Goal: Task Accomplishment & Management: Manage account settings

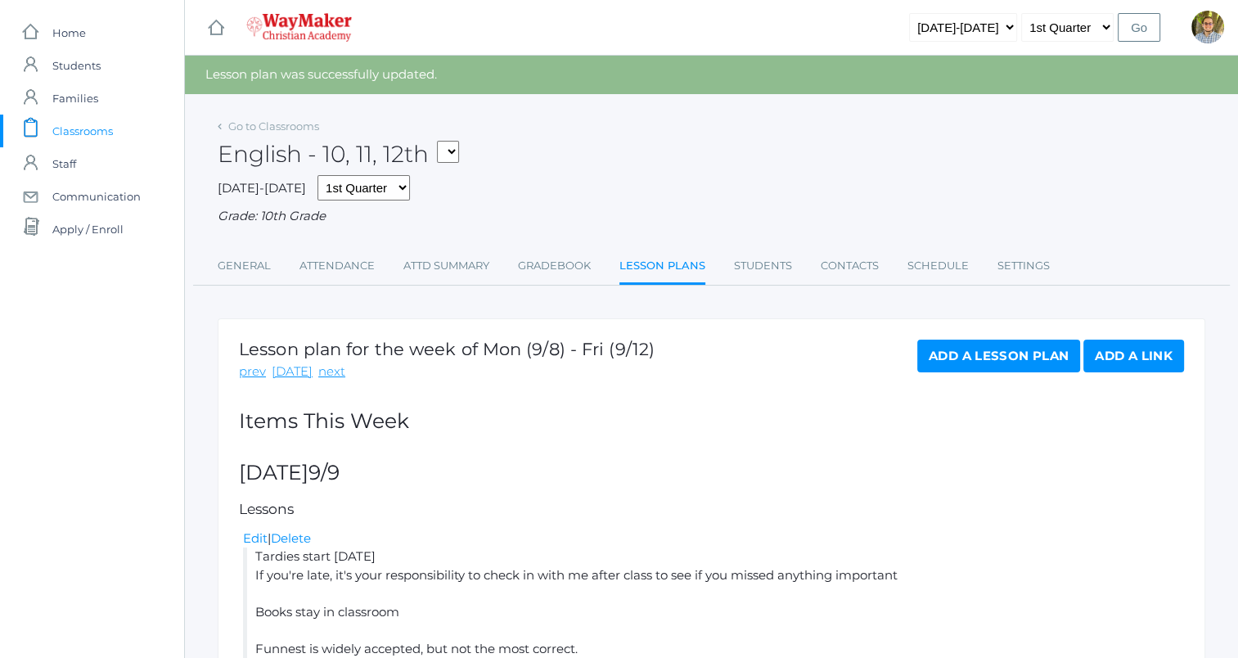
click at [85, 128] on span "Classrooms" at bounding box center [82, 131] width 61 height 33
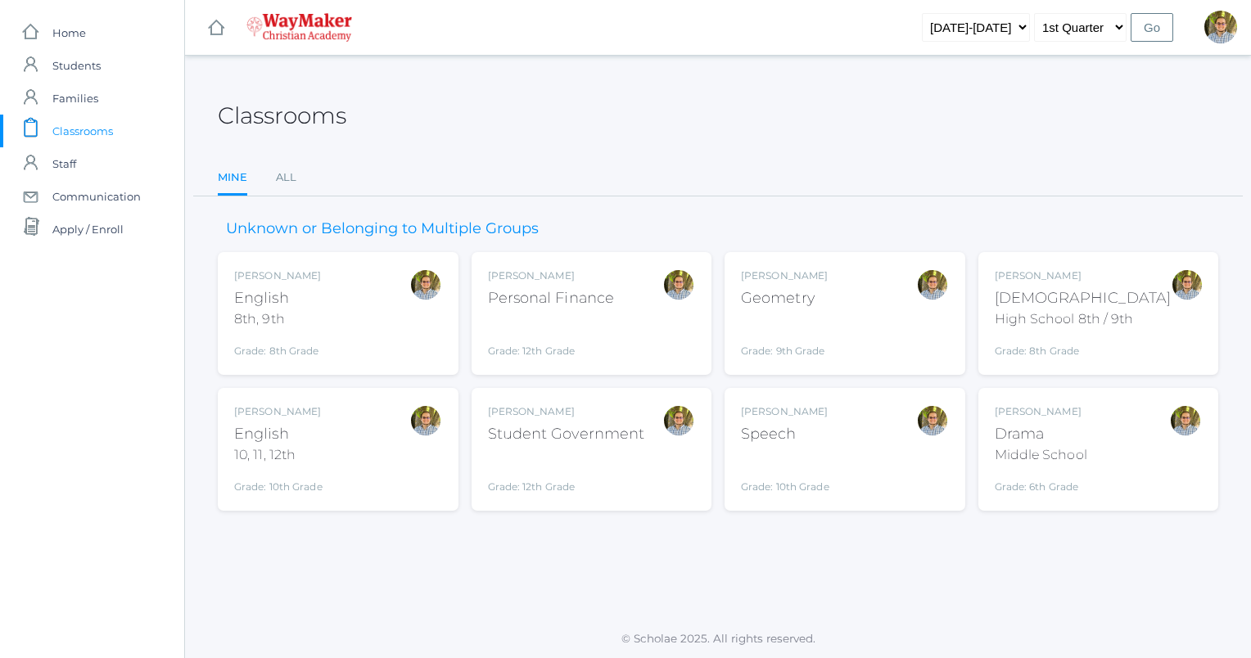
click at [863, 345] on div "Kylen Braileanu Geometry Grade: 9th Grade GEOM" at bounding box center [845, 313] width 208 height 90
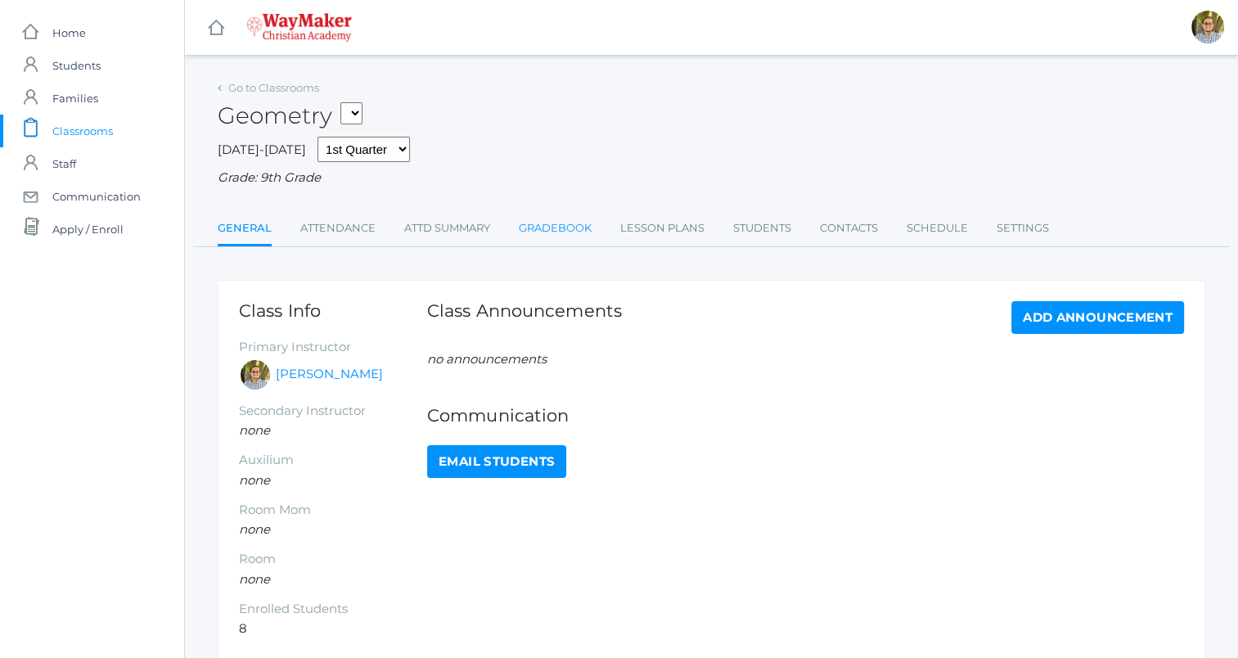
click at [541, 223] on link "Gradebook" at bounding box center [555, 228] width 73 height 33
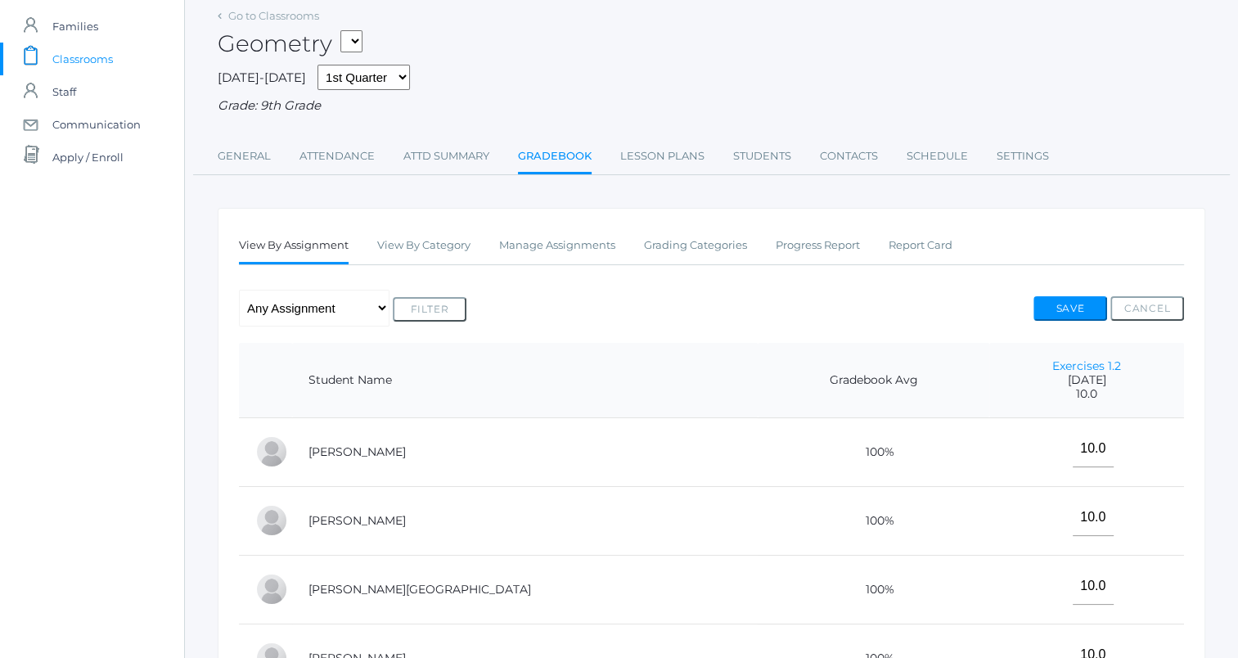
scroll to position [71, 0]
click at [571, 247] on link "Manage Assignments" at bounding box center [557, 246] width 116 height 33
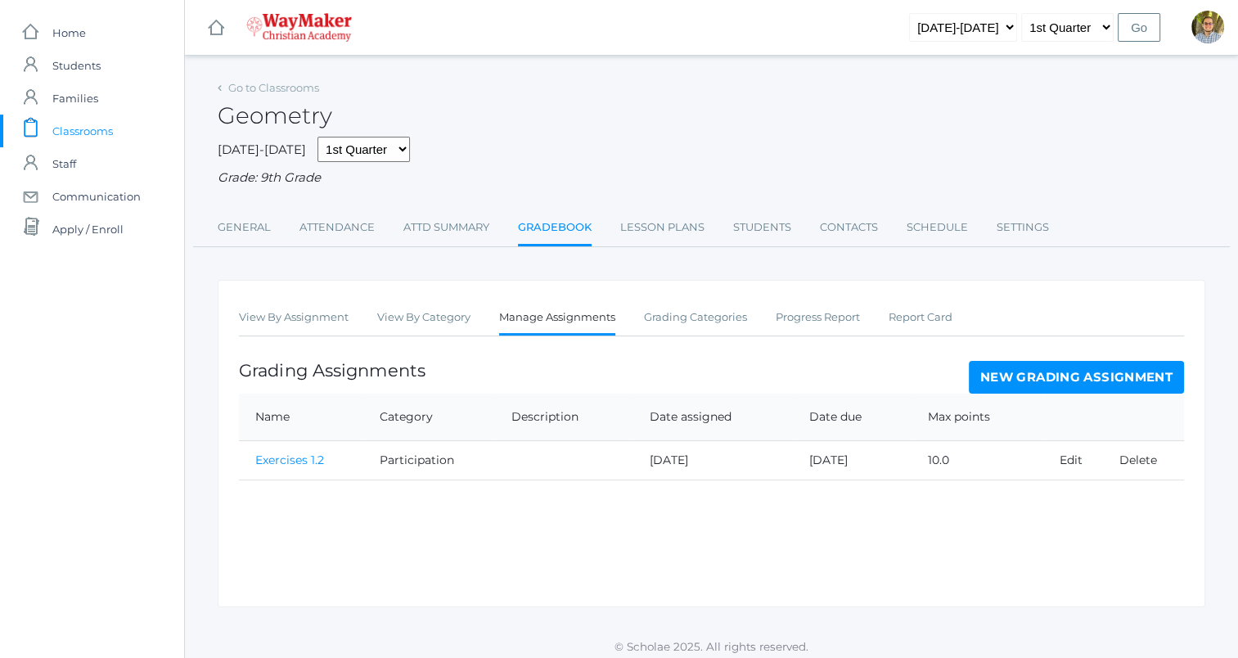
click at [1047, 380] on link "New Grading Assignment" at bounding box center [1076, 377] width 215 height 33
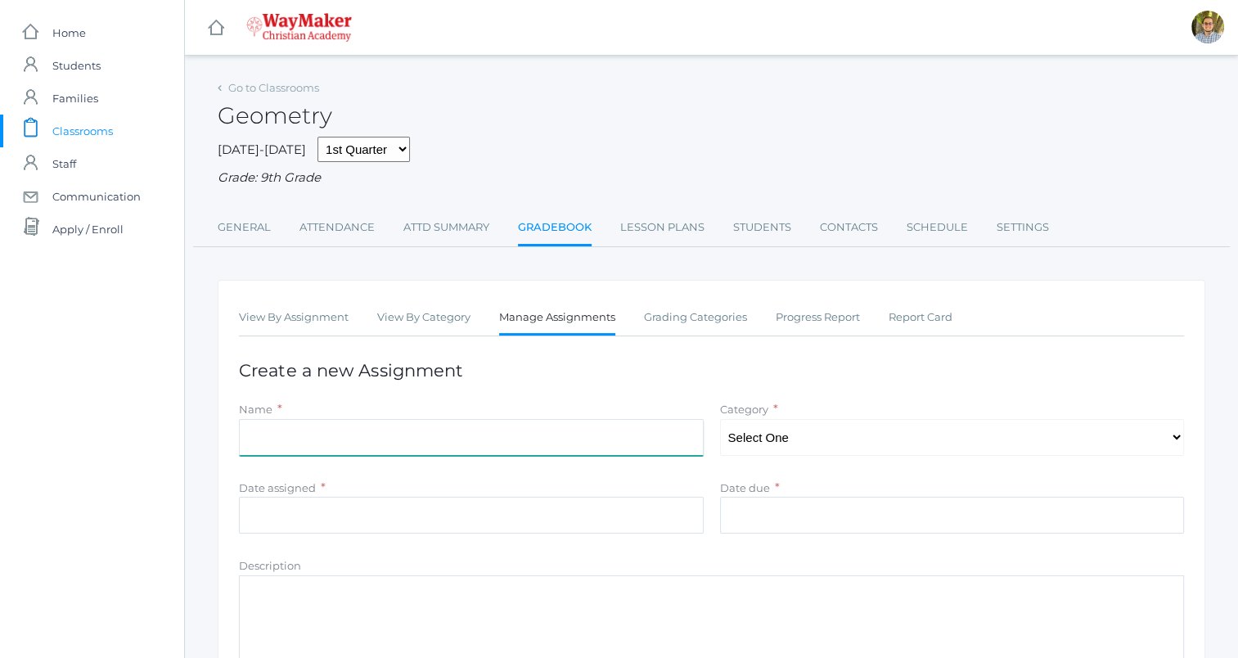
click at [606, 426] on input "Name" at bounding box center [471, 437] width 465 height 37
type input "Ex. 1.3b"
click at [852, 440] on select "Select One Participation Accuracy" at bounding box center [952, 437] width 465 height 37
select select "1138"
click at [720, 419] on select "Select One Participation Accuracy" at bounding box center [952, 437] width 465 height 37
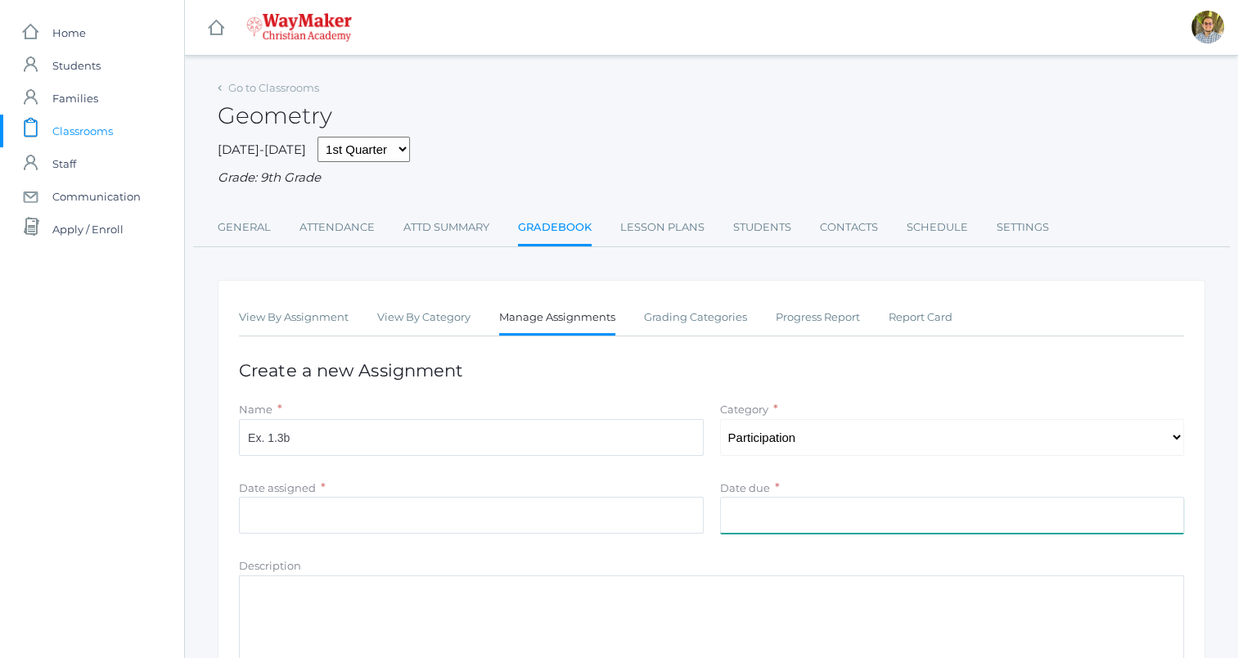
click at [778, 512] on input "Date due" at bounding box center [952, 515] width 465 height 37
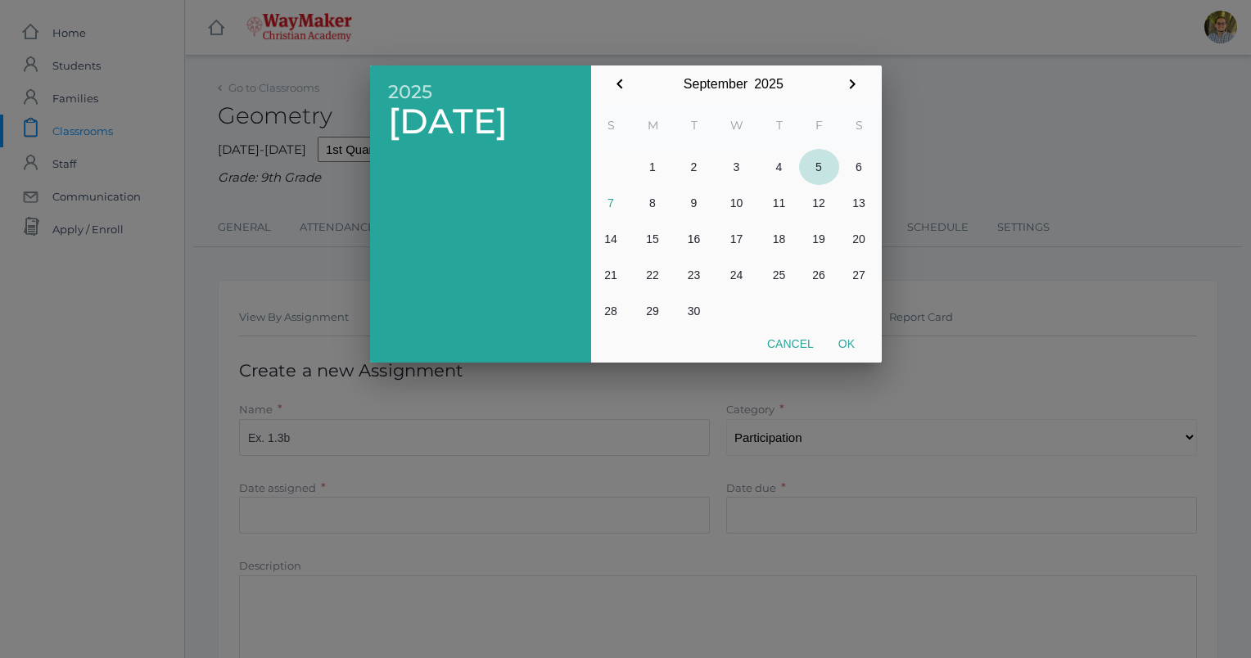
click at [817, 169] on button "5" at bounding box center [819, 167] width 40 height 36
click at [844, 350] on button "Ok" at bounding box center [846, 343] width 41 height 29
type input "[DATE]"
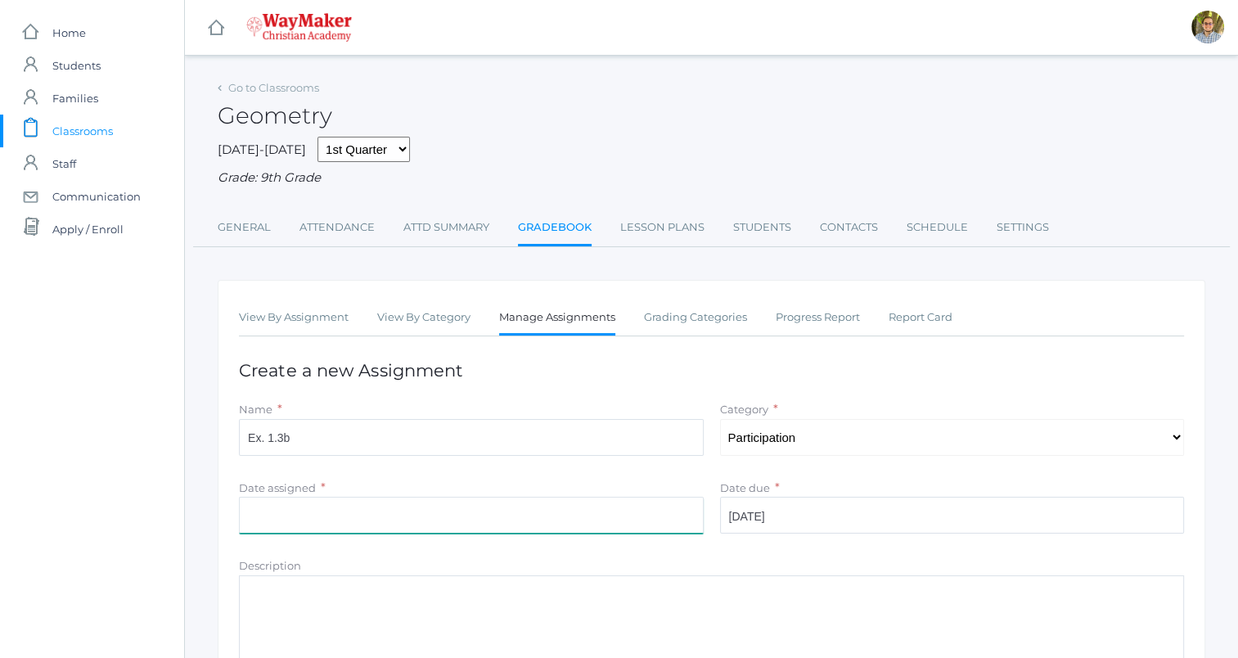
click at [431, 505] on input "Date assigned" at bounding box center [471, 515] width 465 height 37
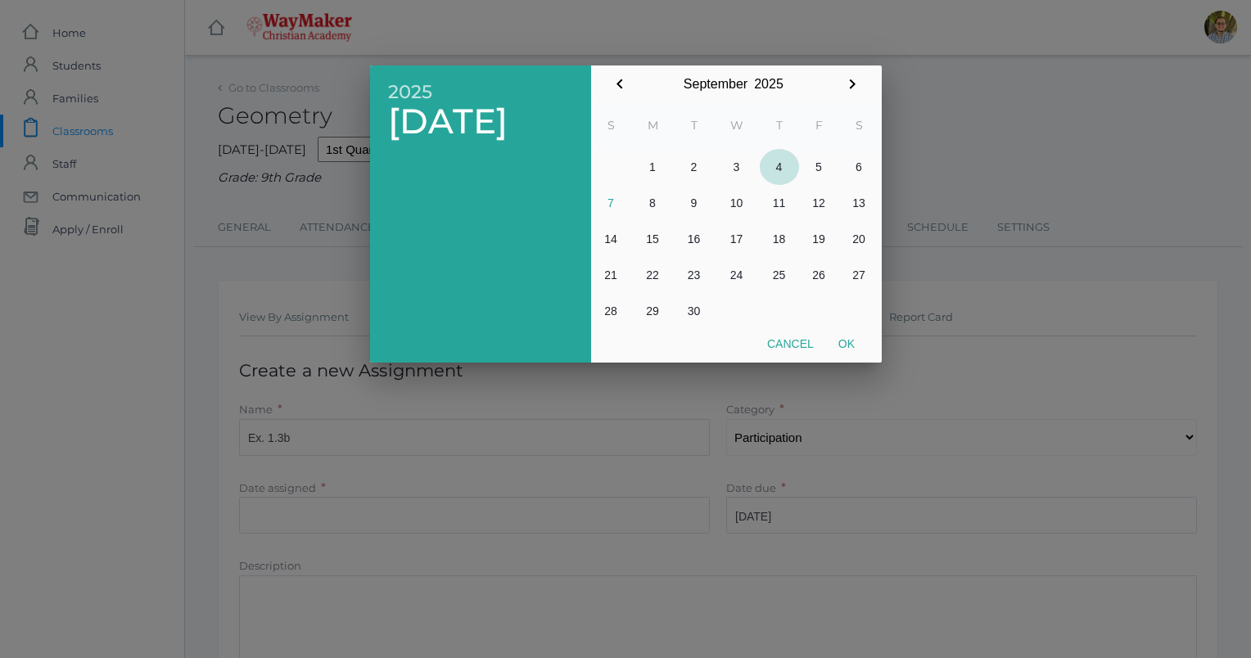
click at [780, 169] on button "4" at bounding box center [779, 167] width 39 height 36
click at [853, 342] on button "Ok" at bounding box center [846, 343] width 41 height 29
type input "2025-09-04"
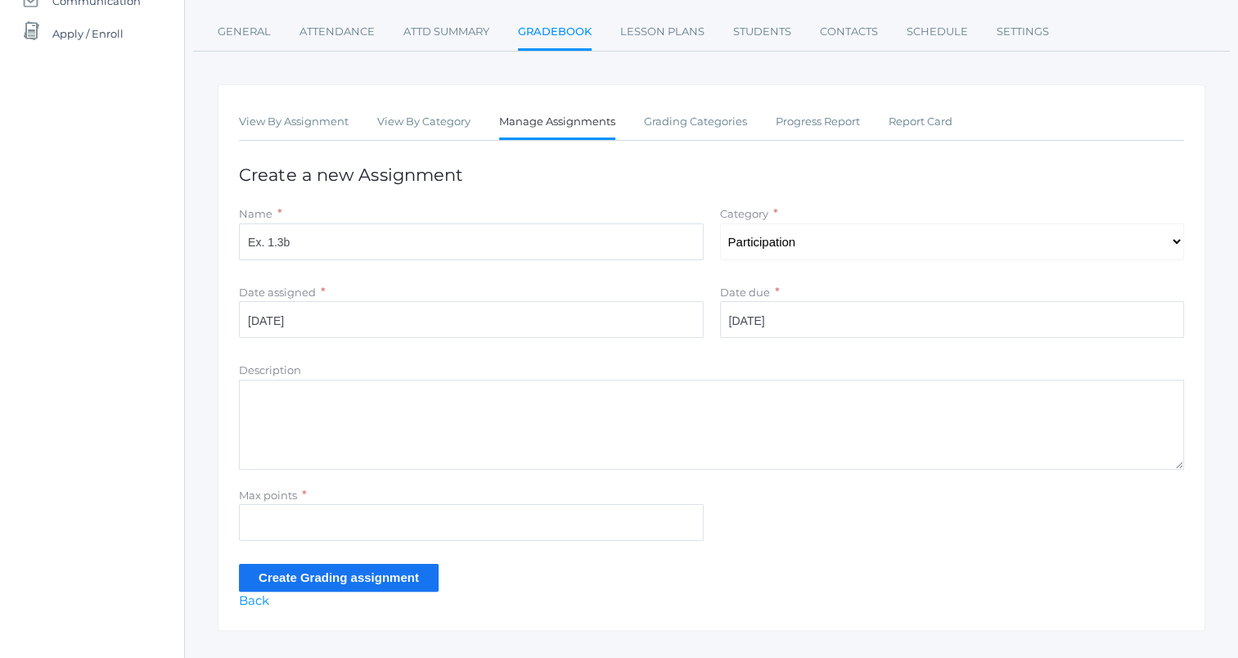
scroll to position [228, 0]
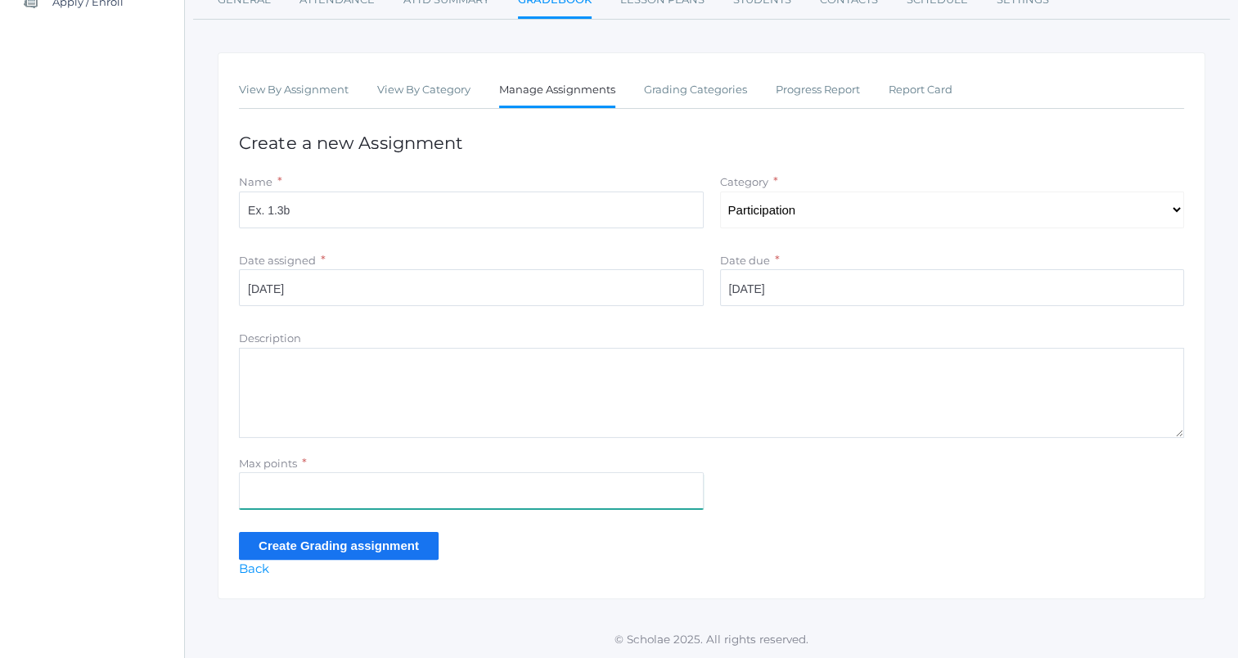
click at [572, 485] on input "Max points" at bounding box center [471, 490] width 465 height 37
type input "10"
click at [396, 537] on input "Create Grading assignment" at bounding box center [339, 545] width 200 height 27
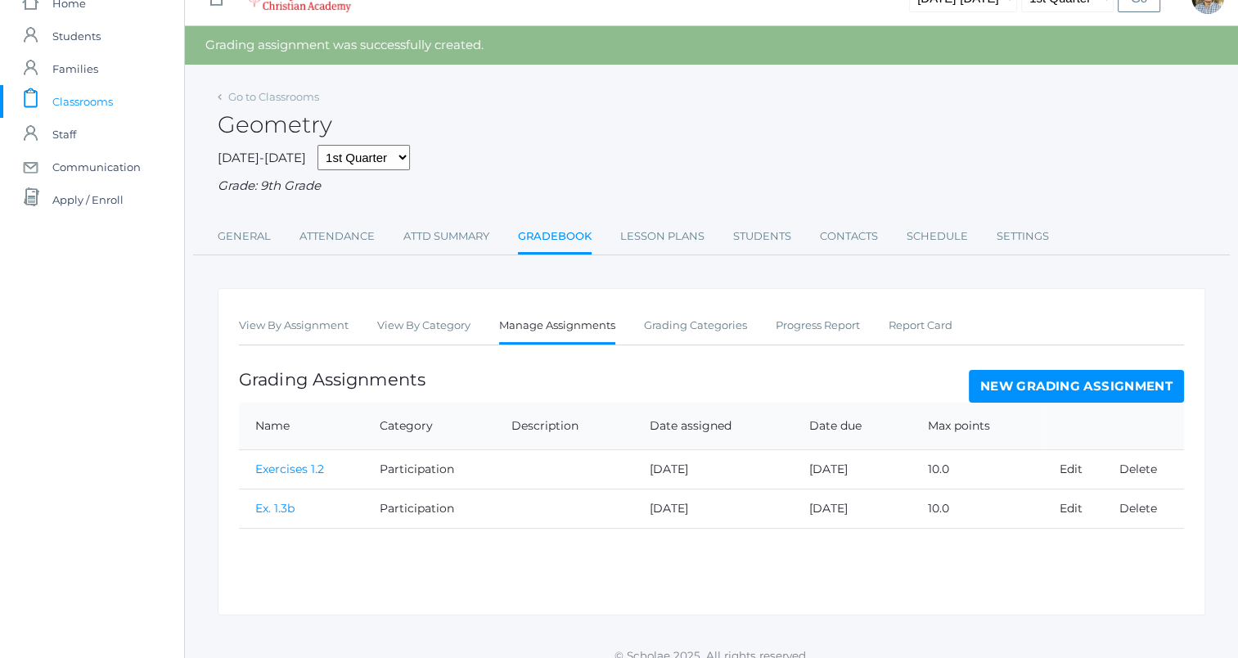
scroll to position [47, 0]
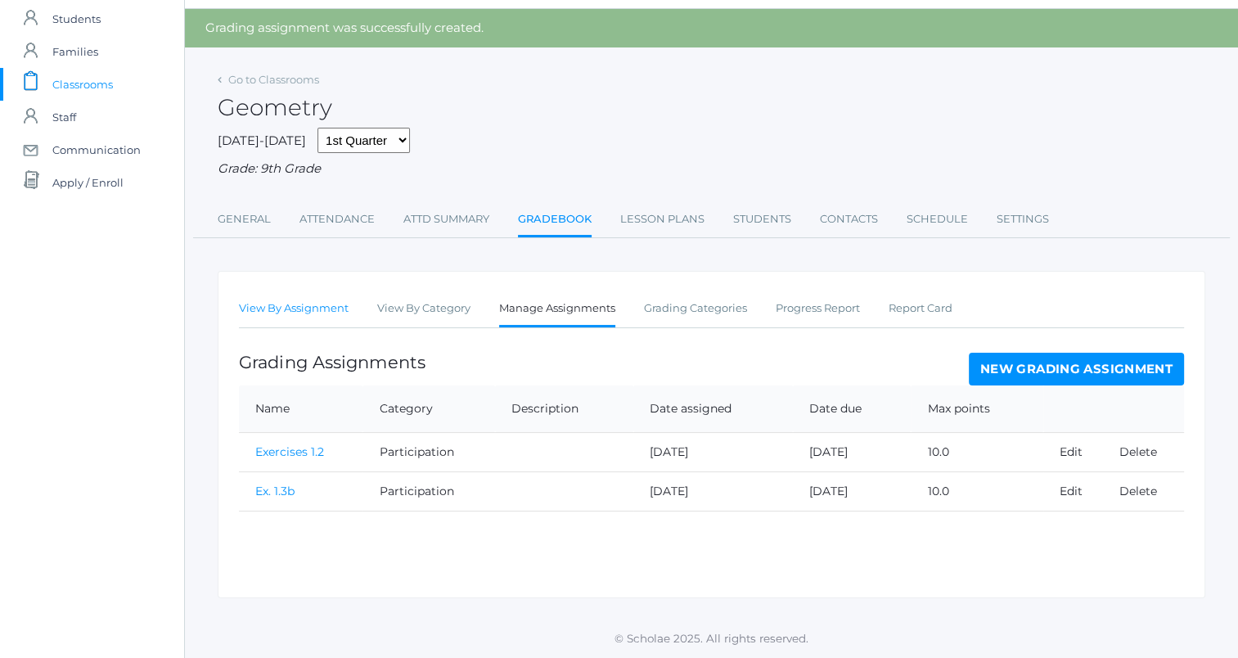
click at [290, 309] on link "View By Assignment" at bounding box center [294, 308] width 110 height 33
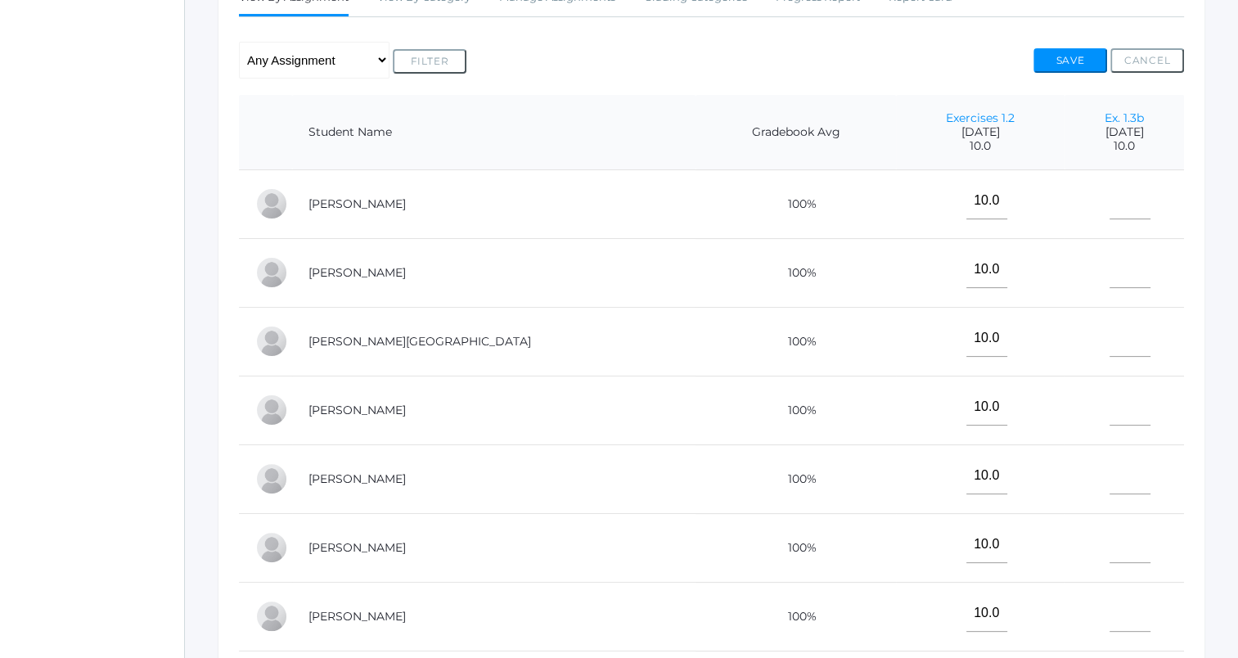
scroll to position [327, 0]
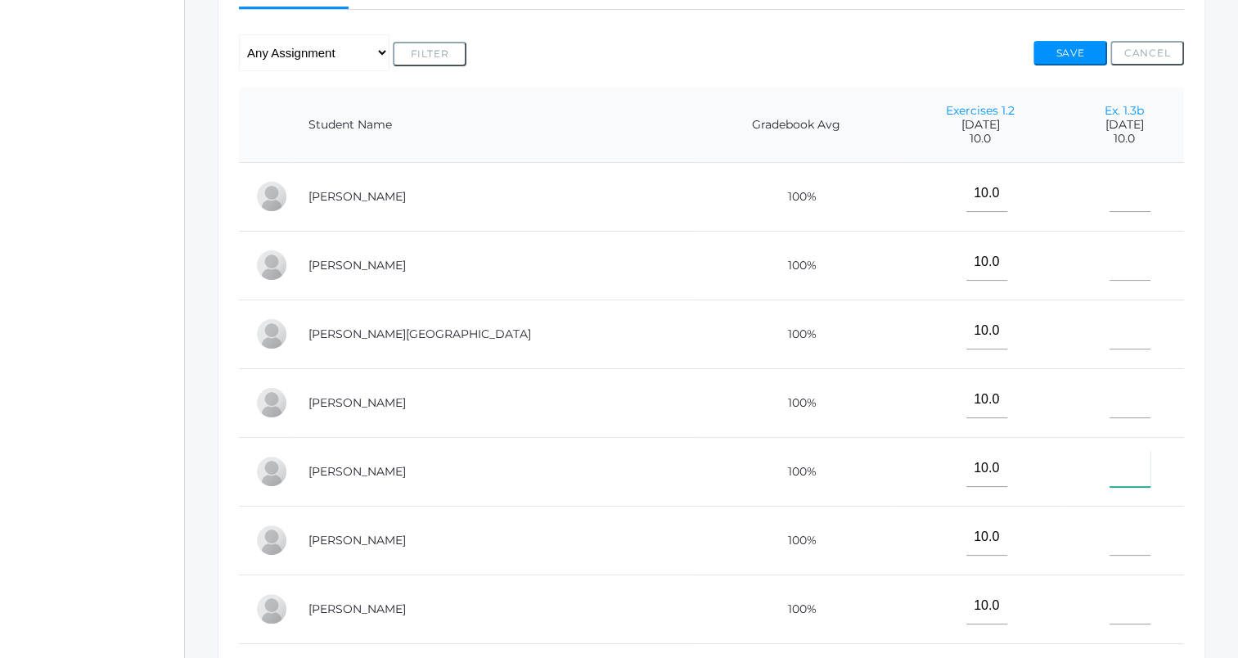
click at [1110, 470] on input"] "text" at bounding box center [1130, 468] width 41 height 37
type input"] "10"
click at [1074, 54] on button "Save" at bounding box center [1071, 53] width 74 height 25
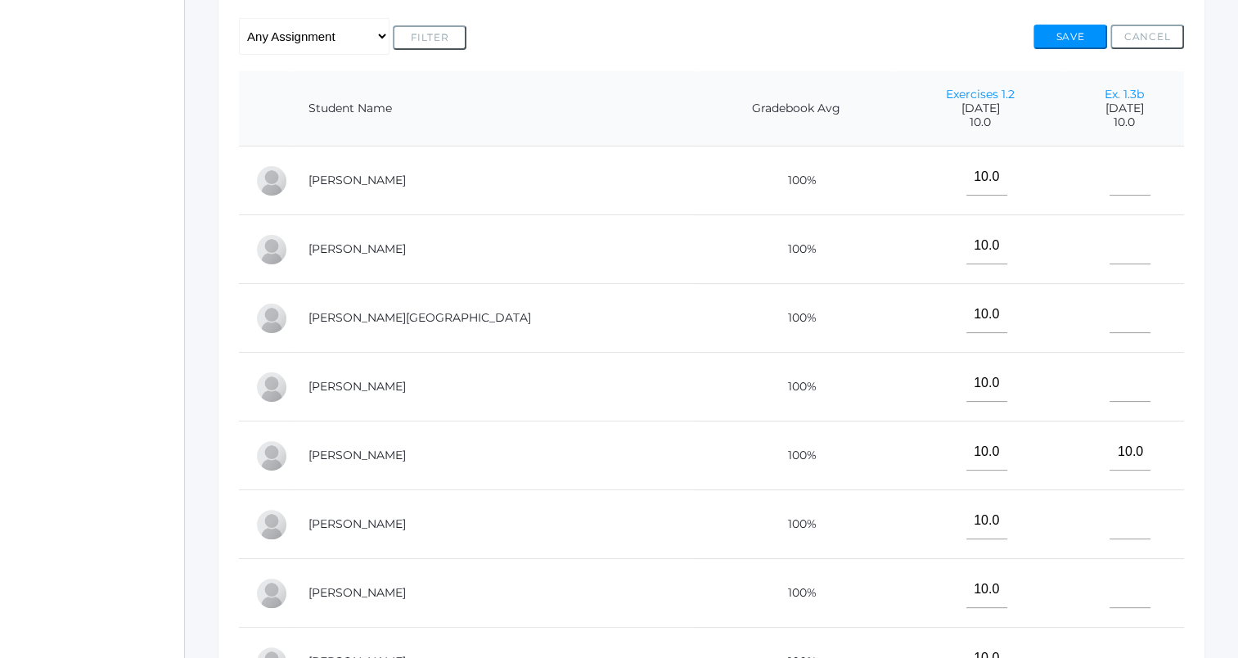
scroll to position [409, 0]
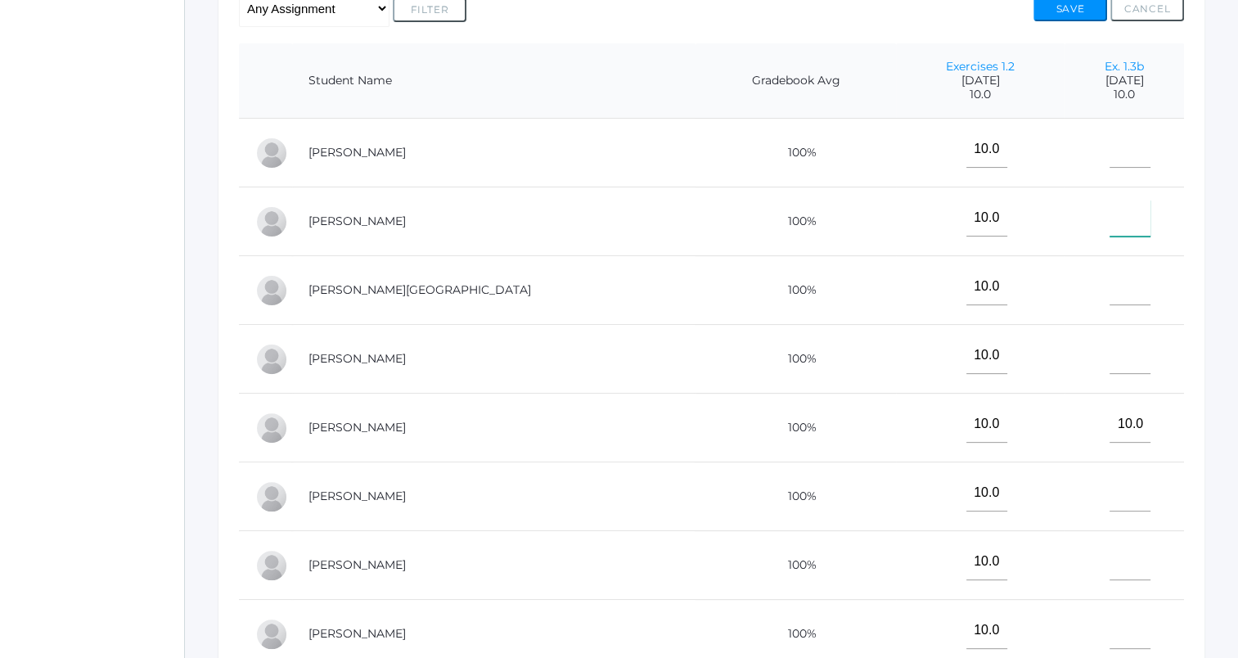
click at [1110, 233] on input"] "text" at bounding box center [1130, 218] width 41 height 37
type input"] "10"
click at [1087, 9] on button "Save" at bounding box center [1071, 9] width 74 height 25
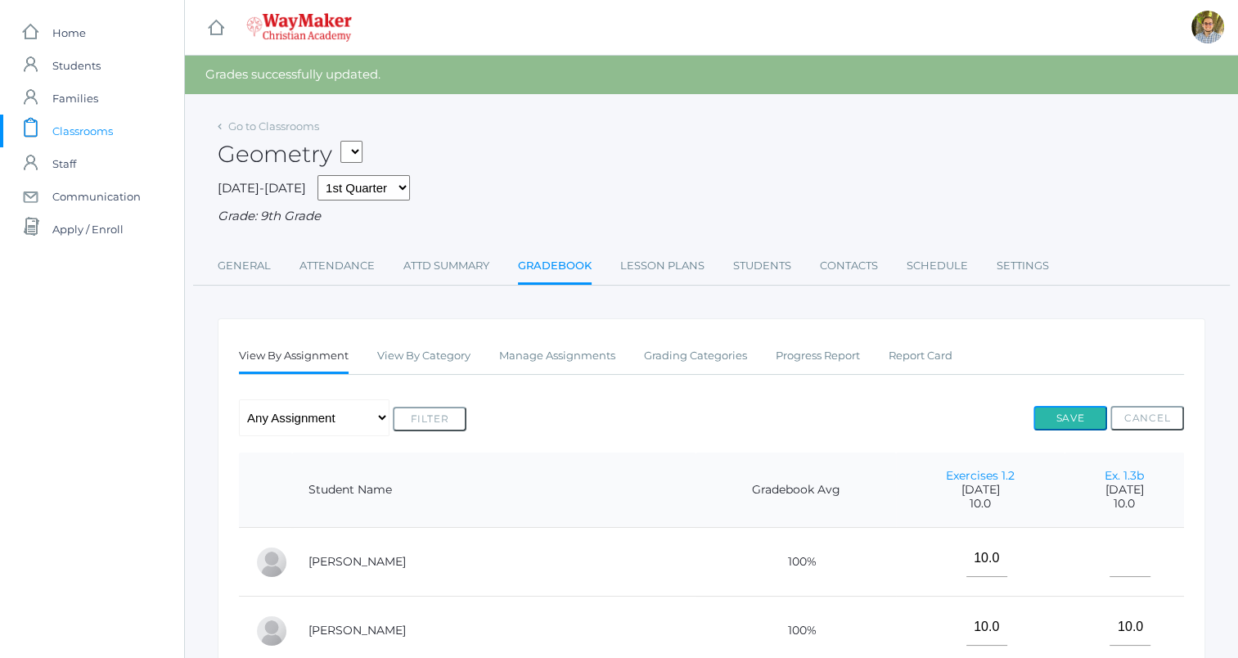
click at [1071, 421] on button "Save" at bounding box center [1071, 418] width 74 height 25
click at [673, 264] on link "Lesson Plans" at bounding box center [662, 266] width 84 height 33
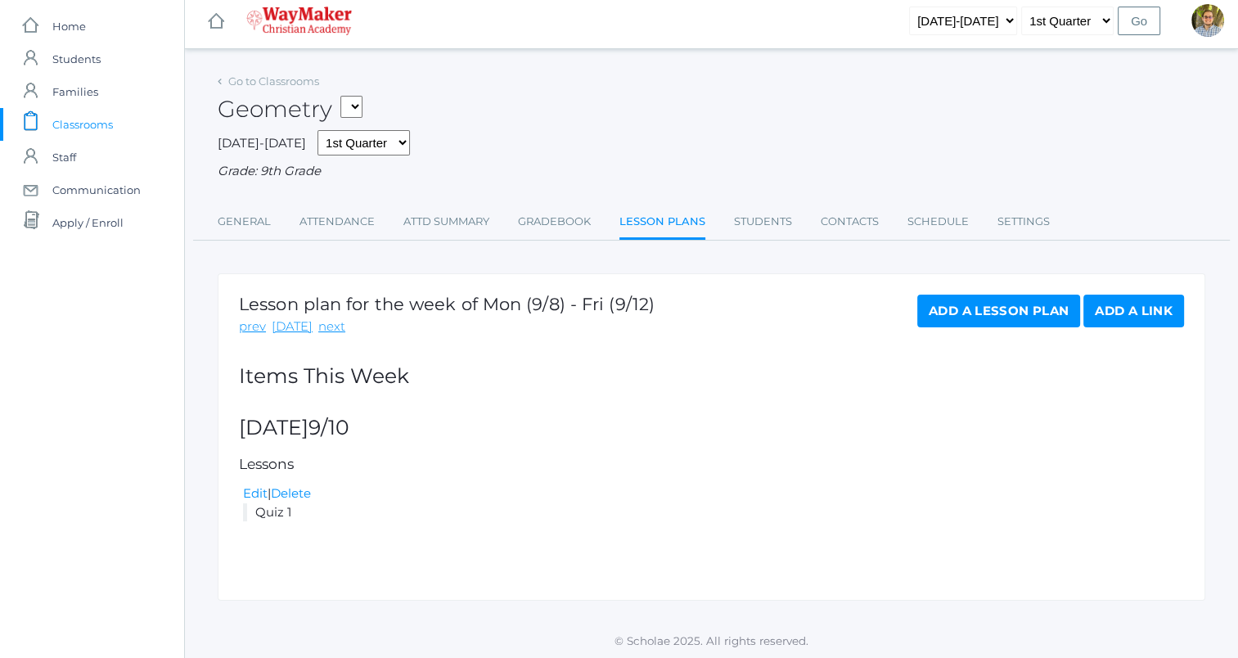
scroll to position [9, 0]
click at [940, 314] on link "Add a Lesson Plan" at bounding box center [998, 309] width 163 height 33
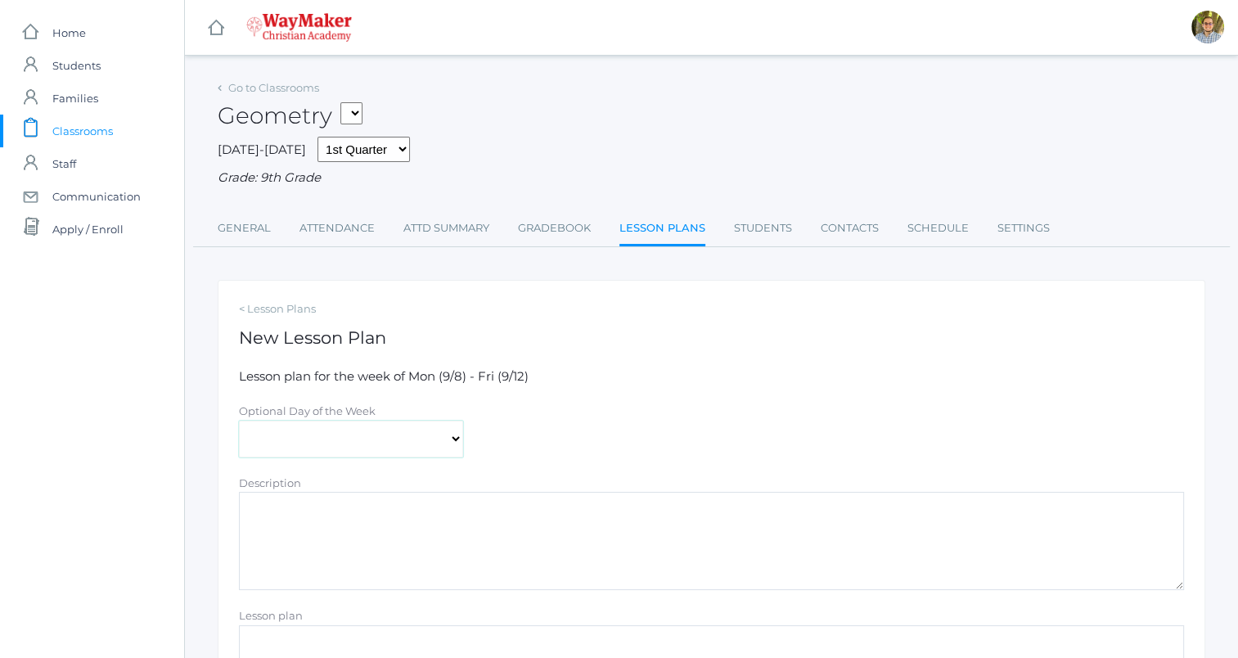
click at [393, 438] on select "Monday Tuesday Wednesday Thursday Friday" at bounding box center [351, 439] width 224 height 37
select select "2025-09-09"
click at [239, 421] on select "Monday Tuesday Wednesday Thursday Friday" at bounding box center [351, 439] width 224 height 37
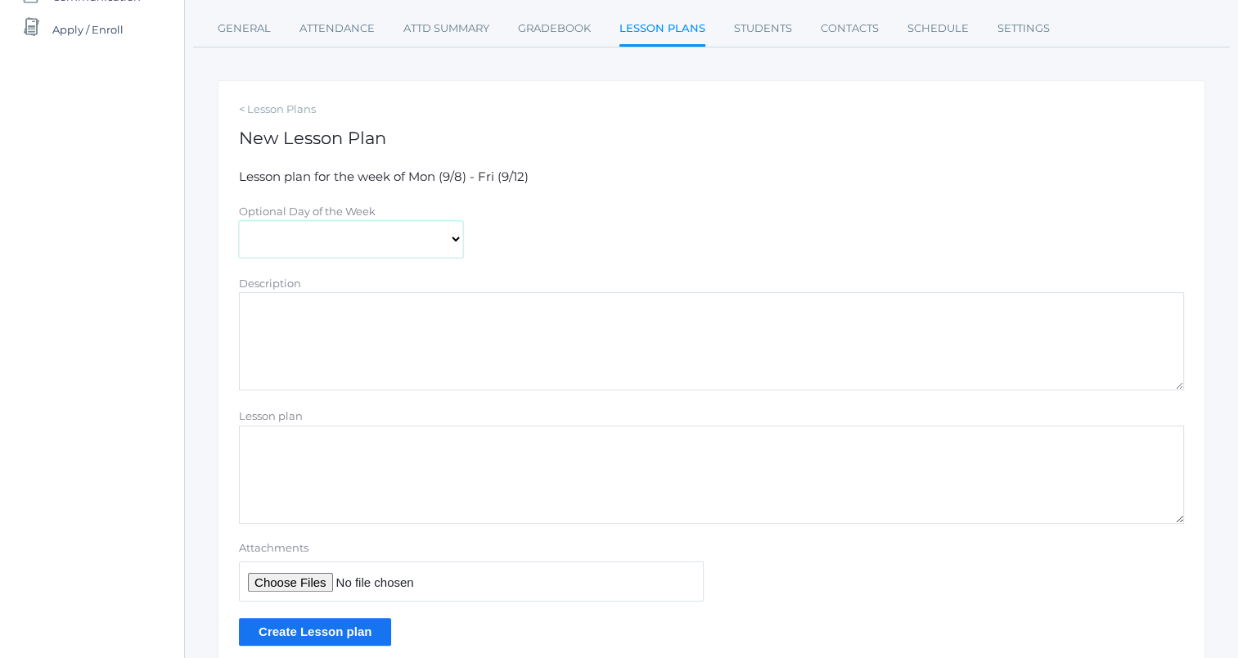
scroll to position [267, 0]
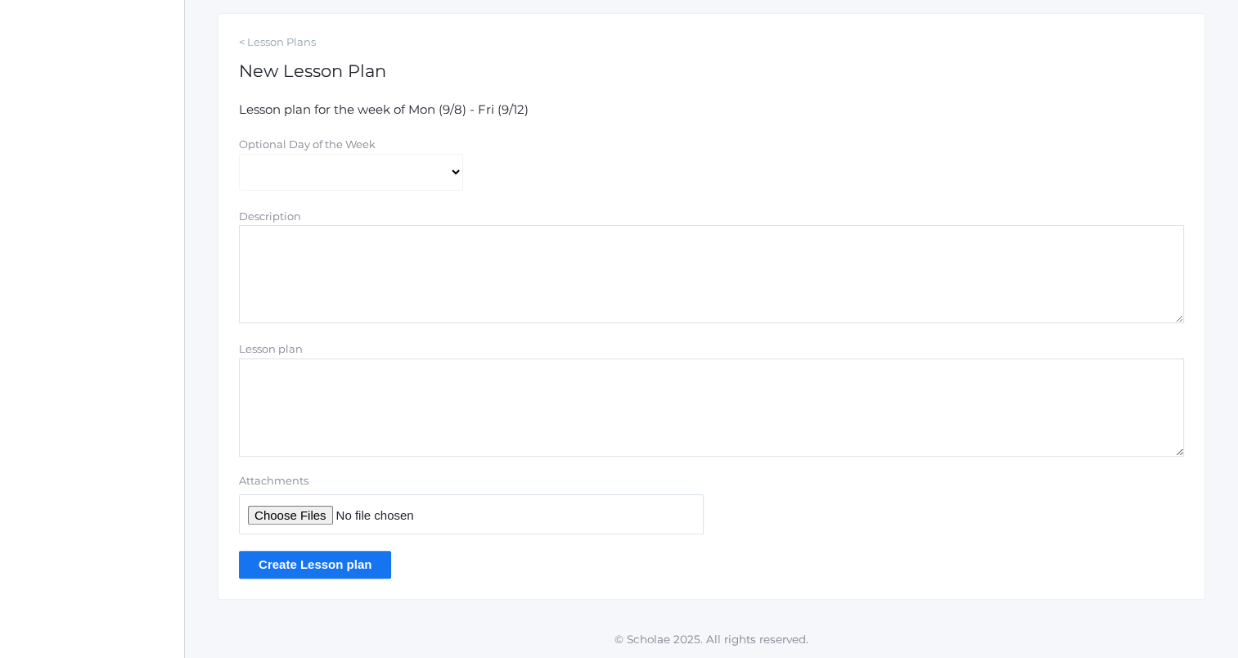
click at [486, 374] on textarea "Lesson plan" at bounding box center [711, 407] width 945 height 98
type textarea "ASSIGN HOMEWORK!"
click at [313, 567] on input "Create Lesson plan" at bounding box center [315, 564] width 152 height 27
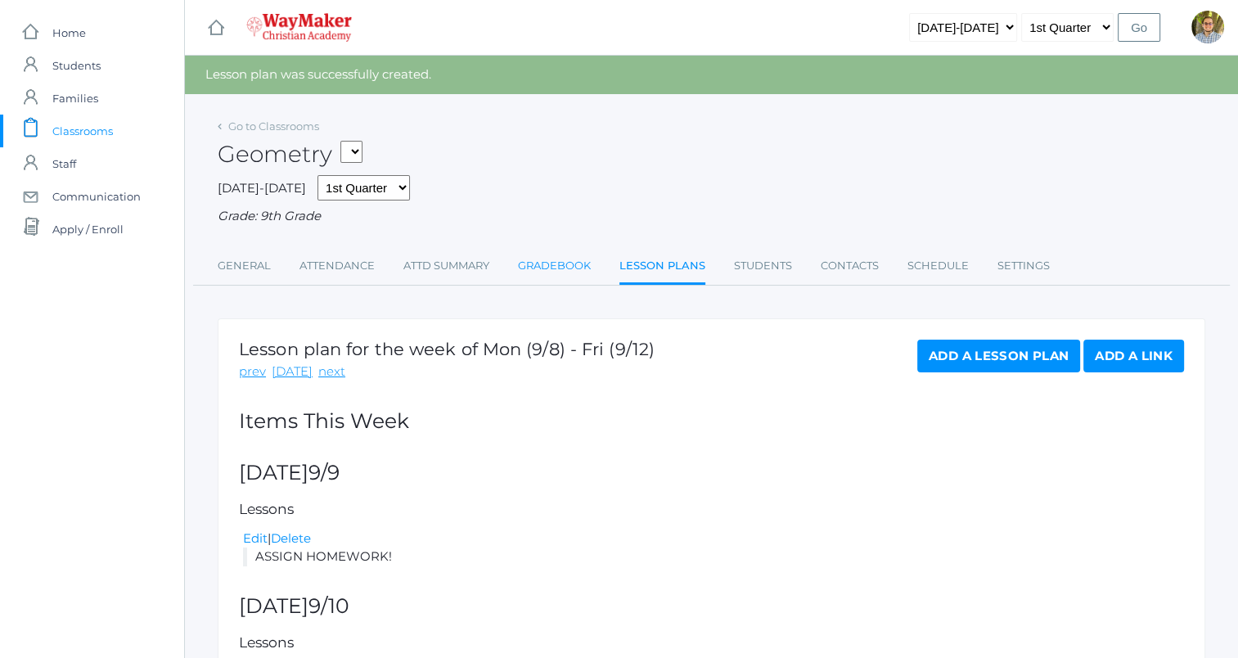
click at [556, 273] on link "Gradebook" at bounding box center [554, 266] width 73 height 33
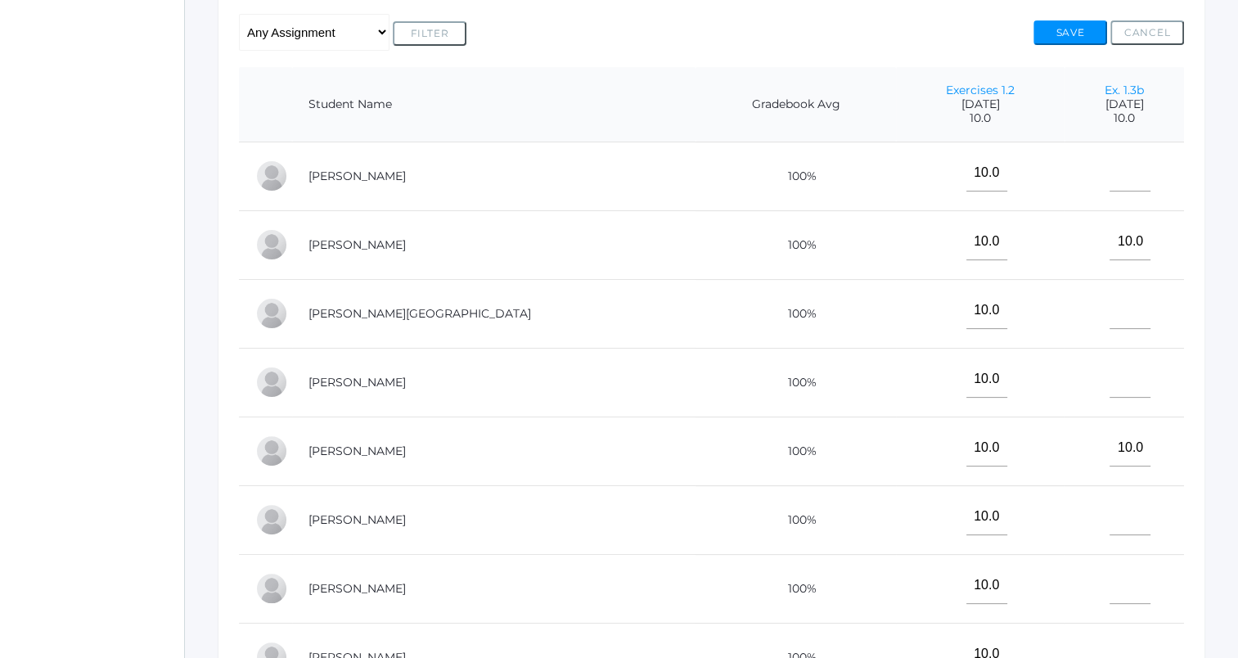
scroll to position [327, 0]
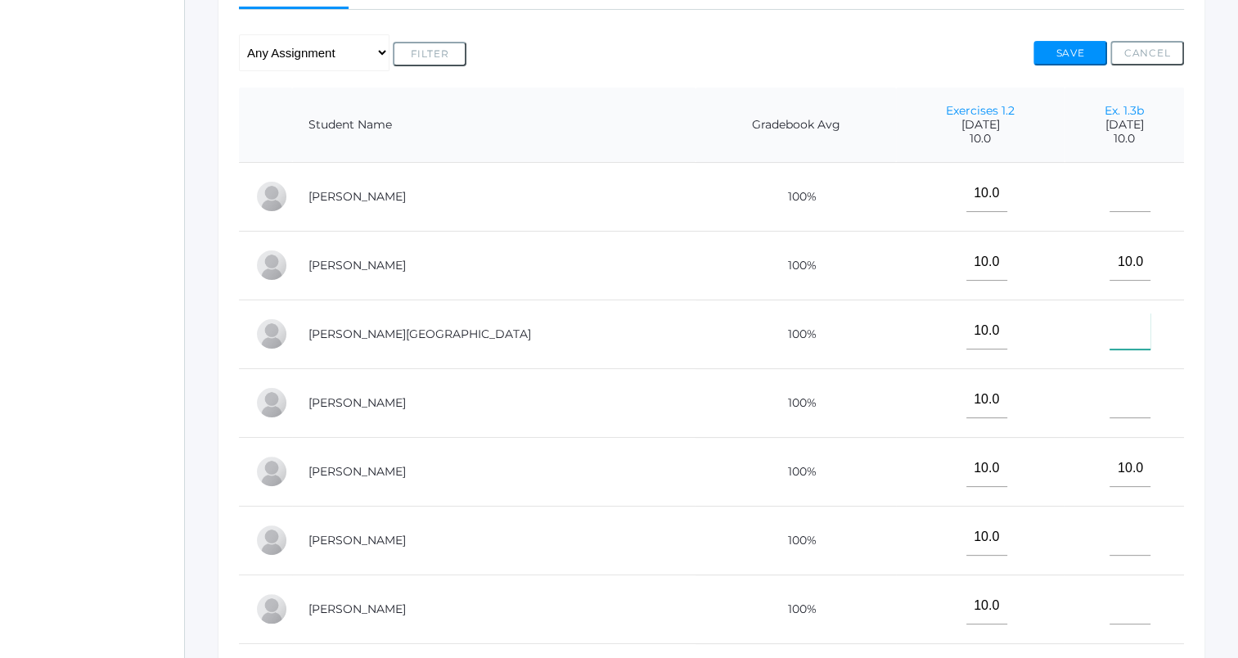
click at [1110, 327] on input"] "text" at bounding box center [1130, 331] width 41 height 37
type input"] "10"
click at [1046, 53] on button "Save" at bounding box center [1071, 53] width 74 height 25
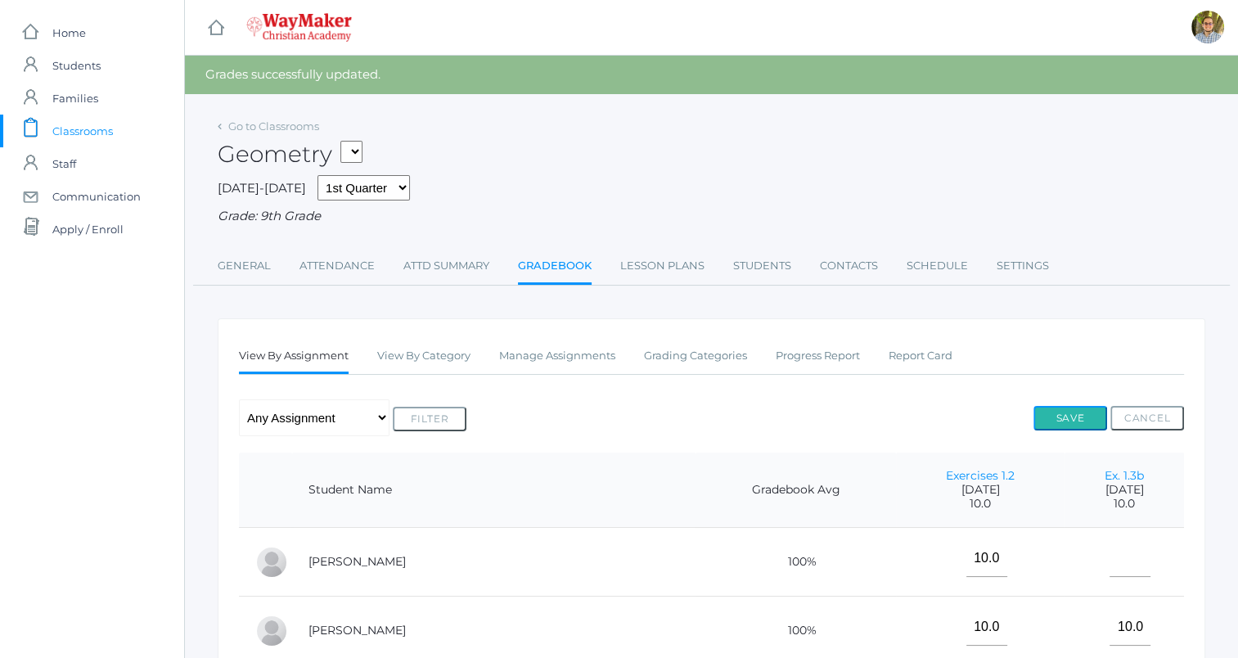
click at [1075, 421] on button "Save" at bounding box center [1071, 418] width 74 height 25
click at [666, 264] on link "Lesson Plans" at bounding box center [662, 266] width 84 height 33
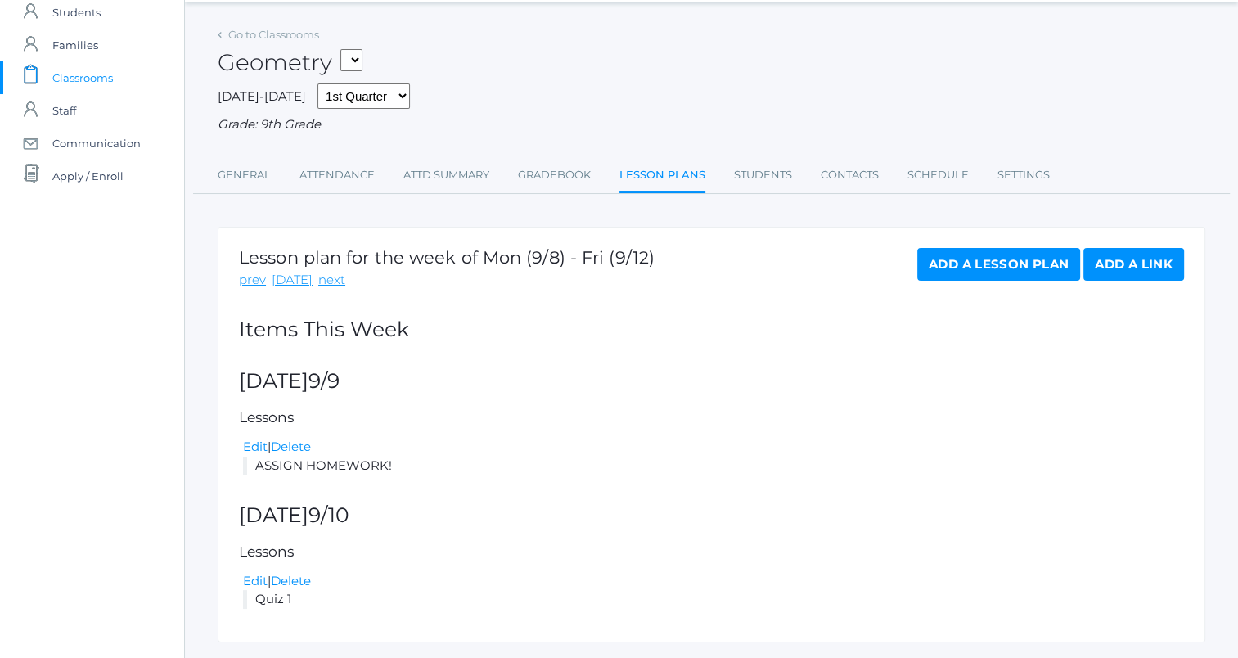
scroll to position [82, 0]
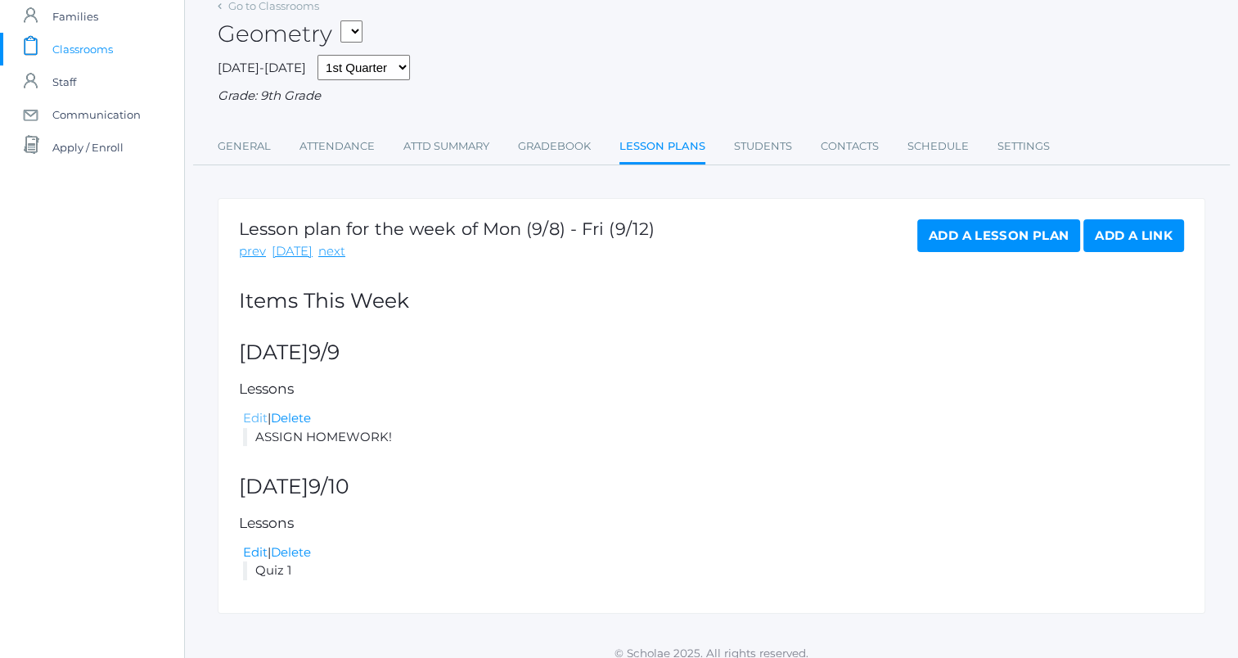
click at [264, 422] on link "Edit" at bounding box center [255, 418] width 25 height 16
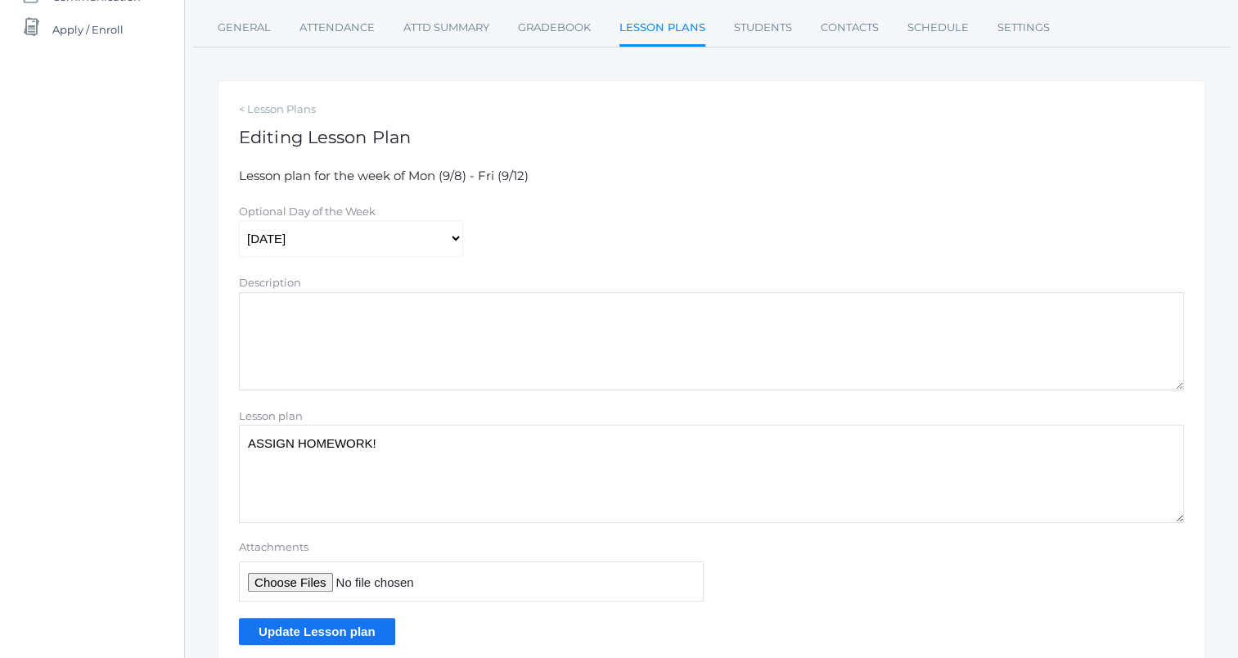
scroll to position [246, 0]
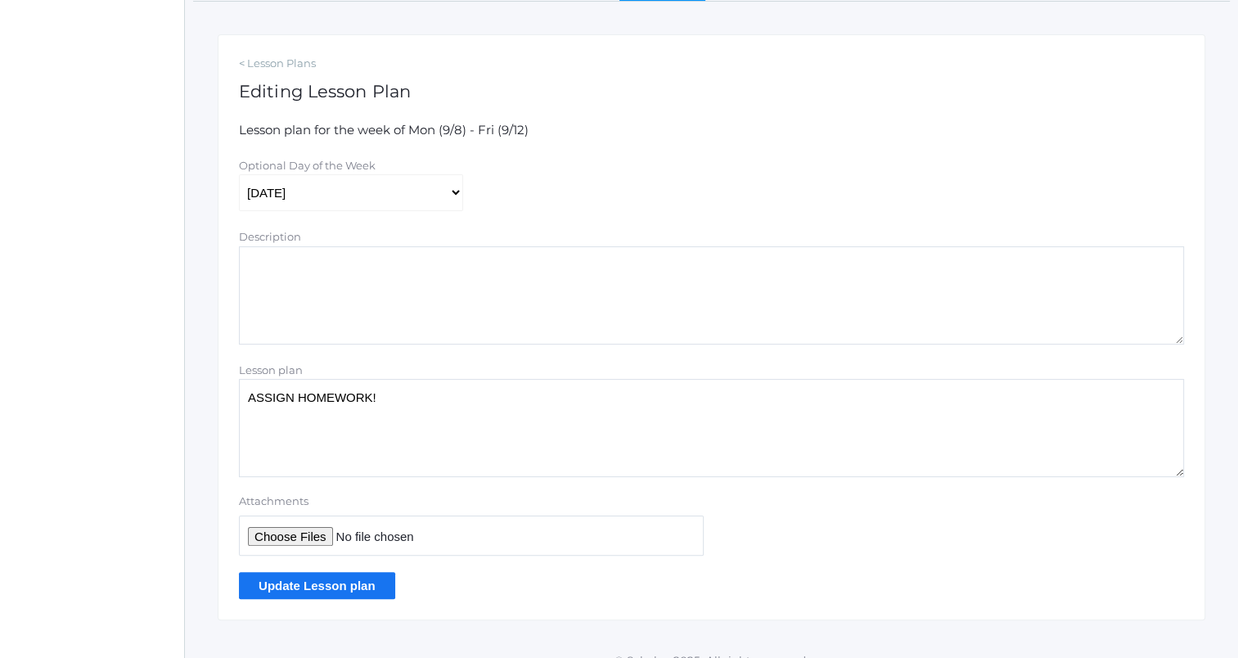
click at [242, 391] on textarea "ASSIGN HOMEWORK!" at bounding box center [711, 428] width 945 height 98
type textarea "Blank corresponds to blank: You can write it as a fraction ASSIGN HOMEWORK!"
click at [327, 583] on input "Update Lesson plan" at bounding box center [317, 585] width 156 height 27
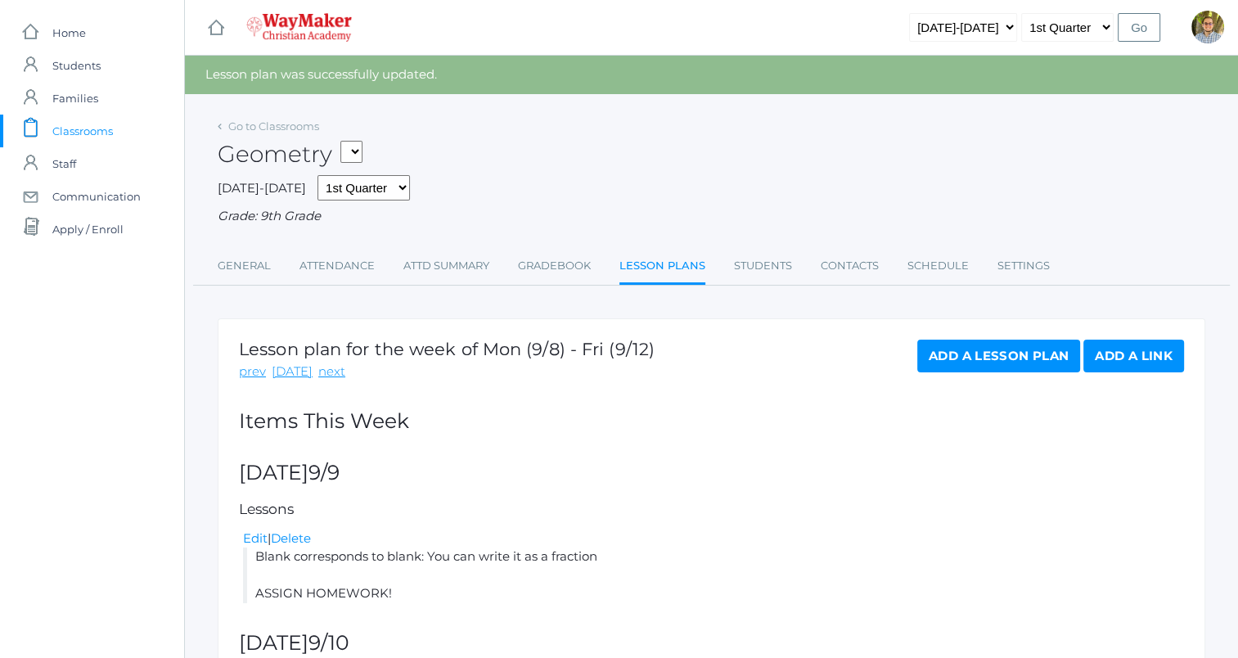
click at [255, 528] on div "Lesson plan for the week of Mon (9/8) - Fri (9/12) prev today next Add a Lesson…" at bounding box center [712, 544] width 988 height 453
click at [257, 535] on link "Edit" at bounding box center [255, 538] width 25 height 16
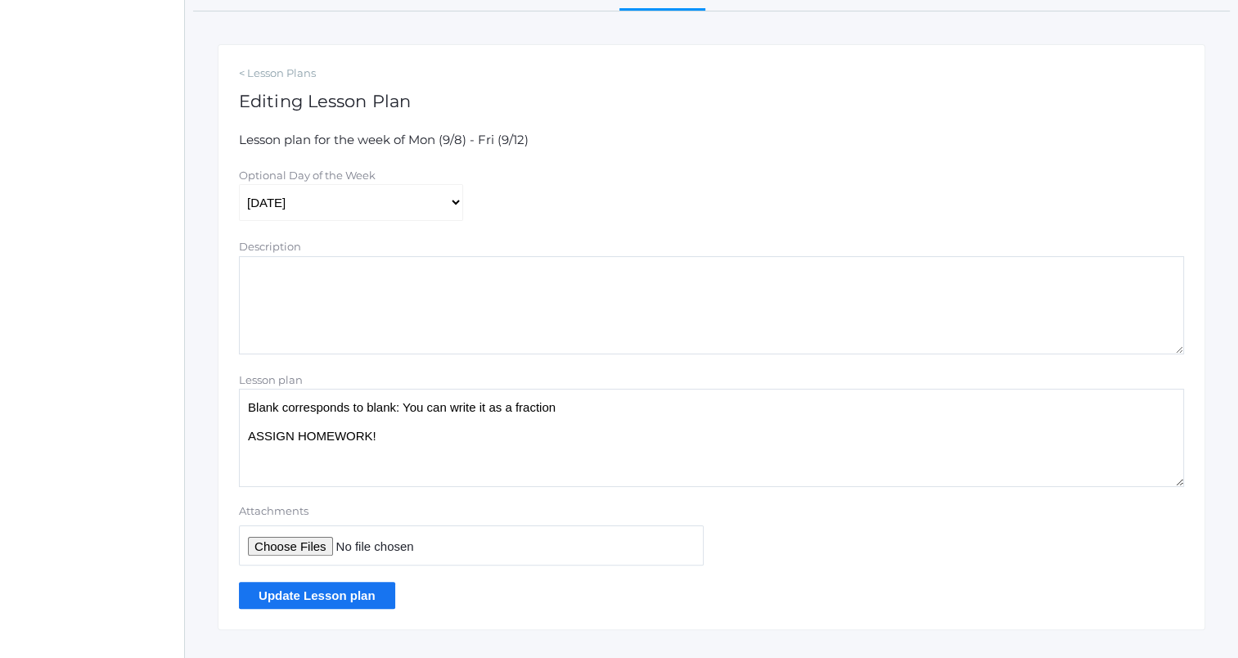
scroll to position [267, 0]
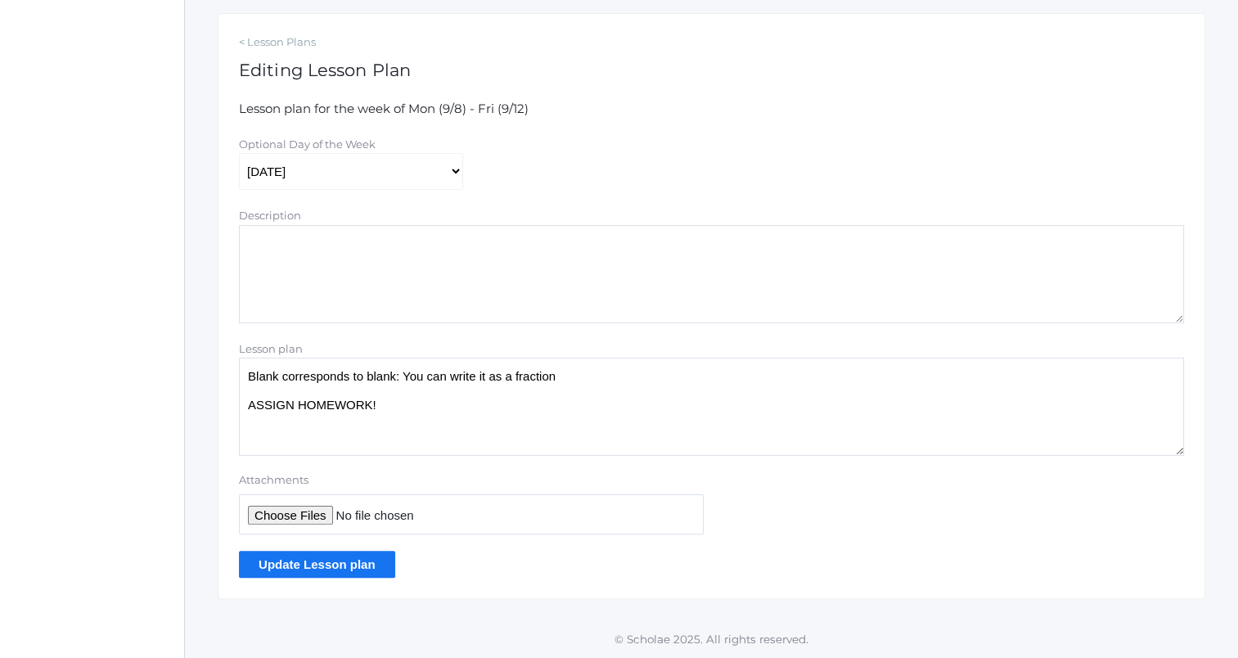
click at [611, 376] on textarea "Blank corresponds to blank: You can write it as a fraction ASSIGN HOMEWORK!" at bounding box center [711, 407] width 945 height 98
type textarea "Blank corresponds to blank: You can write it as a fraction 4 apples per 4 barre…"
click at [322, 567] on input "Update Lesson plan" at bounding box center [317, 564] width 156 height 27
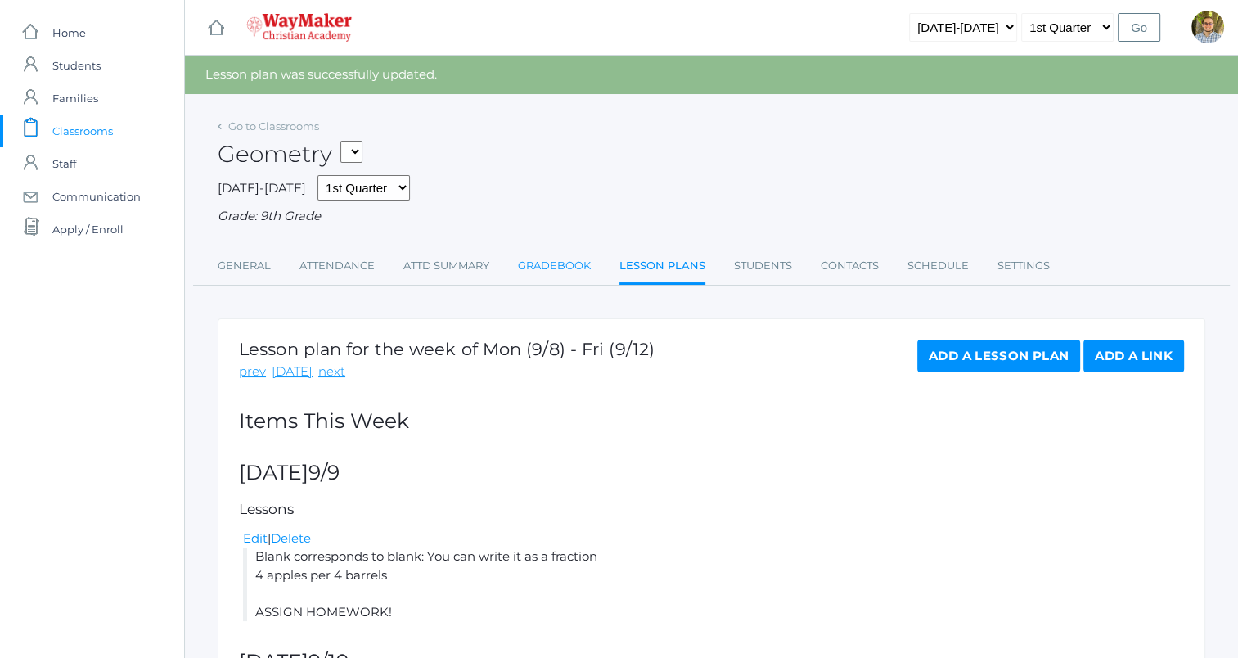
click at [547, 270] on link "Gradebook" at bounding box center [554, 266] width 73 height 33
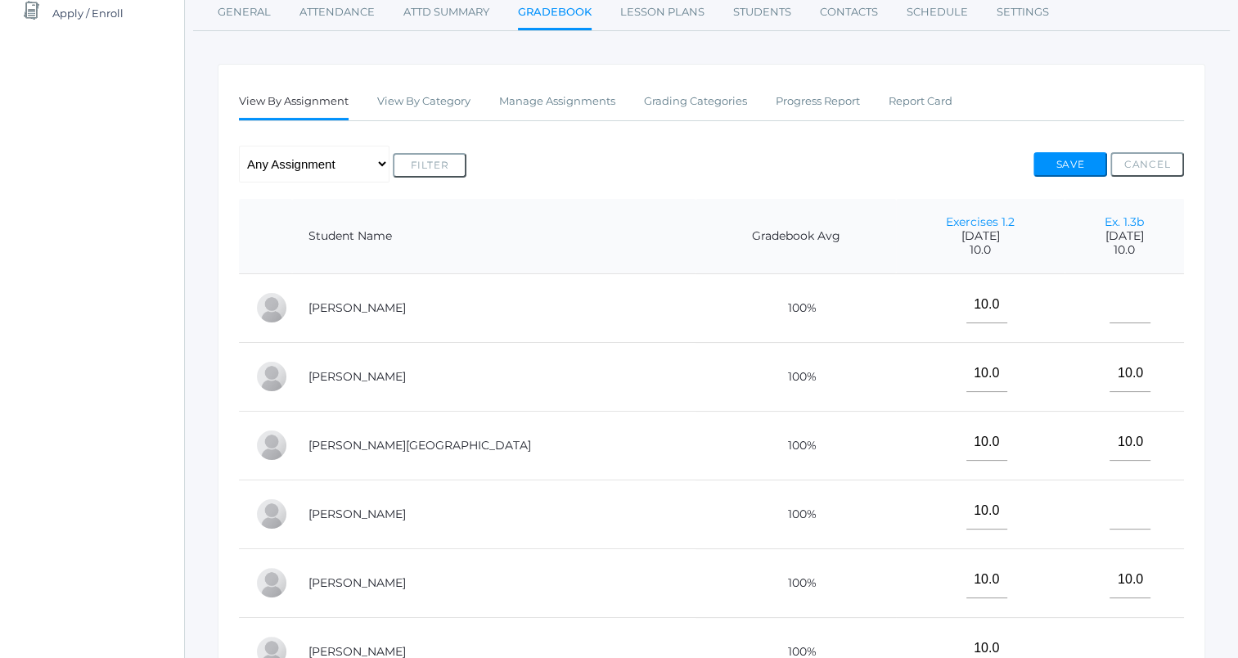
scroll to position [246, 0]
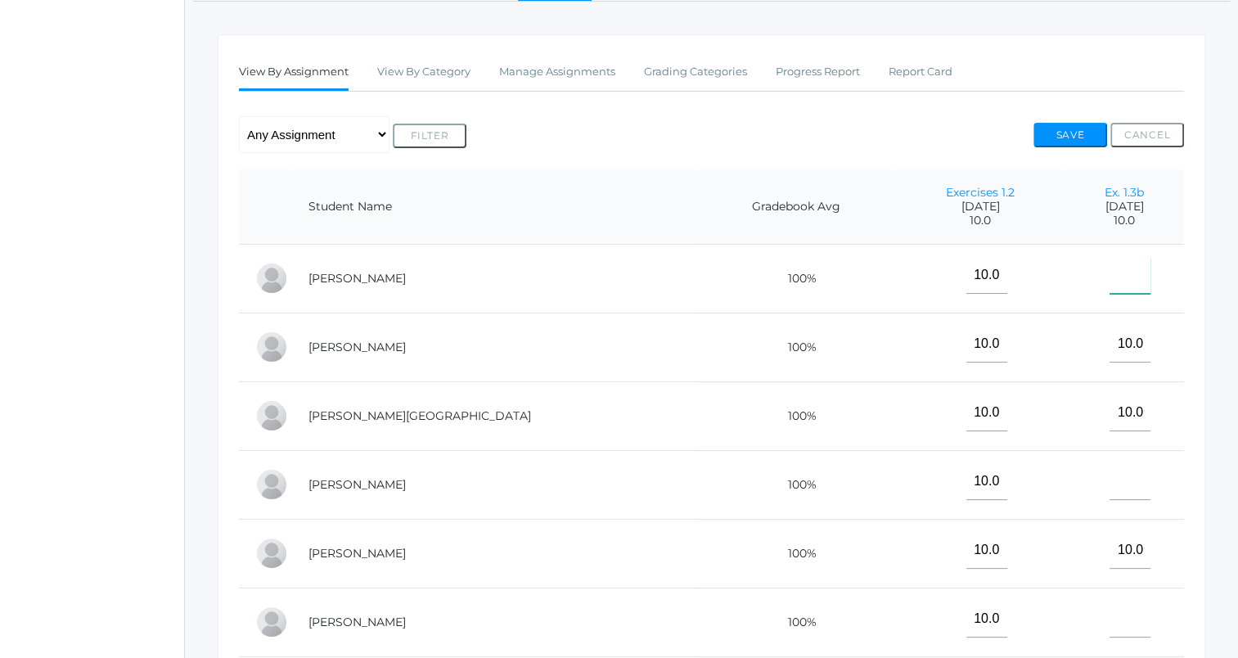
click at [1110, 278] on input"] "text" at bounding box center [1130, 275] width 41 height 37
type input"] "10"
click at [1054, 131] on button "Save" at bounding box center [1071, 135] width 74 height 25
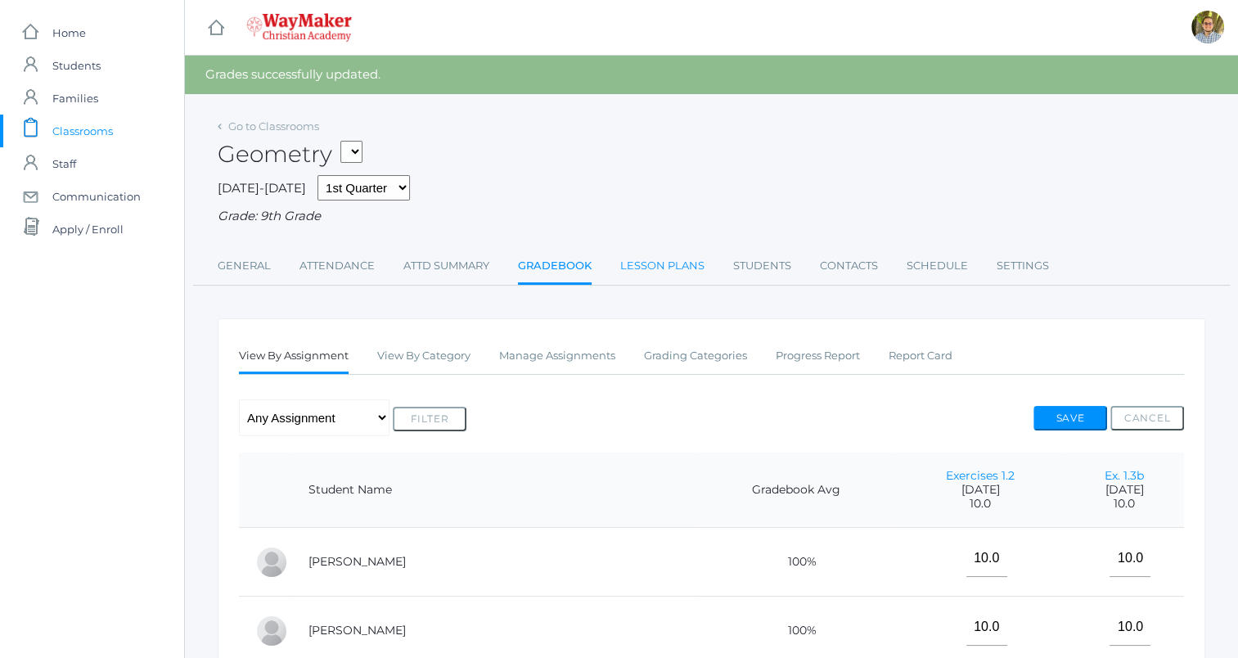
click at [655, 273] on link "Lesson Plans" at bounding box center [662, 266] width 84 height 33
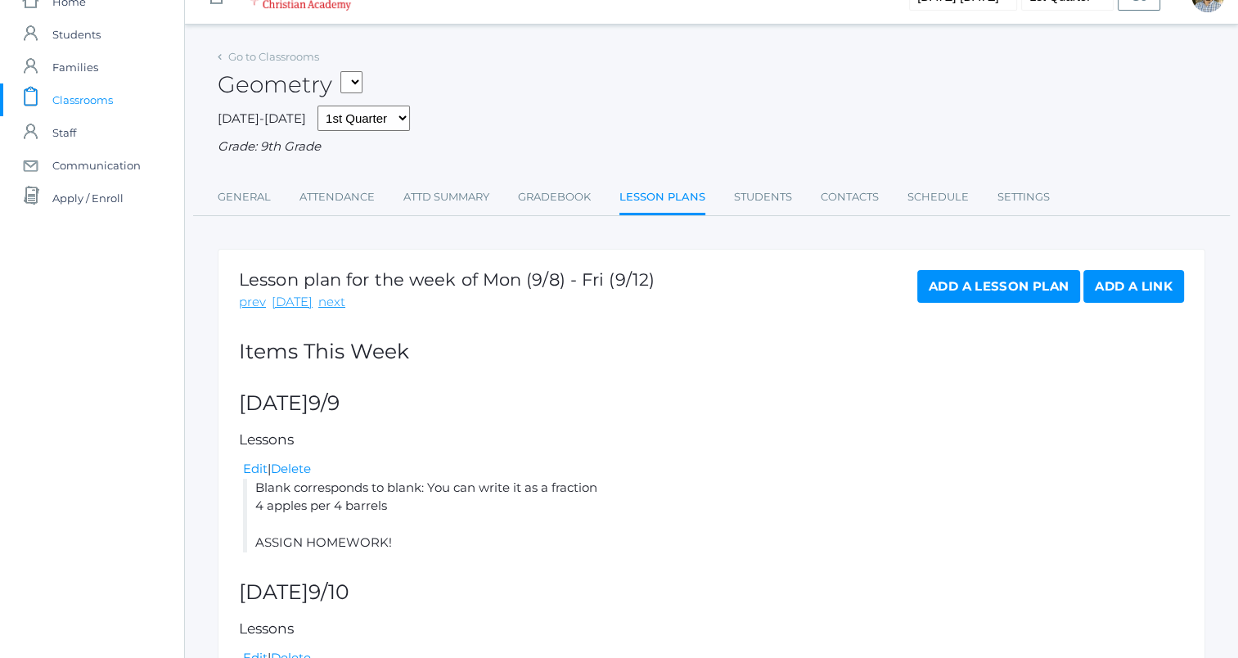
scroll to position [82, 0]
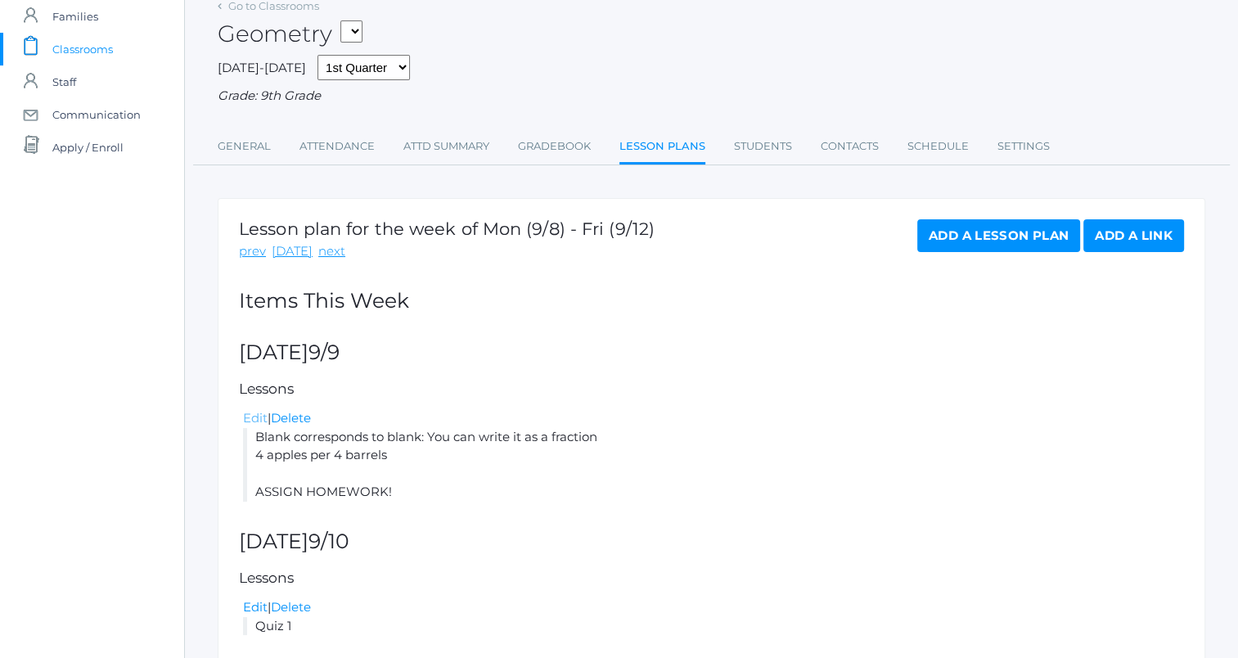
click at [252, 412] on link "Edit" at bounding box center [255, 418] width 25 height 16
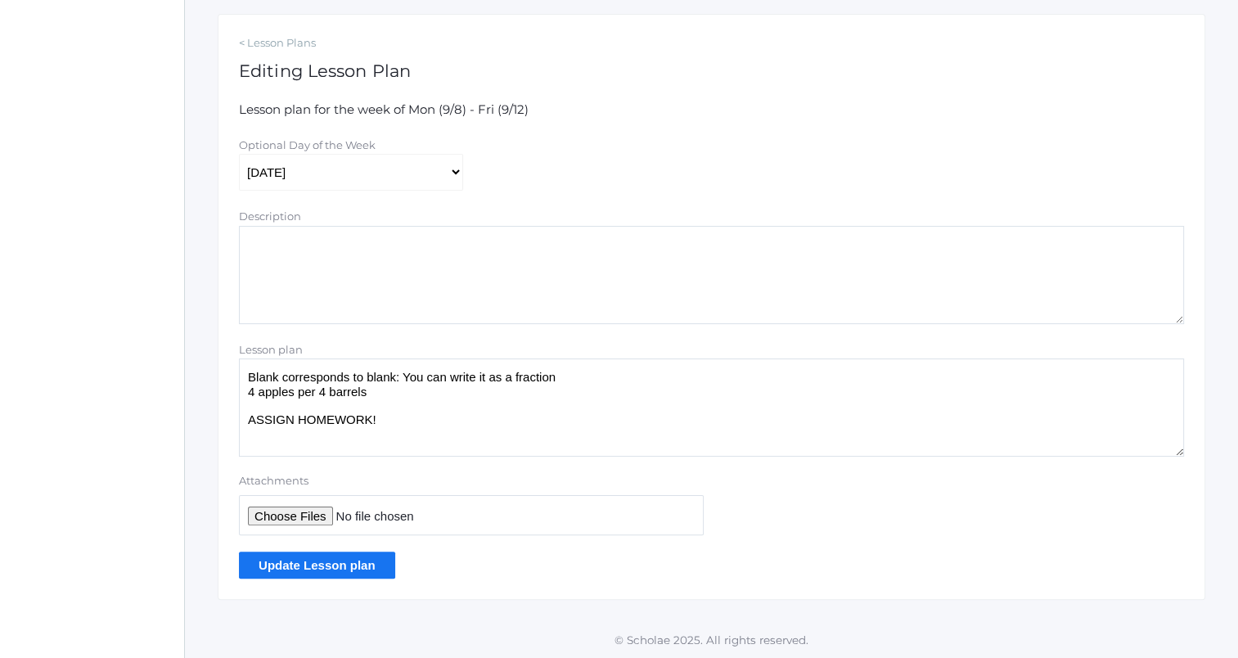
scroll to position [267, 0]
click at [433, 396] on textarea "Blank corresponds to blank: You can write it as a fraction 4 apples per 4 barre…" at bounding box center [711, 407] width 945 height 98
click at [525, 417] on textarea "Blank corresponds to blank: You can write it as a fraction 4 apples per 4 barre…" at bounding box center [711, 407] width 945 height 98
click at [512, 395] on textarea "Blank corresponds to blank: You can write it as a fraction 4 apples per 4 barre…" at bounding box center [711, 407] width 945 height 98
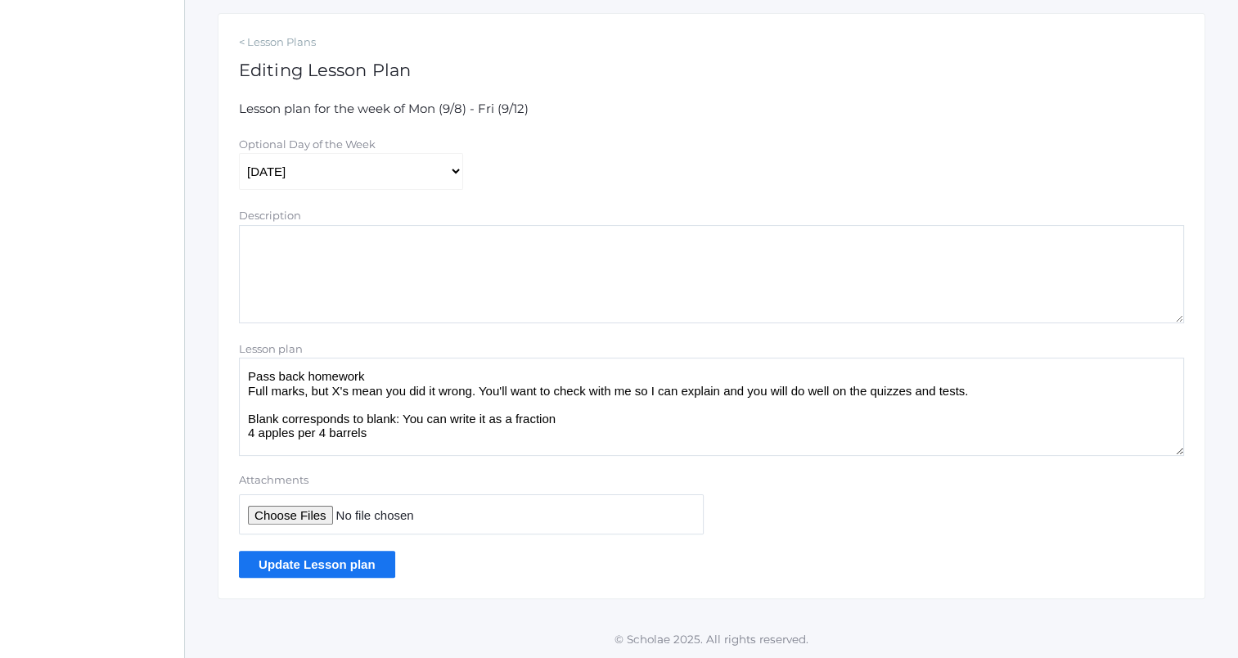
type textarea "Pass back homework Full marks, but X's mean you did it wrong. You'll want to ch…"
click at [327, 567] on input "Update Lesson plan" at bounding box center [317, 564] width 156 height 27
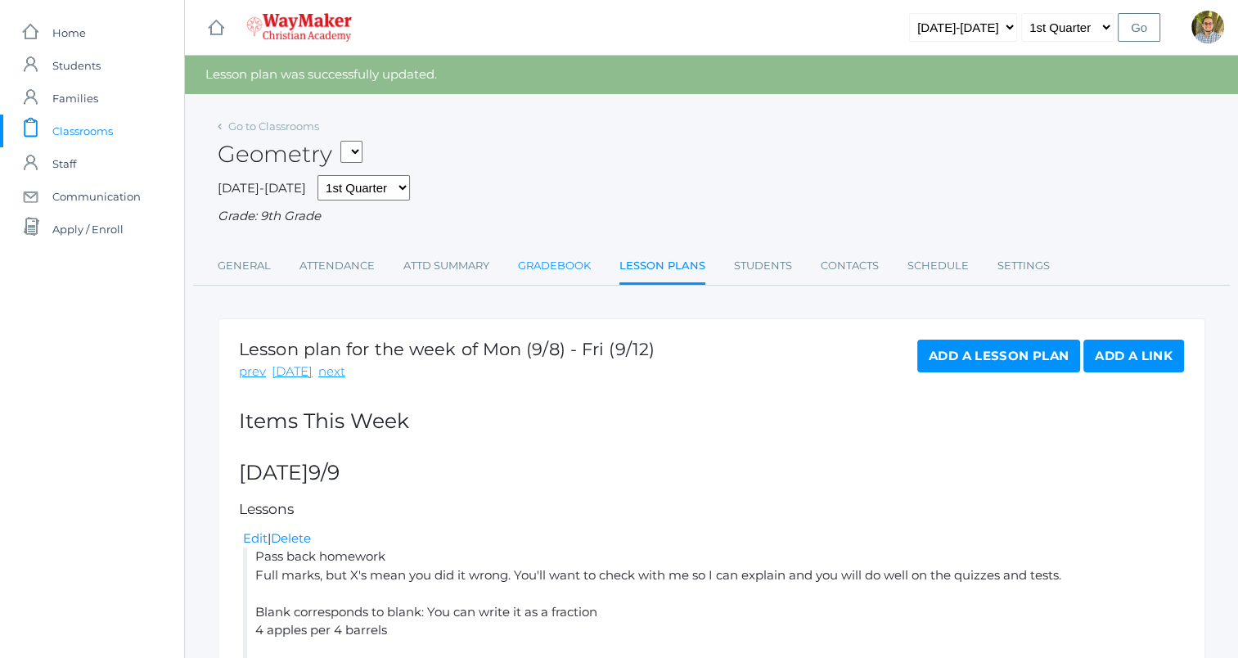
click at [551, 270] on link "Gradebook" at bounding box center [554, 266] width 73 height 33
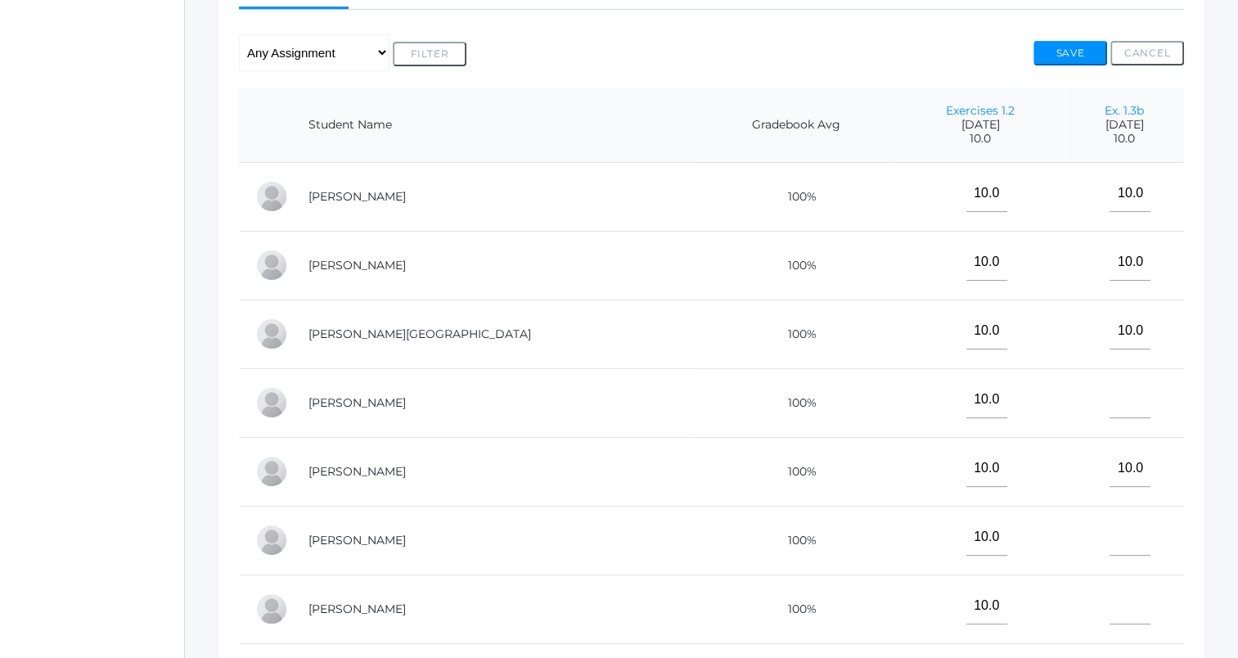
scroll to position [409, 0]
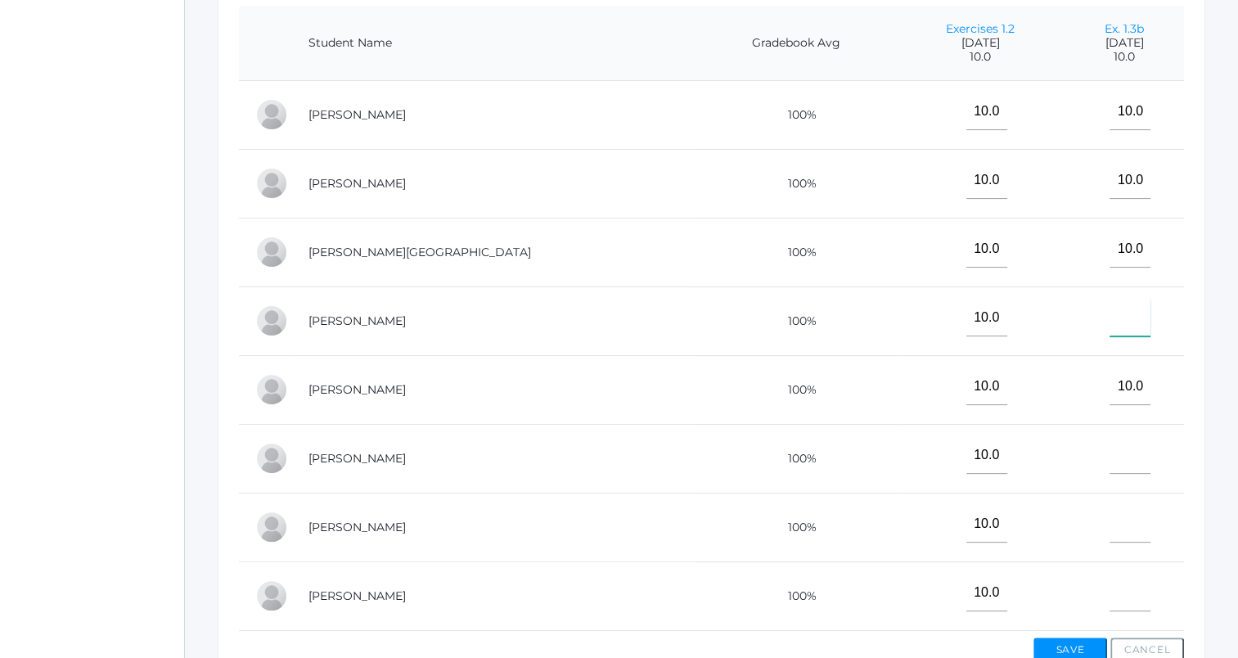
click at [1110, 322] on input"] "text" at bounding box center [1130, 318] width 41 height 37
type input"] "M"
click at [1110, 458] on input"] "text" at bounding box center [1130, 455] width 41 height 37
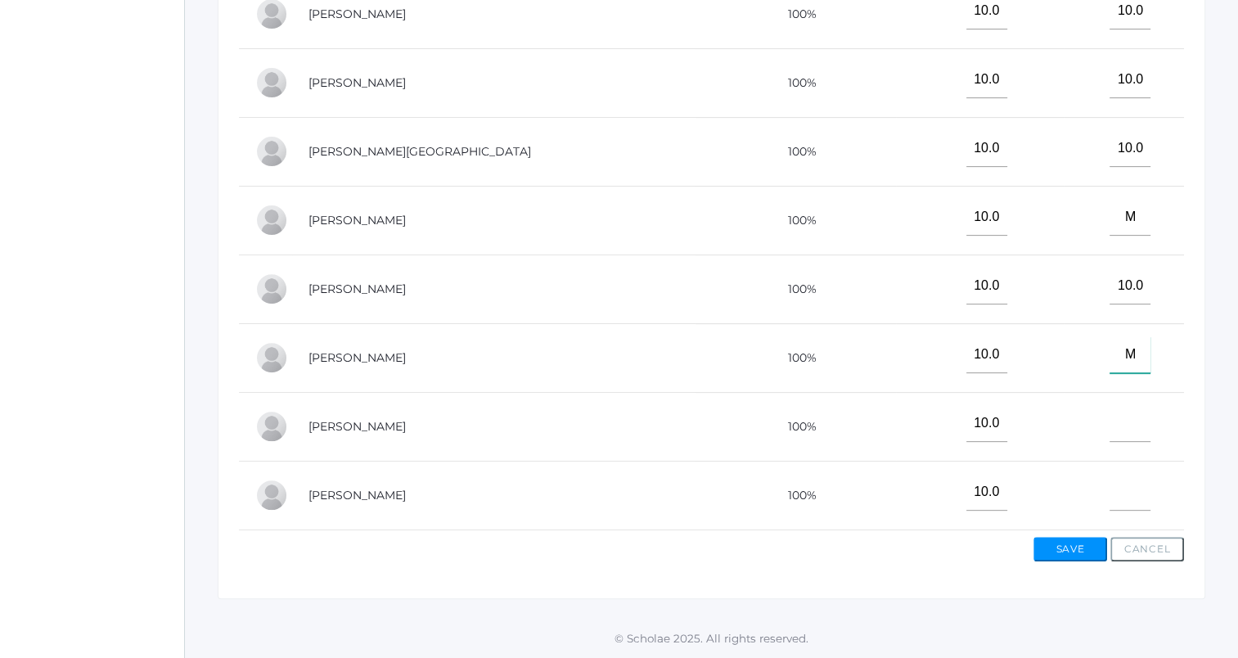
scroll to position [520, 0]
type input"] "M"
click at [1110, 417] on input"] "text" at bounding box center [1130, 423] width 41 height 37
type input"] "M"
click at [1110, 476] on input"] "text" at bounding box center [1130, 492] width 41 height 37
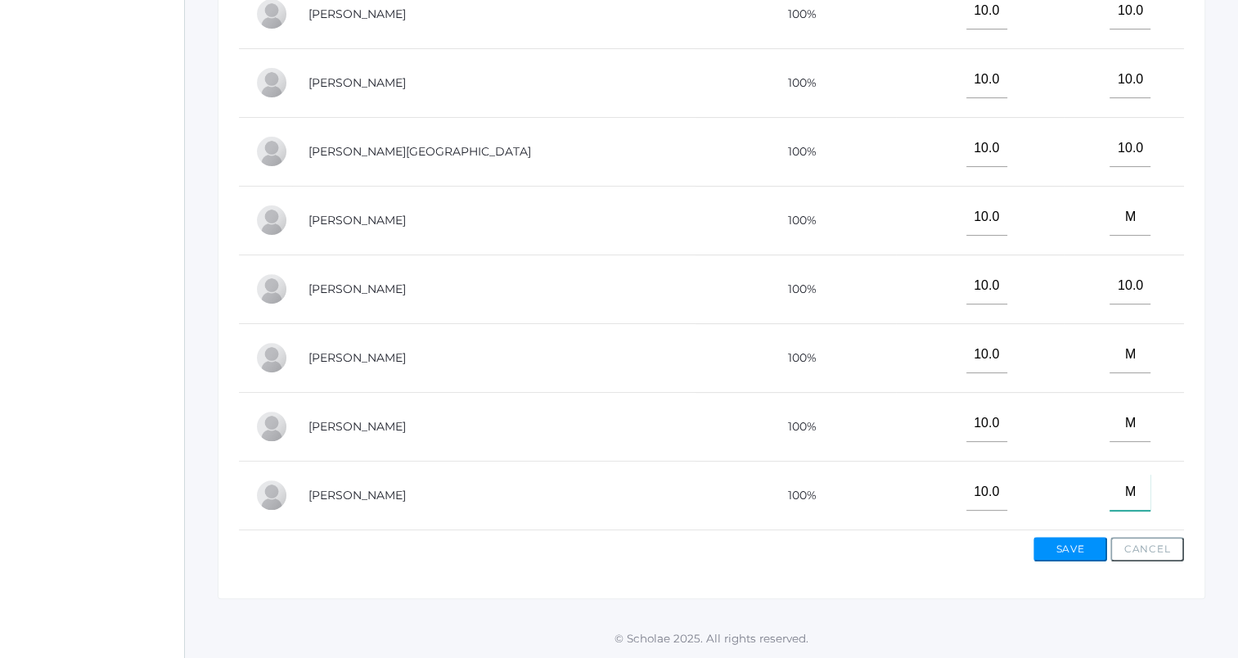
type input"] "M"
click at [1061, 554] on button "Save" at bounding box center [1071, 549] width 74 height 25
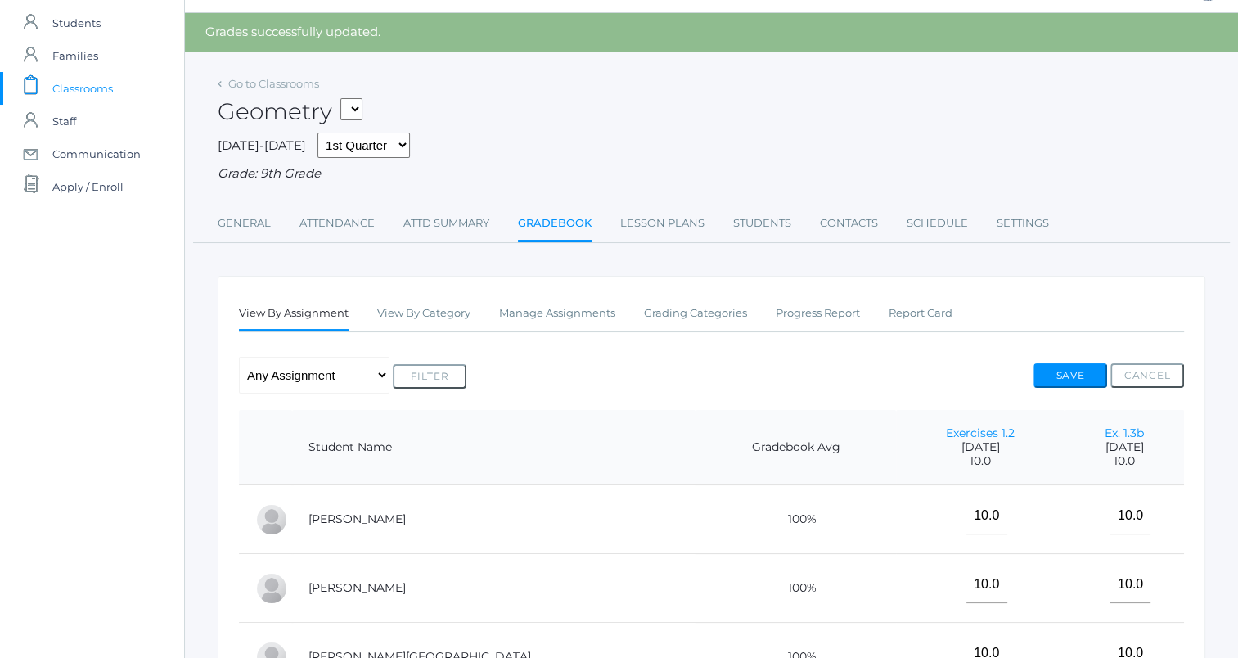
scroll to position [82, 0]
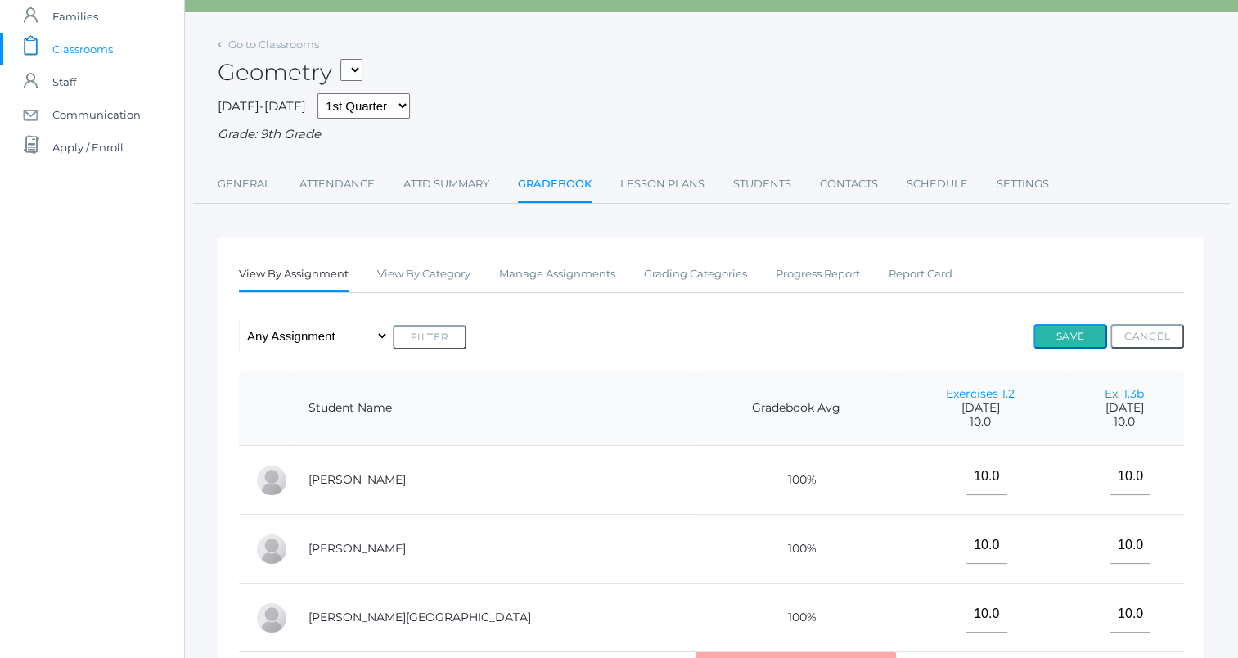
click at [1077, 334] on button "Save" at bounding box center [1071, 336] width 74 height 25
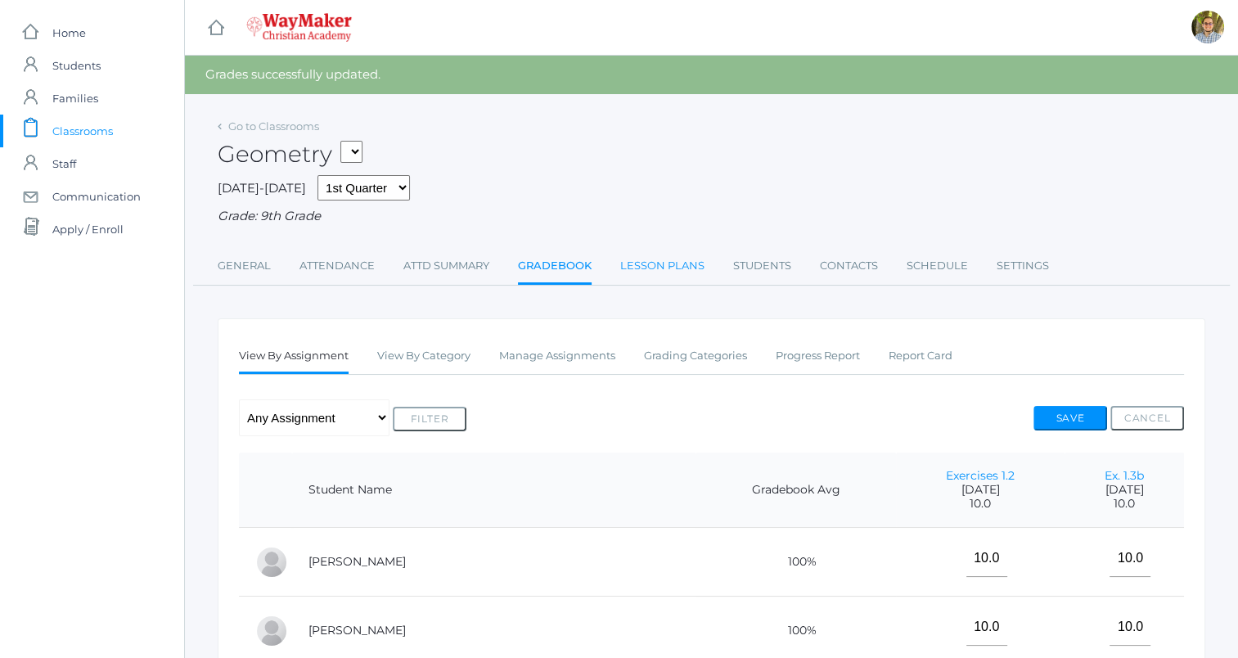
click at [668, 265] on link "Lesson Plans" at bounding box center [662, 266] width 84 height 33
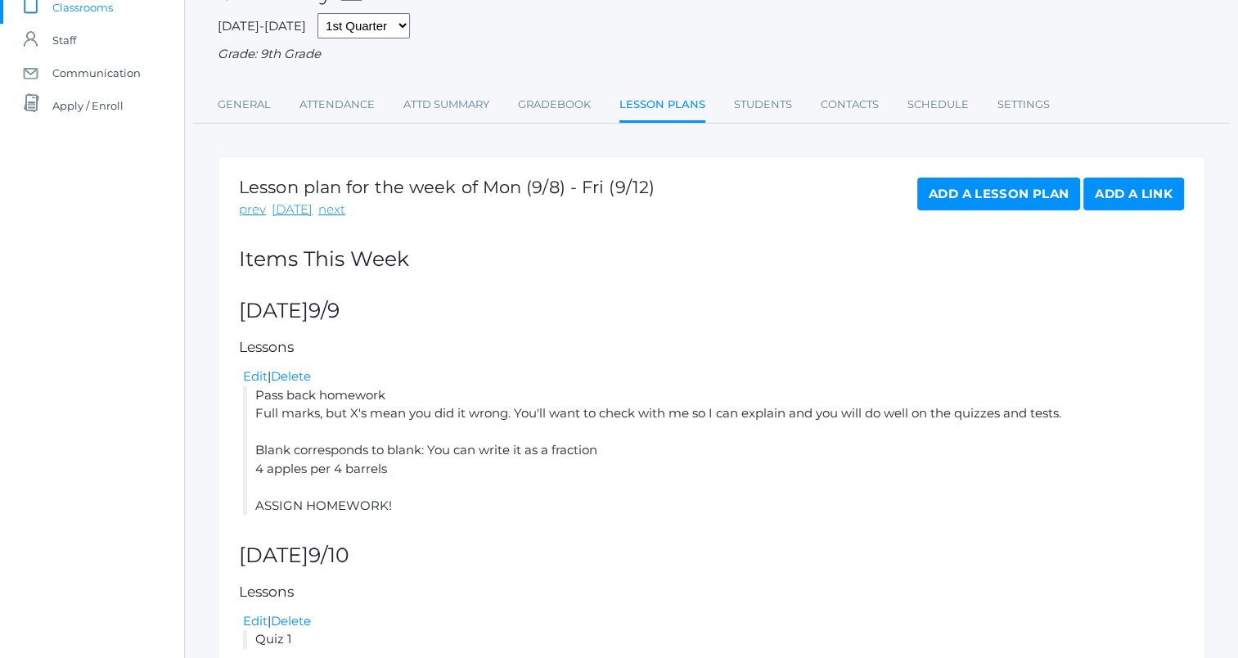
scroll to position [164, 0]
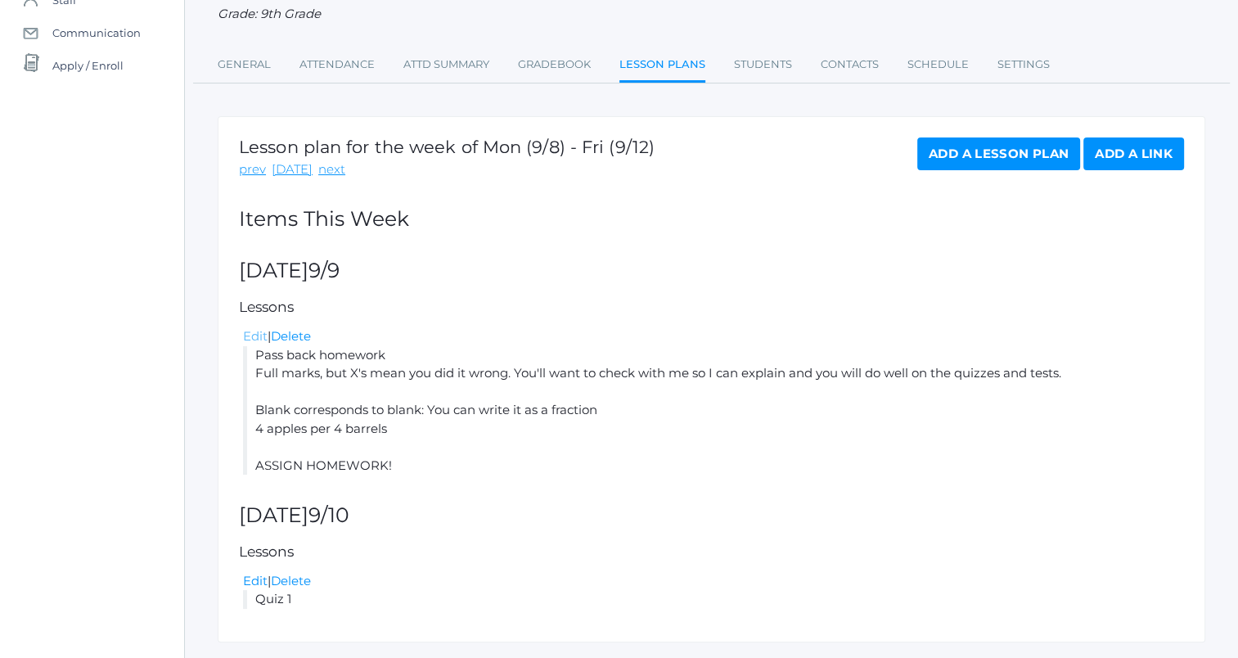
click at [252, 343] on link "Edit" at bounding box center [255, 336] width 25 height 16
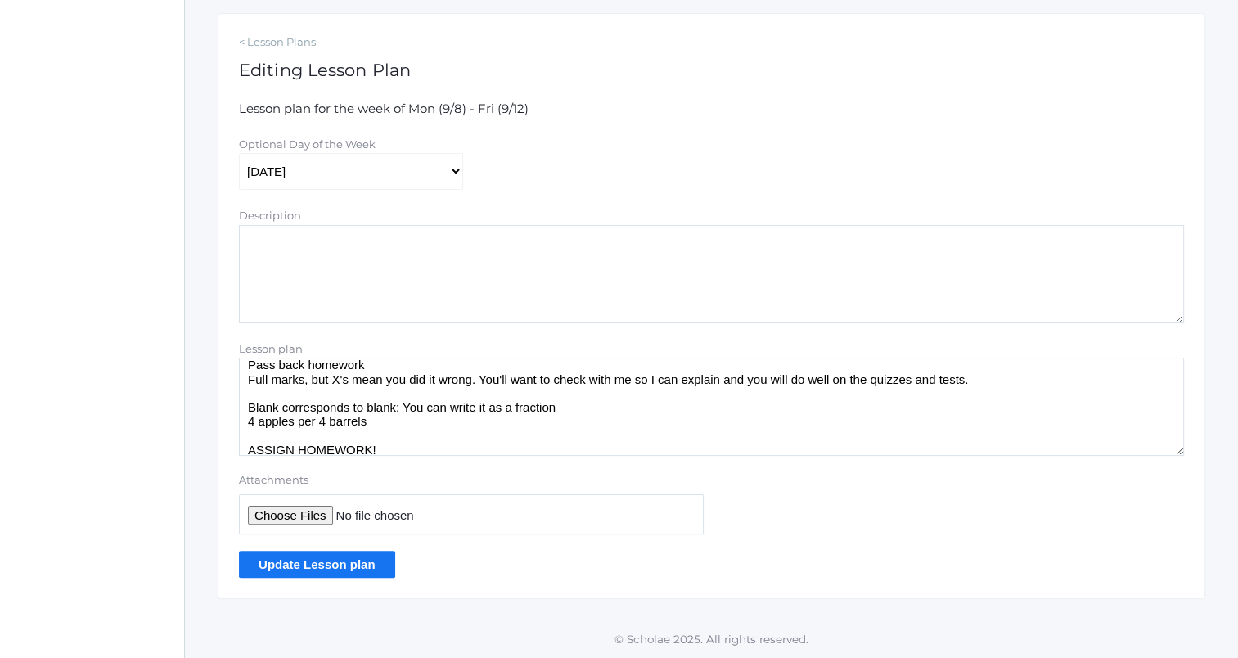
scroll to position [21, 0]
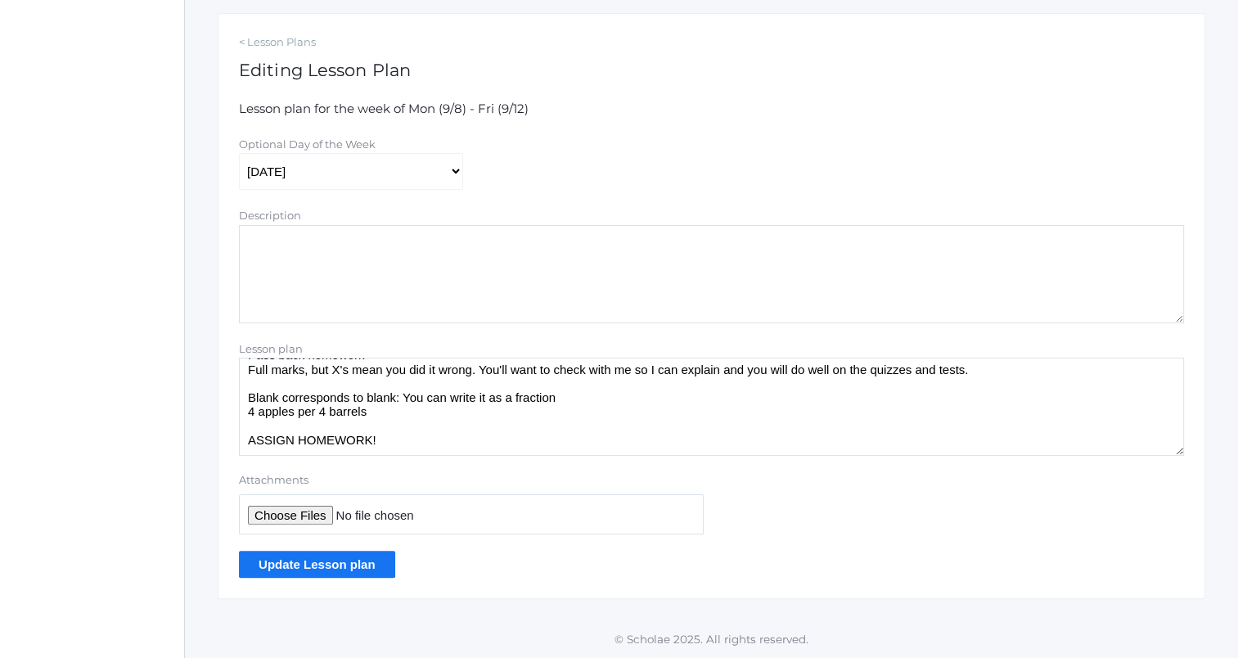
click at [1005, 371] on textarea "Pass back homework Full marks, but X's mean you did it wrong. You'll want to ch…" at bounding box center [711, 407] width 945 height 98
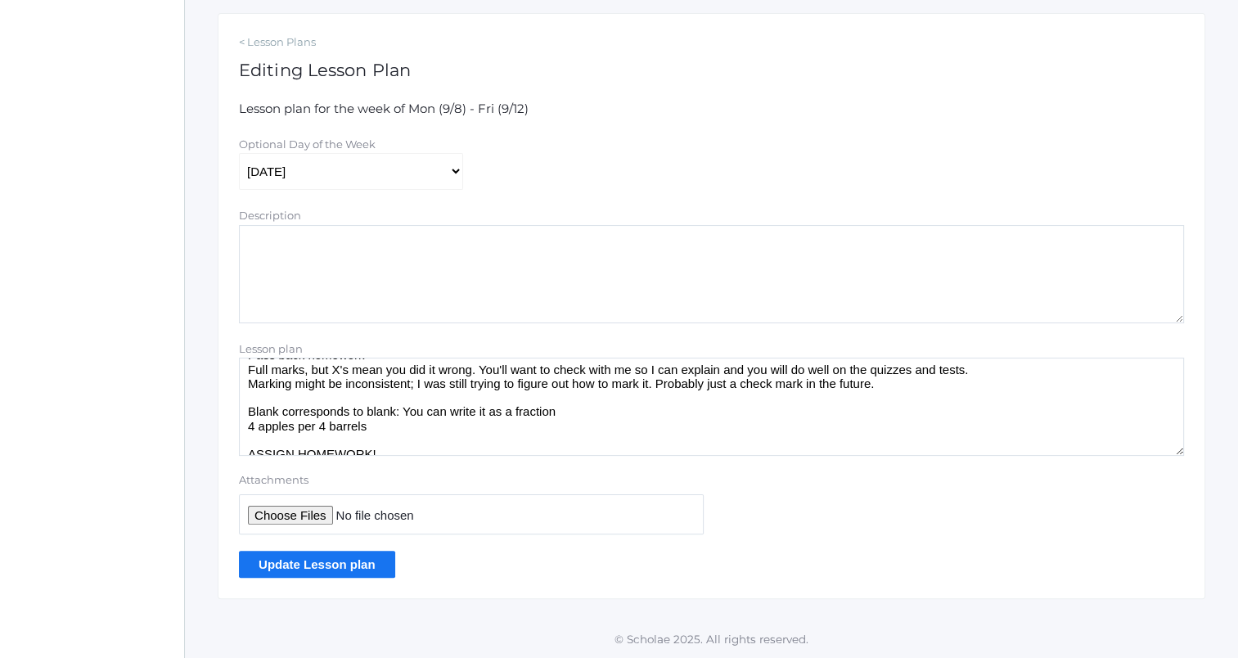
type textarea "Pass back homework Full marks, but X's mean you did it wrong. You'll want to ch…"
drag, startPoint x: 363, startPoint y: 548, endPoint x: 371, endPoint y: 553, distance: 8.9
click at [371, 553] on form "Lesson plan for the week of Mon (9/8) - Fri (9/12) Optional Day of the Week Mon…" at bounding box center [711, 339] width 945 height 478
click at [360, 570] on input "Update Lesson plan" at bounding box center [317, 564] width 156 height 27
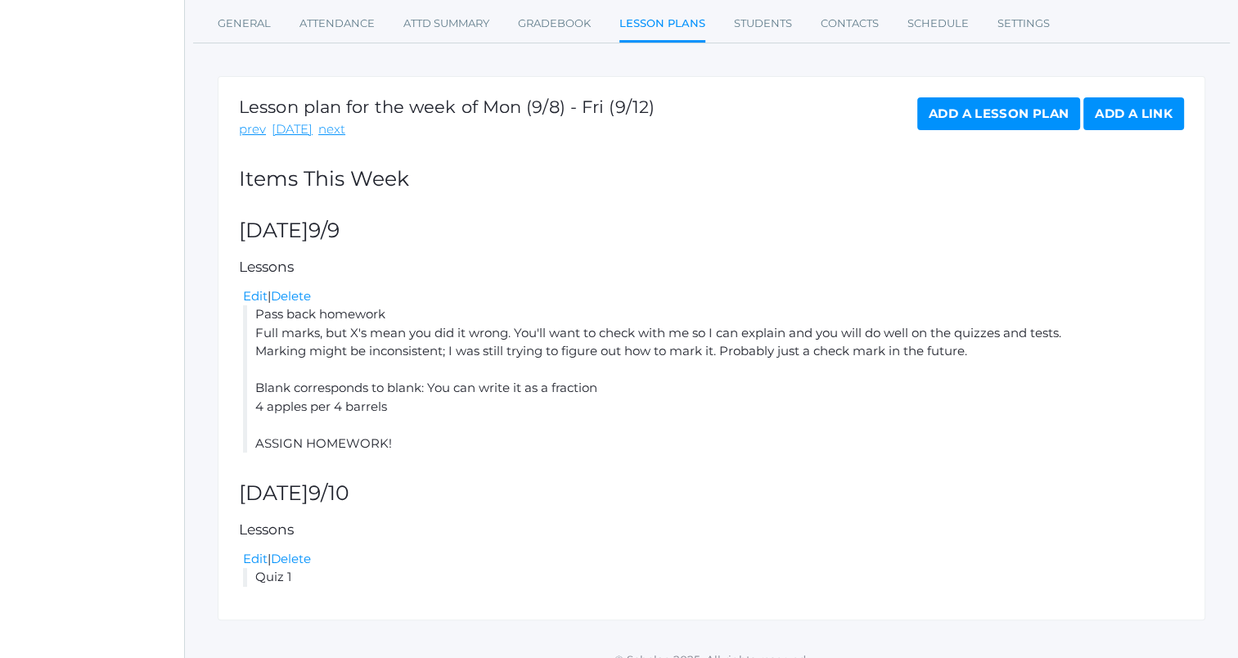
scroll to position [246, 0]
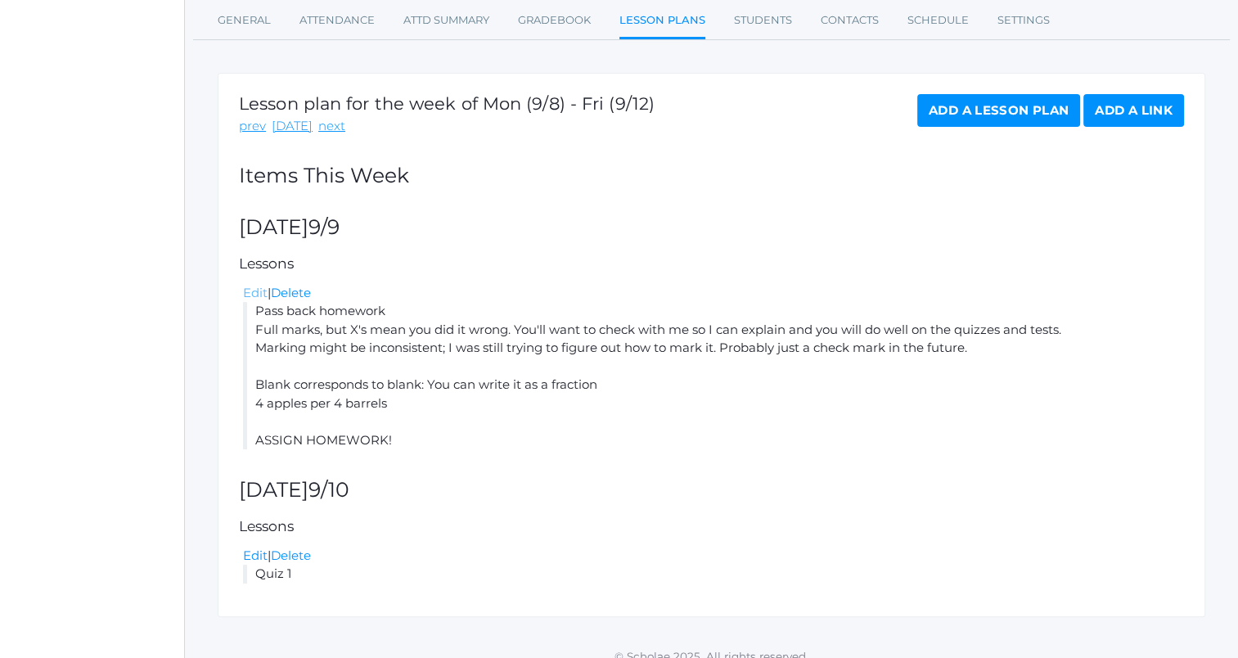
click at [253, 293] on link "Edit" at bounding box center [255, 293] width 25 height 16
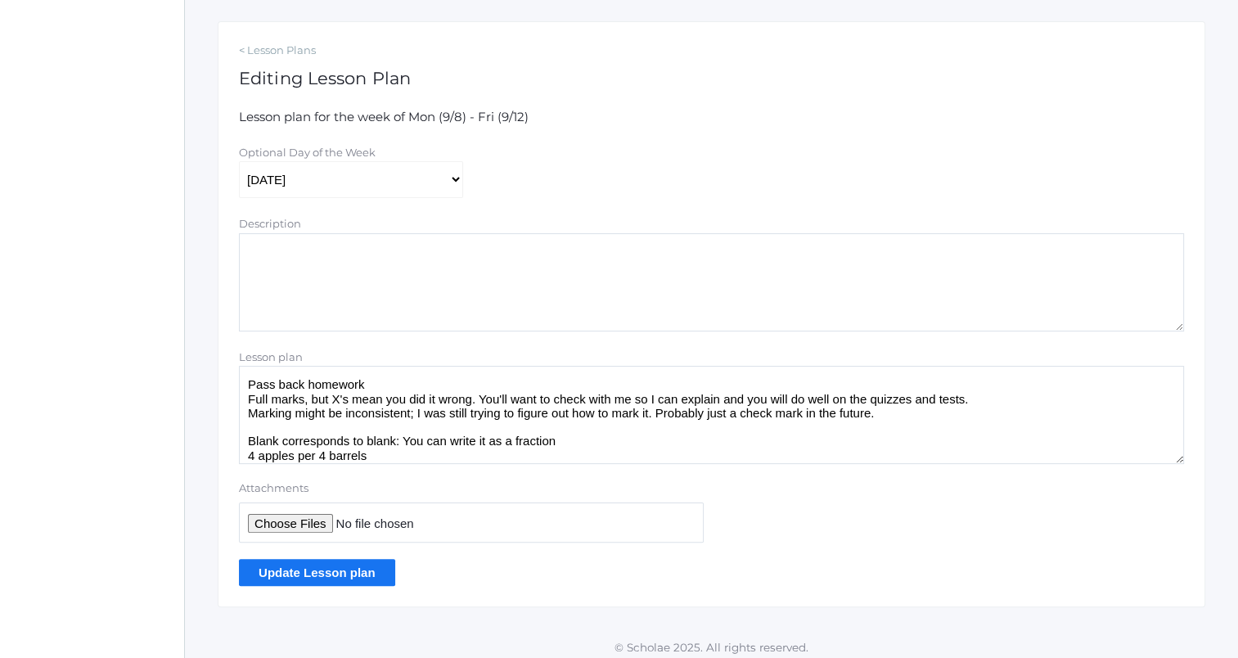
scroll to position [267, 0]
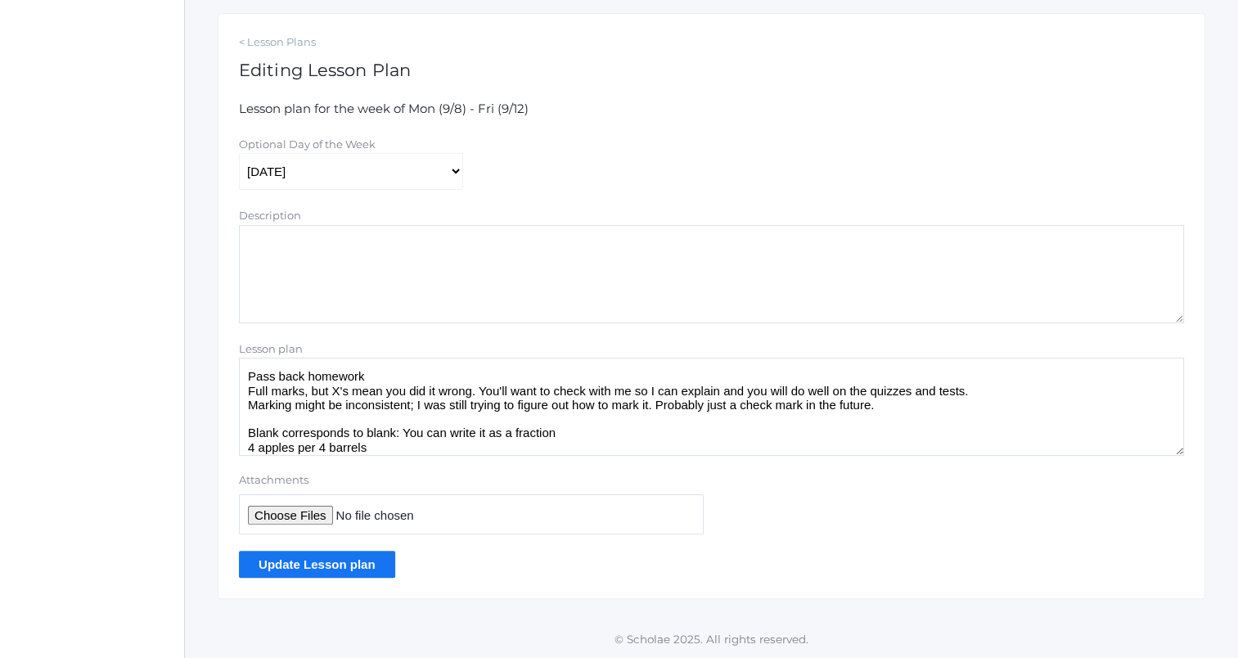
click at [918, 408] on textarea "Pass back homework Full marks, but X's mean you did it wrong. You'll want to ch…" at bounding box center [711, 407] width 945 height 98
type textarea "Pass back homework Full marks, but X's mean you did it wrong. You'll want to ch…"
click at [370, 575] on input "Update Lesson plan" at bounding box center [317, 564] width 156 height 27
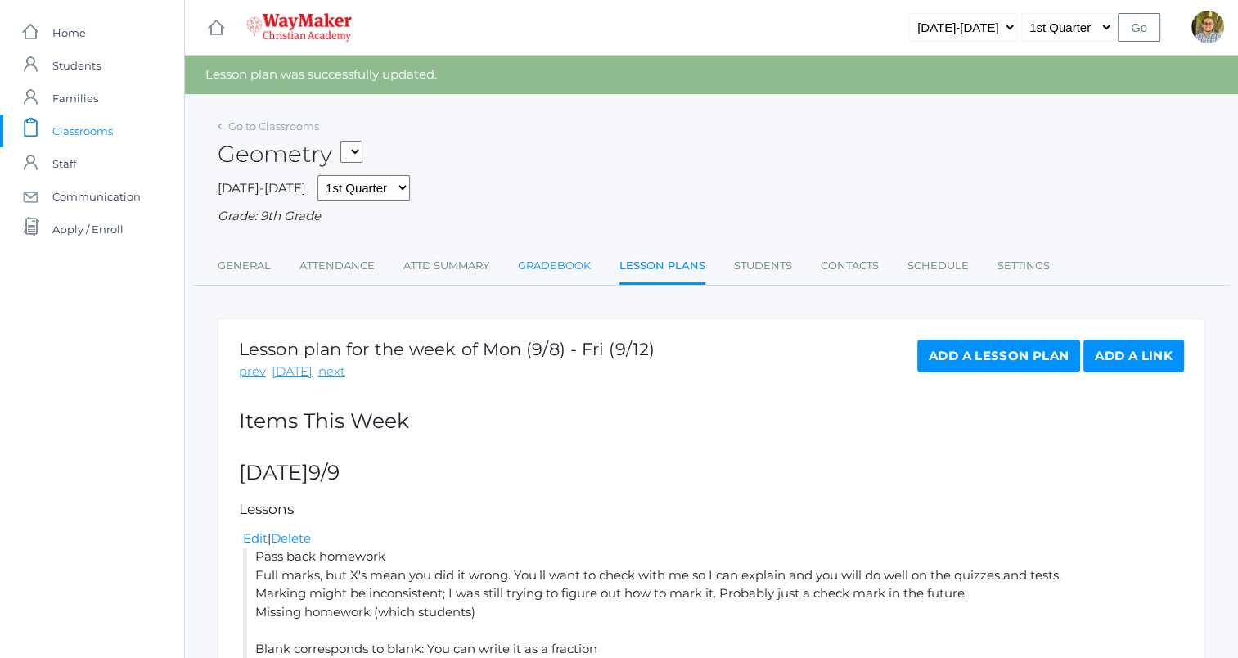
click at [537, 265] on link "Gradebook" at bounding box center [554, 266] width 73 height 33
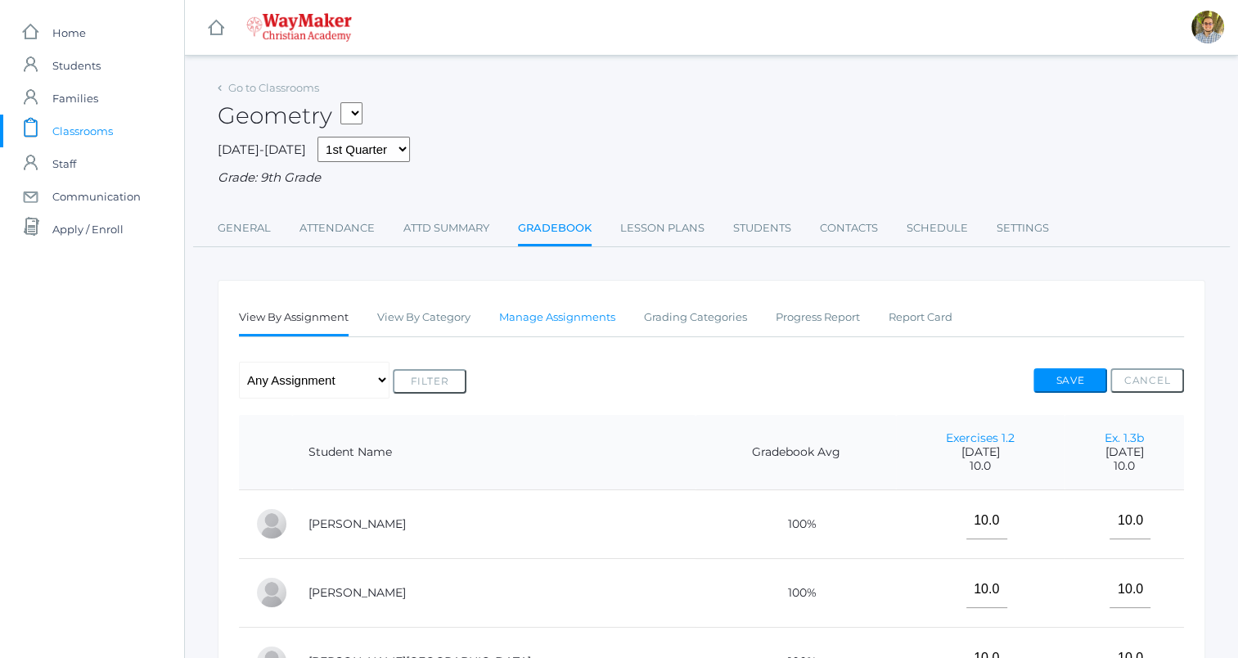
click at [558, 307] on link "Manage Assignments" at bounding box center [557, 317] width 116 height 33
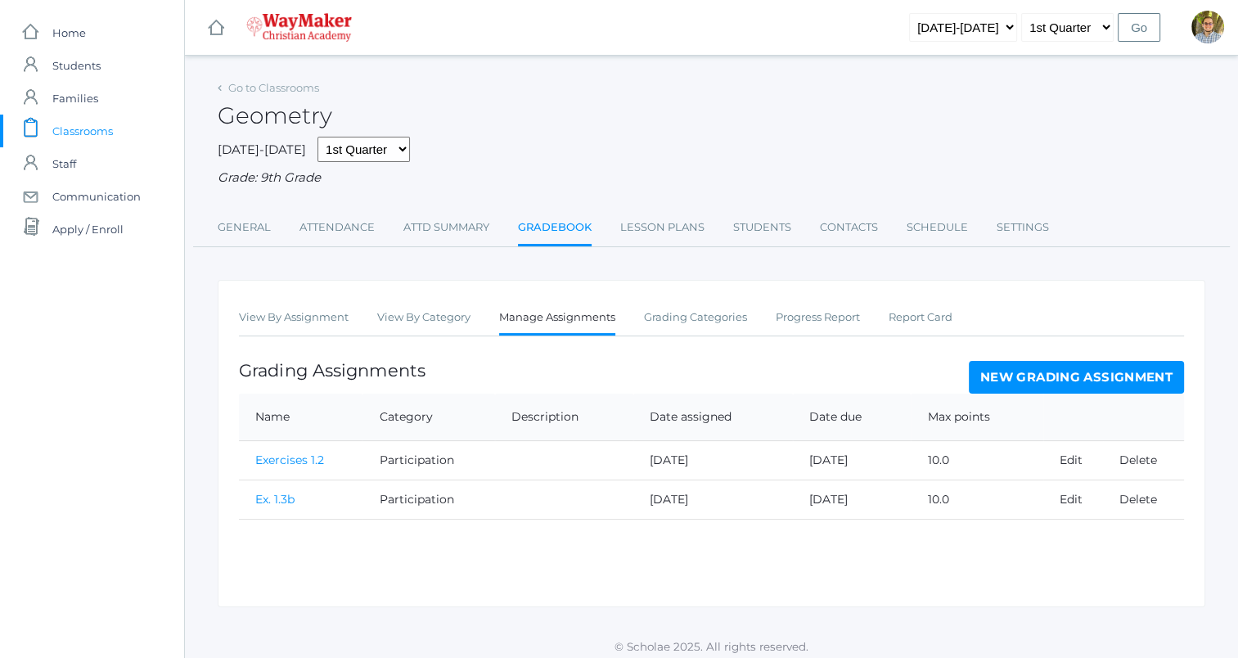
click at [1108, 370] on link "New Grading Assignment" at bounding box center [1076, 377] width 215 height 33
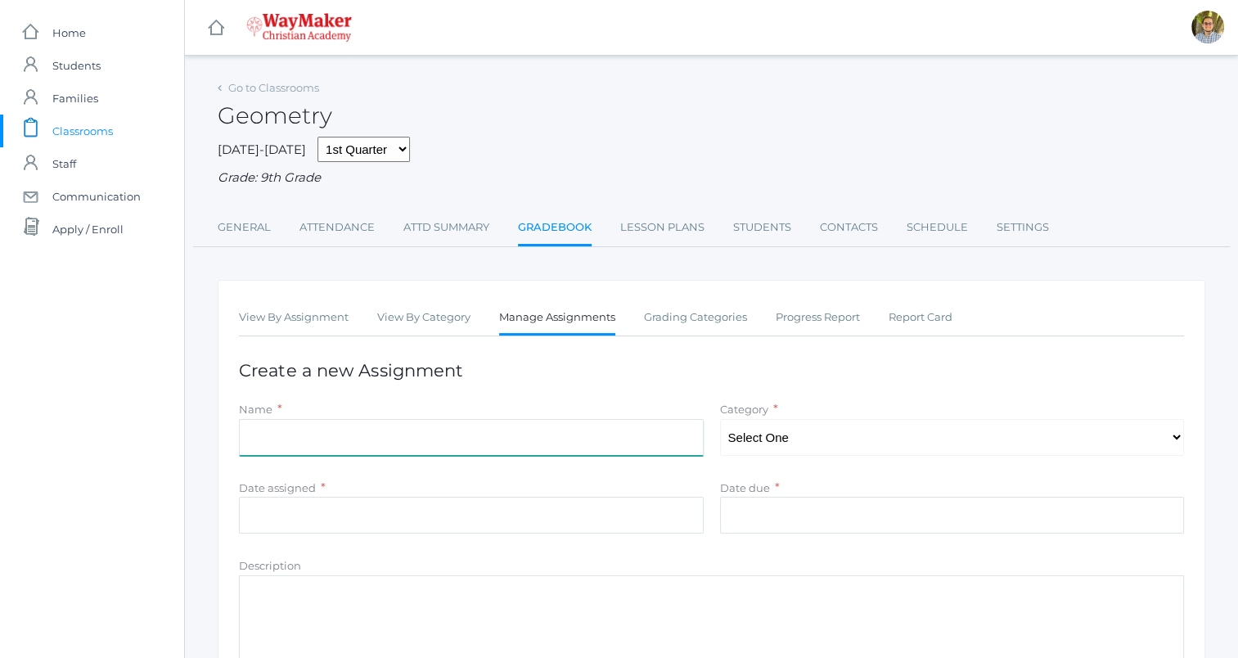
click at [624, 448] on input "Name" at bounding box center [471, 437] width 465 height 37
type input "Ex. 1.4"
click at [809, 437] on select "Select One Participation Accuracy" at bounding box center [952, 437] width 465 height 37
select select "1138"
click at [720, 419] on select "Select One Participation Accuracy" at bounding box center [952, 437] width 465 height 37
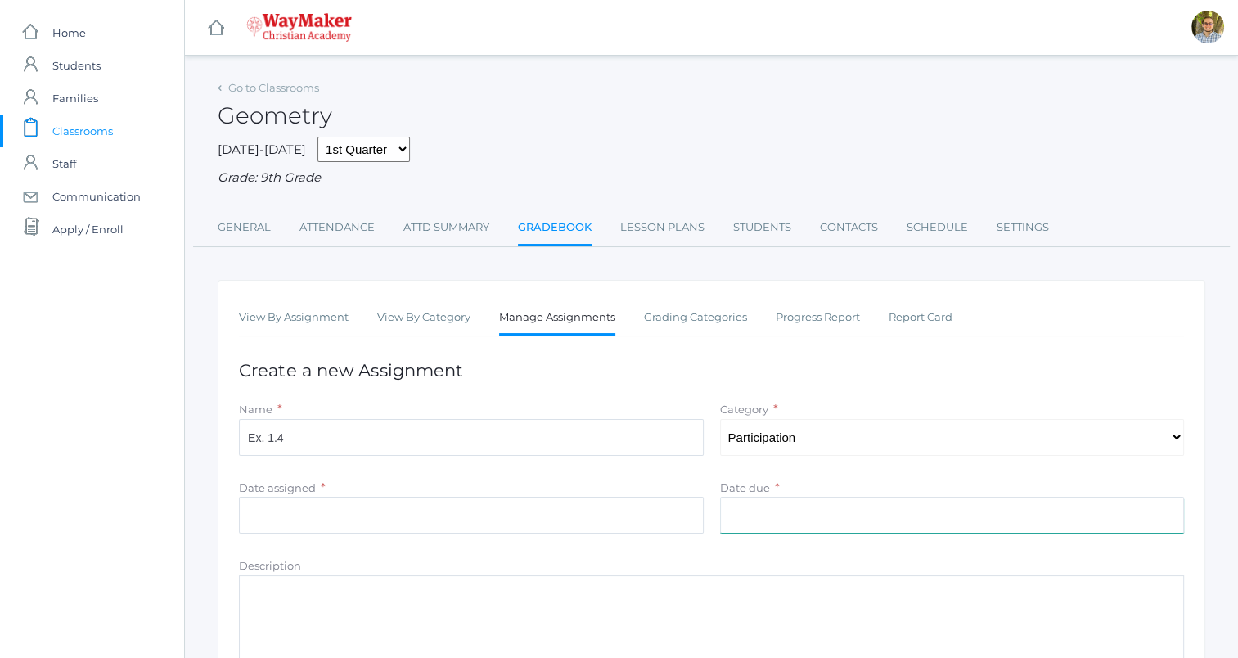
click at [733, 516] on input "Date due" at bounding box center [952, 515] width 465 height 37
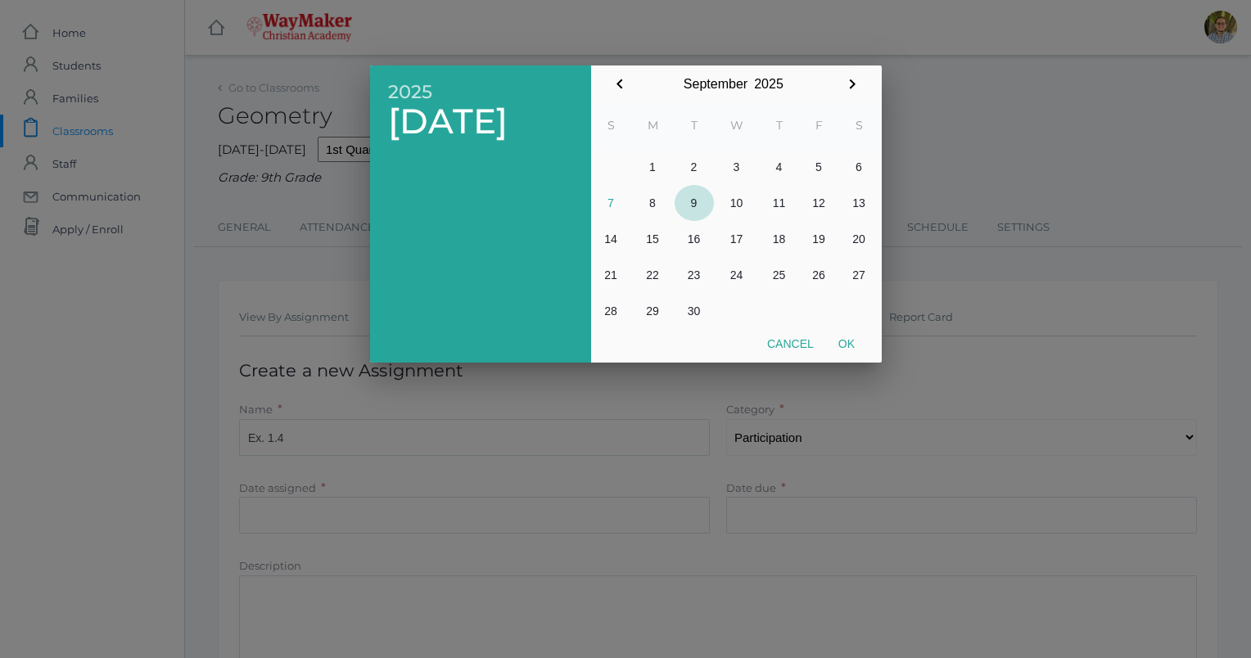
click at [699, 205] on button "9" at bounding box center [693, 203] width 39 height 36
click at [845, 346] on button "Ok" at bounding box center [846, 343] width 41 height 29
type input "[DATE]"
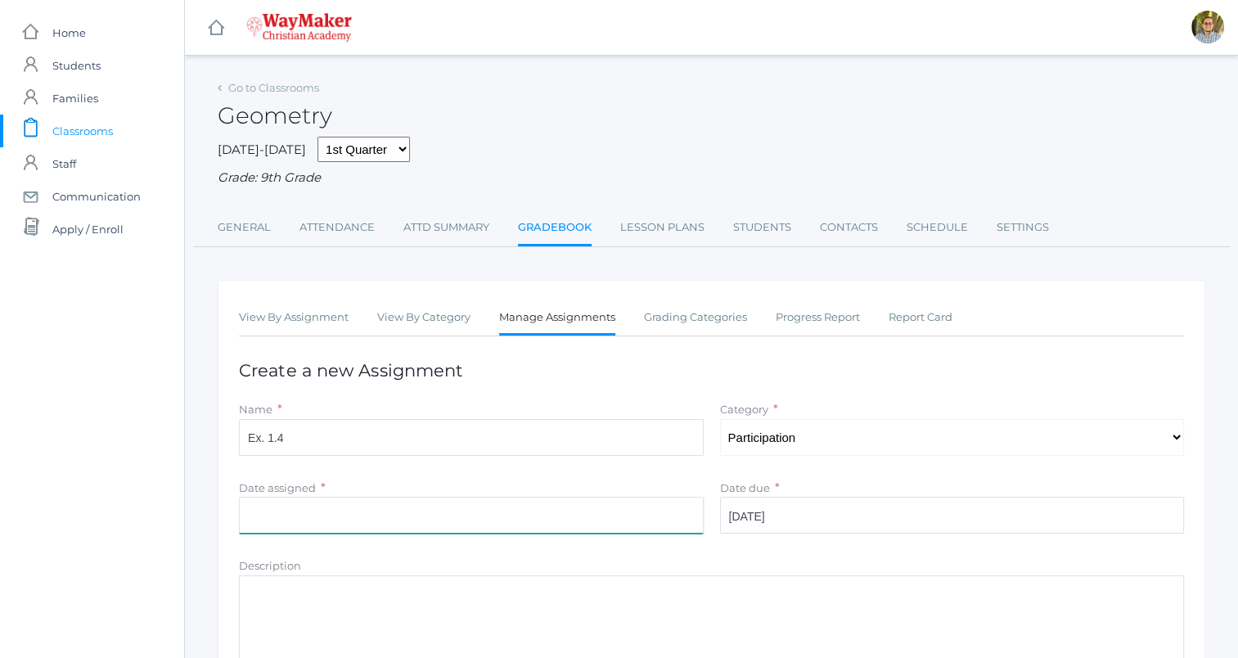
click at [606, 506] on input "Date assigned" at bounding box center [471, 515] width 465 height 37
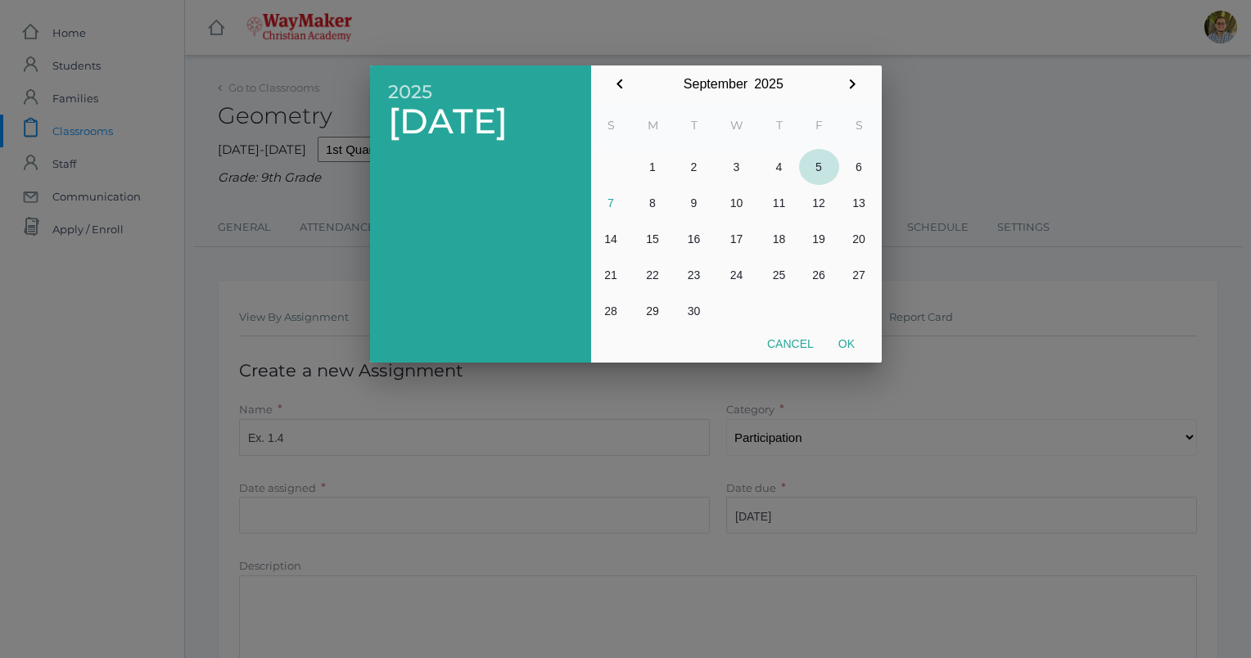
click at [820, 174] on button "5" at bounding box center [819, 167] width 40 height 36
click at [848, 348] on button "Ok" at bounding box center [846, 343] width 41 height 29
type input "[DATE]"
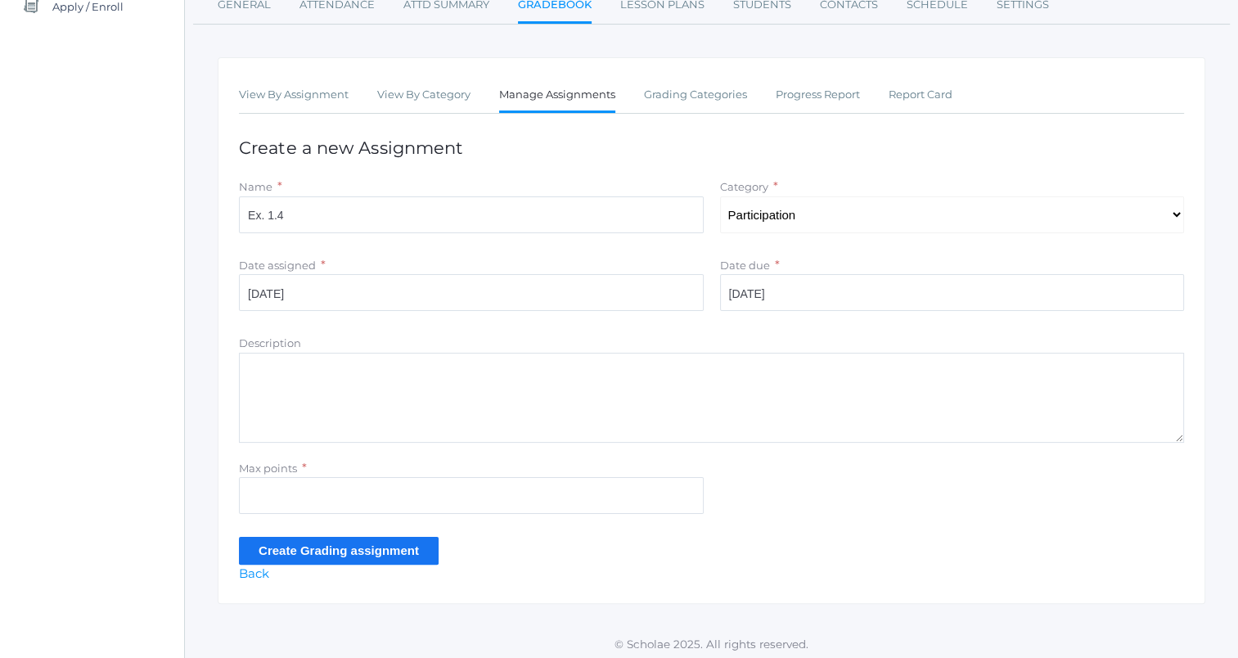
scroll to position [228, 0]
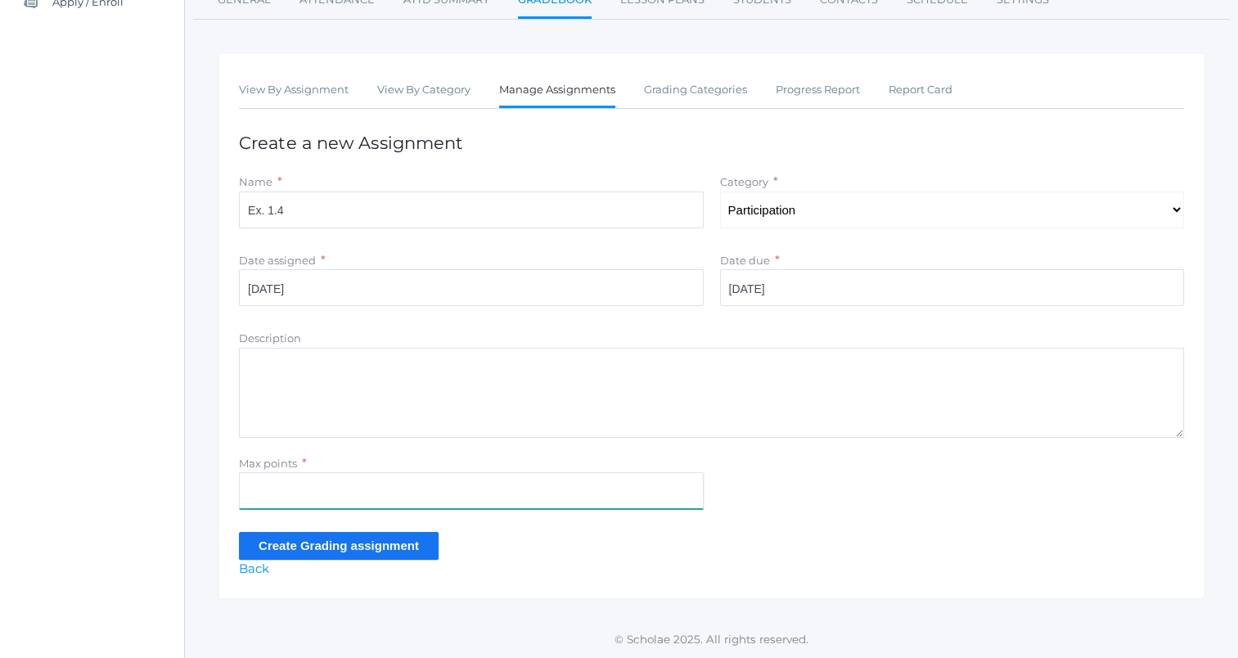
click at [513, 488] on input "Max points" at bounding box center [471, 490] width 465 height 37
type input "1"
type input "5"
click at [327, 545] on input "Create Grading assignment" at bounding box center [339, 545] width 200 height 27
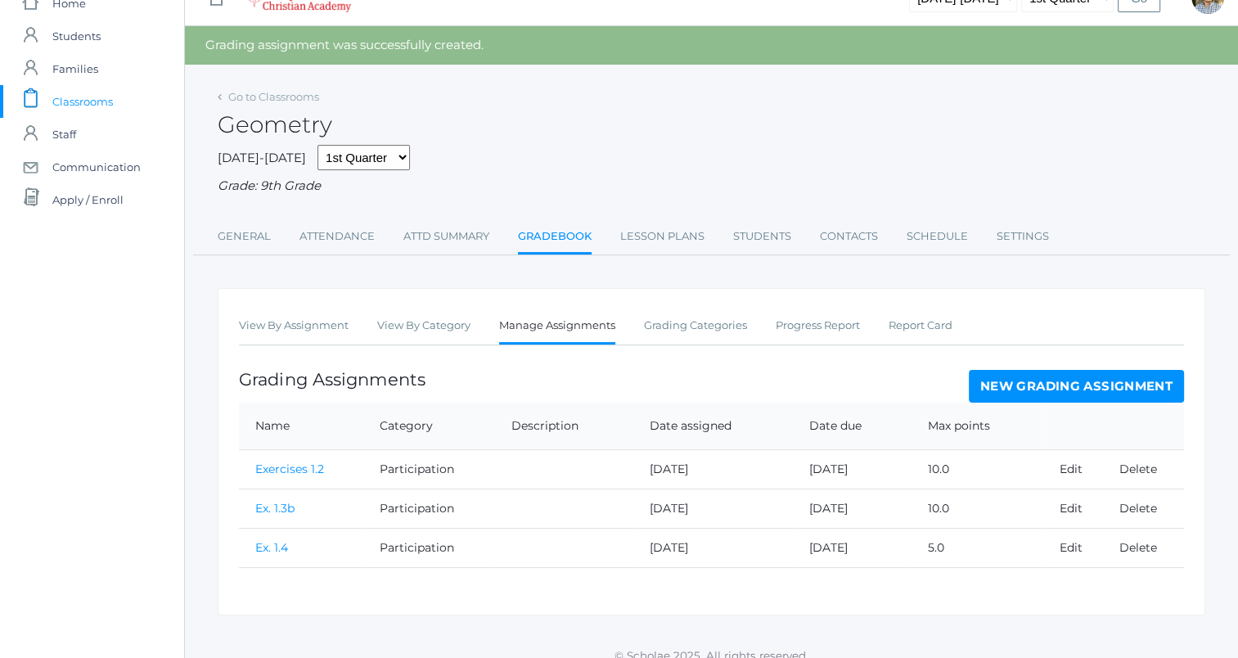
scroll to position [47, 0]
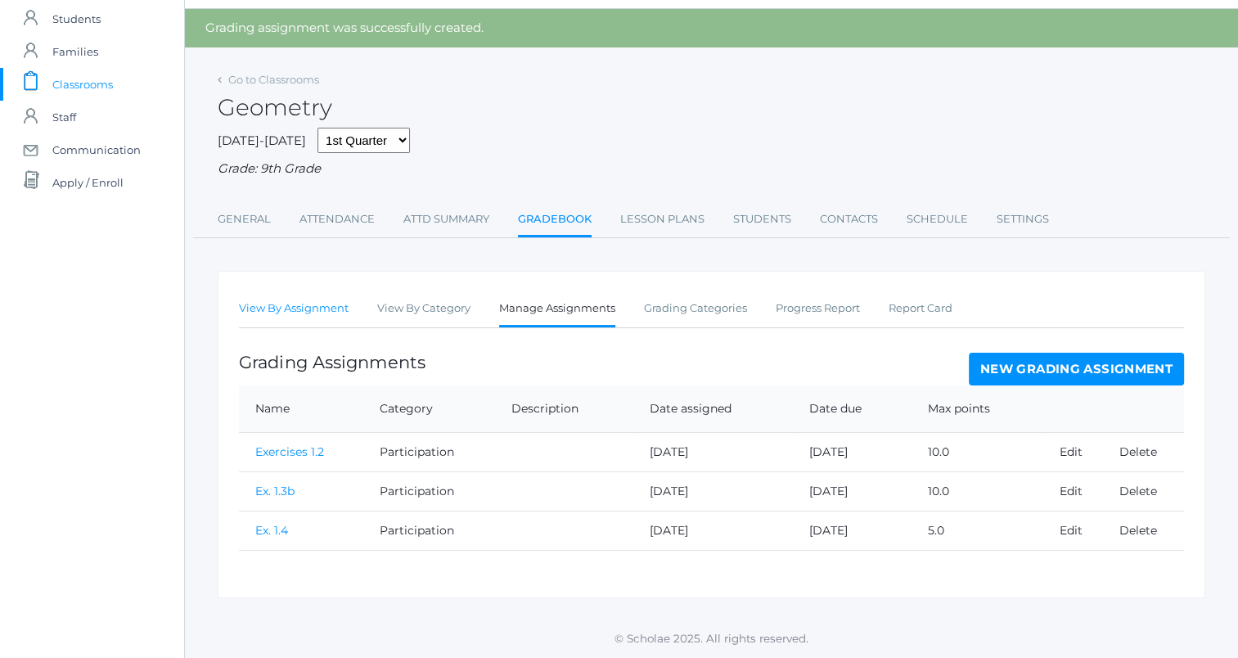
click at [304, 317] on link "View By Assignment" at bounding box center [294, 308] width 110 height 33
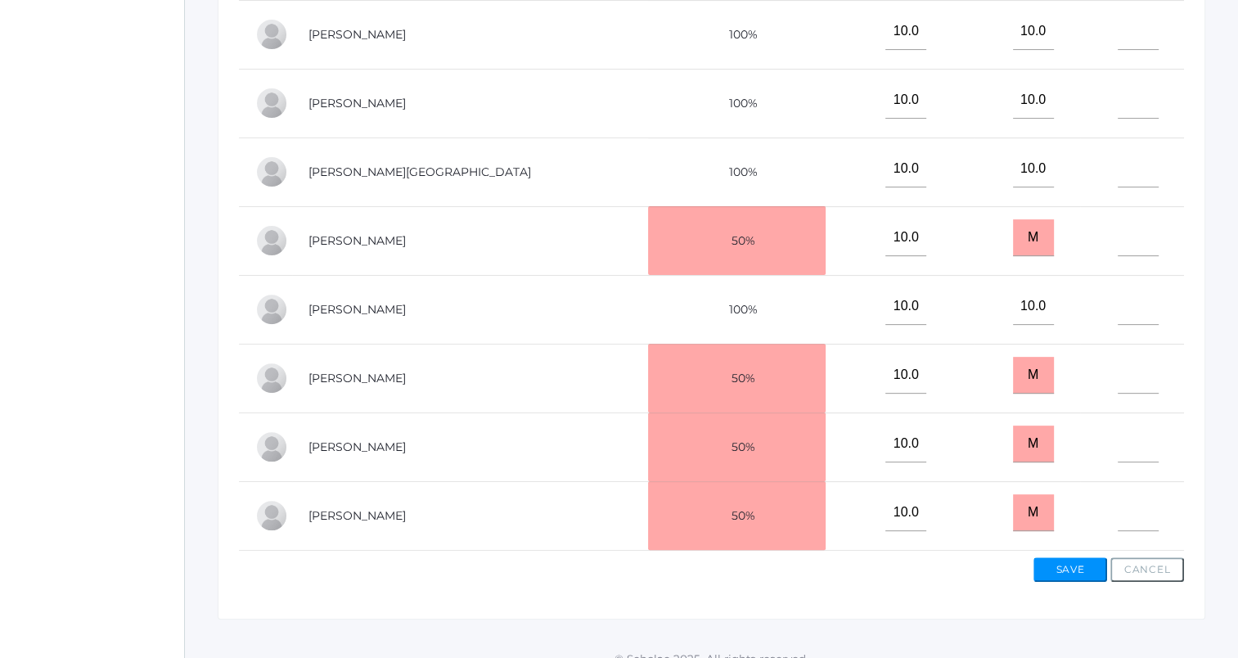
scroll to position [491, 0]
click at [1118, 168] on input"] "text" at bounding box center [1138, 167] width 41 height 37
type input"] "5"
click at [1064, 580] on button "Save" at bounding box center [1071, 568] width 74 height 25
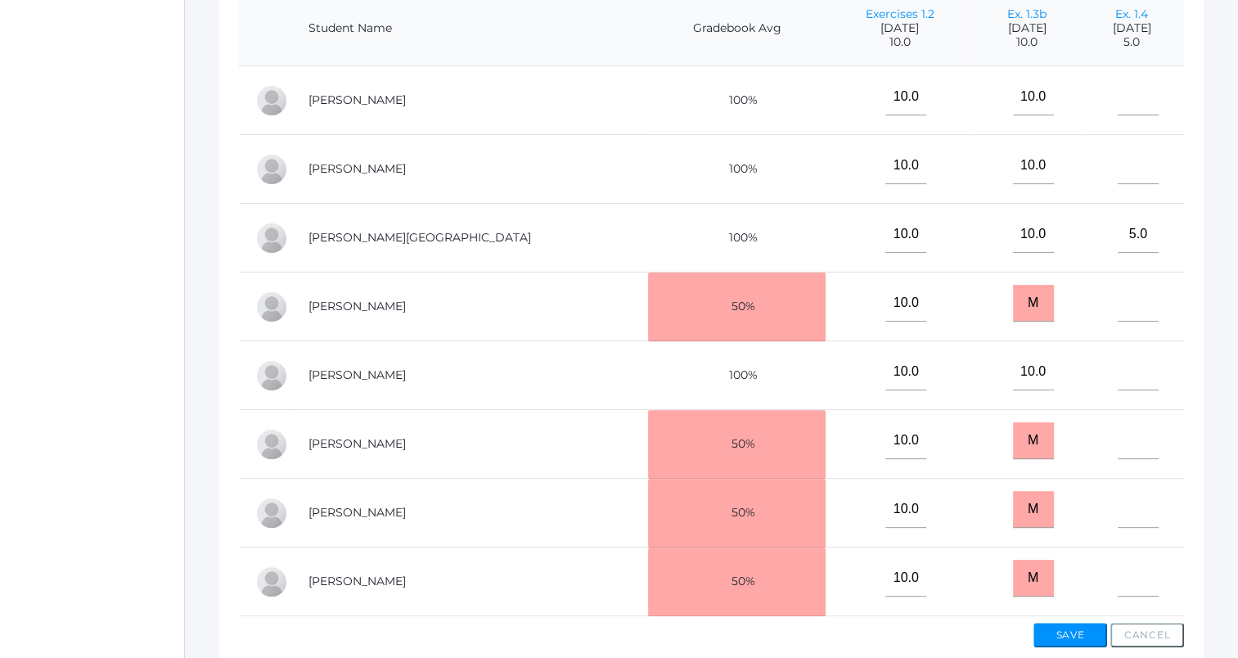
scroll to position [491, 0]
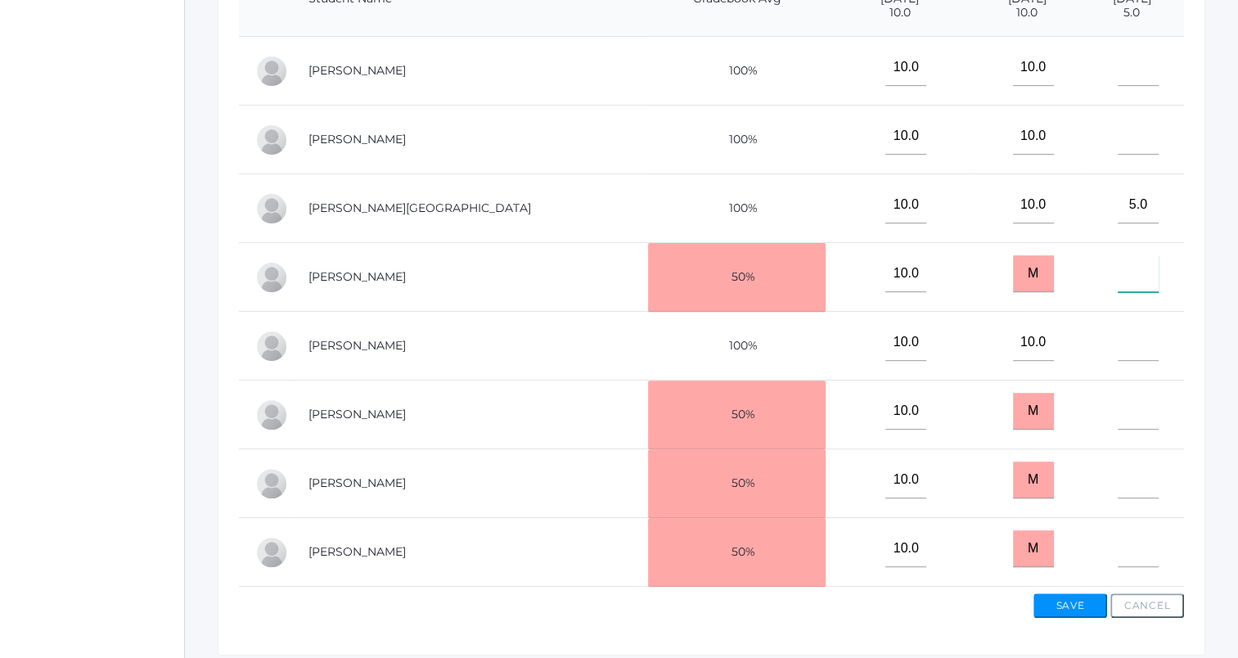
click at [1118, 286] on input"] "text" at bounding box center [1138, 273] width 41 height 37
type input"] "5"
click at [1054, 616] on button "Save" at bounding box center [1071, 605] width 74 height 25
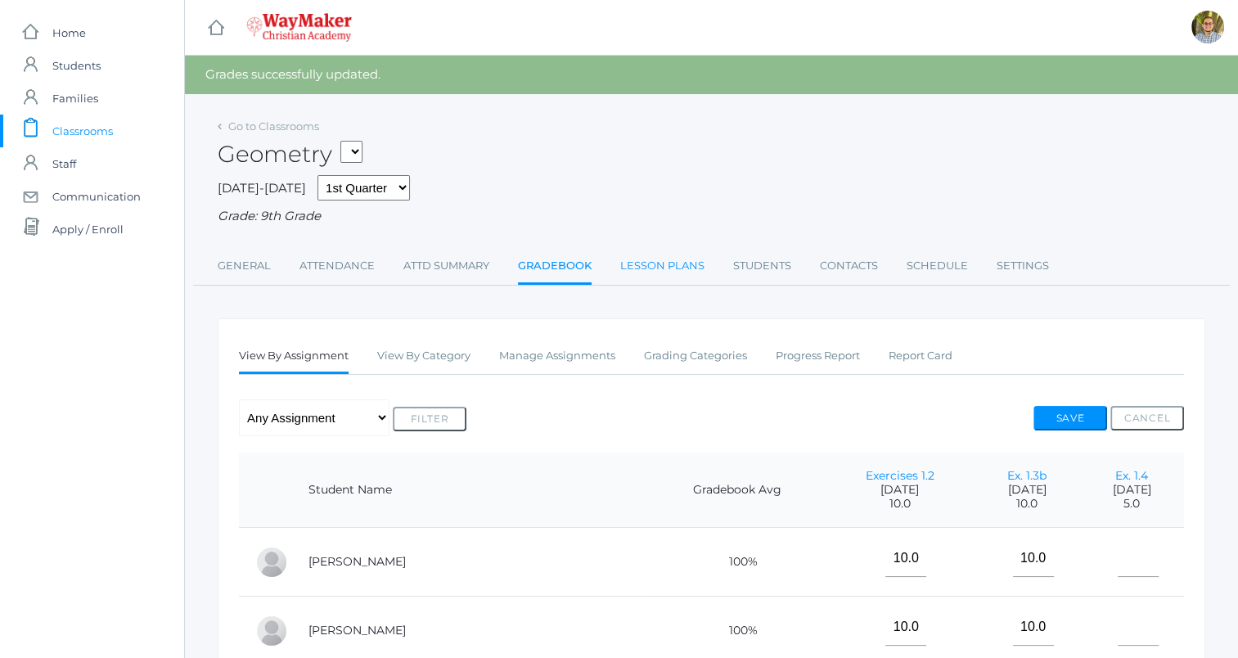
click at [661, 273] on link "Lesson Plans" at bounding box center [662, 266] width 84 height 33
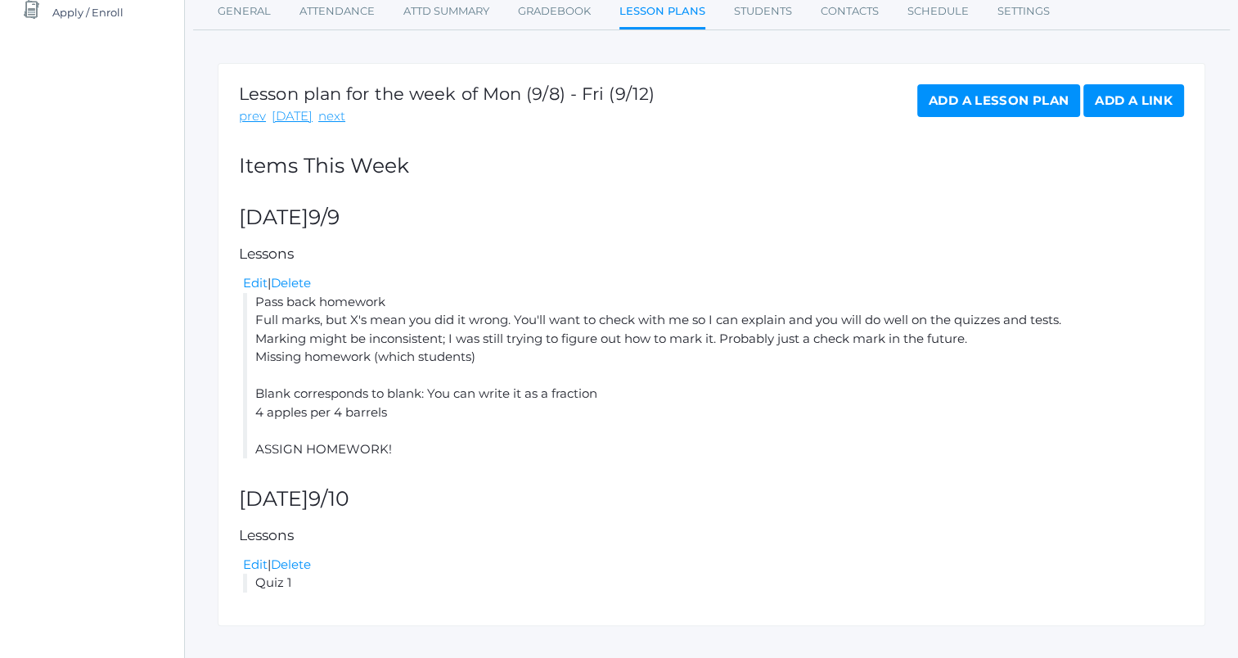
scroll to position [244, 0]
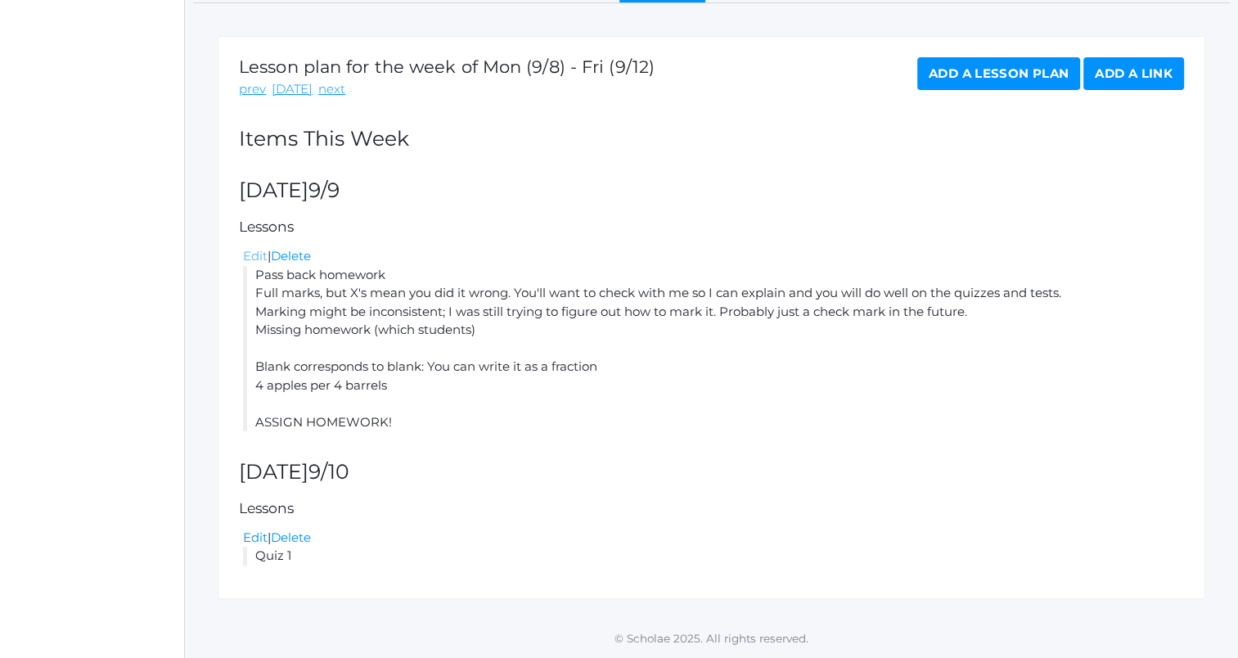
click at [257, 251] on link "Edit" at bounding box center [255, 256] width 25 height 16
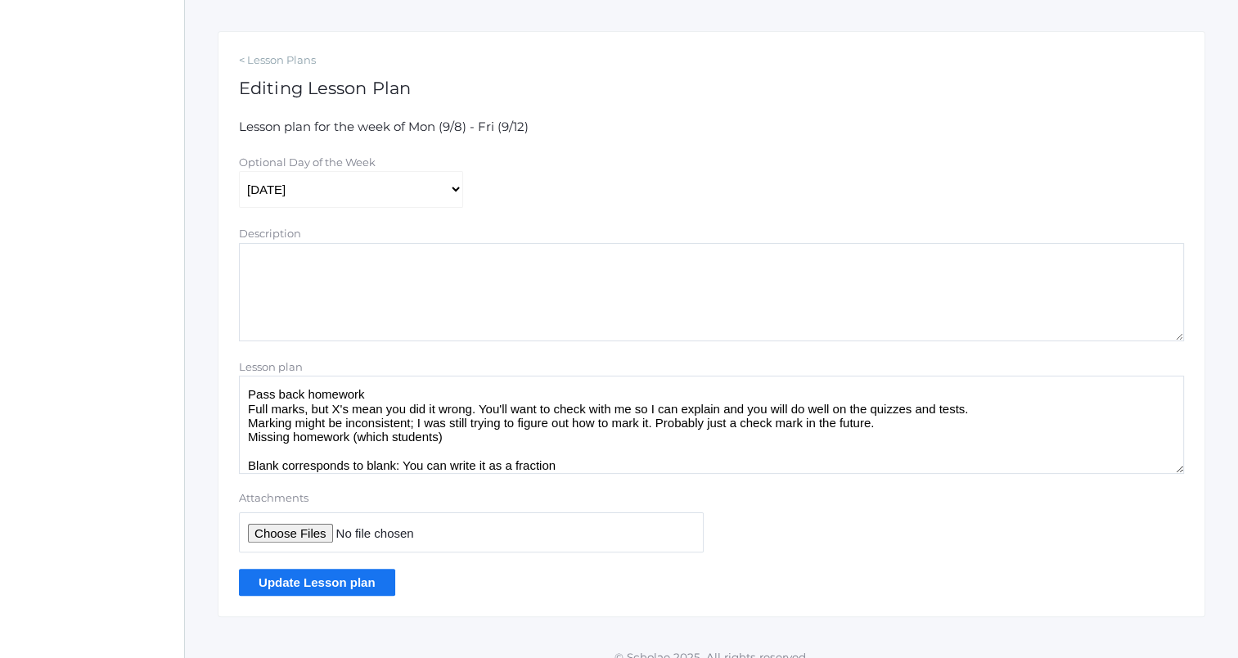
scroll to position [267, 0]
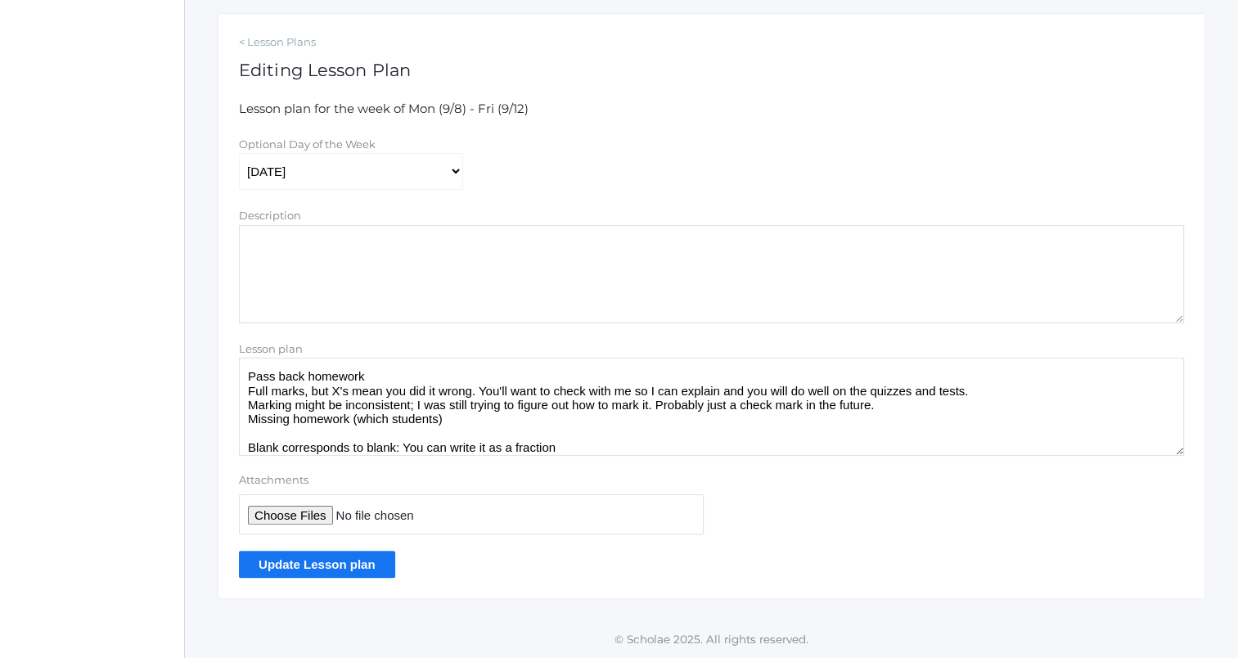
click at [567, 424] on textarea "Pass back homework Full marks, but X's mean you did it wrong. You'll want to ch…" at bounding box center [711, 407] width 945 height 98
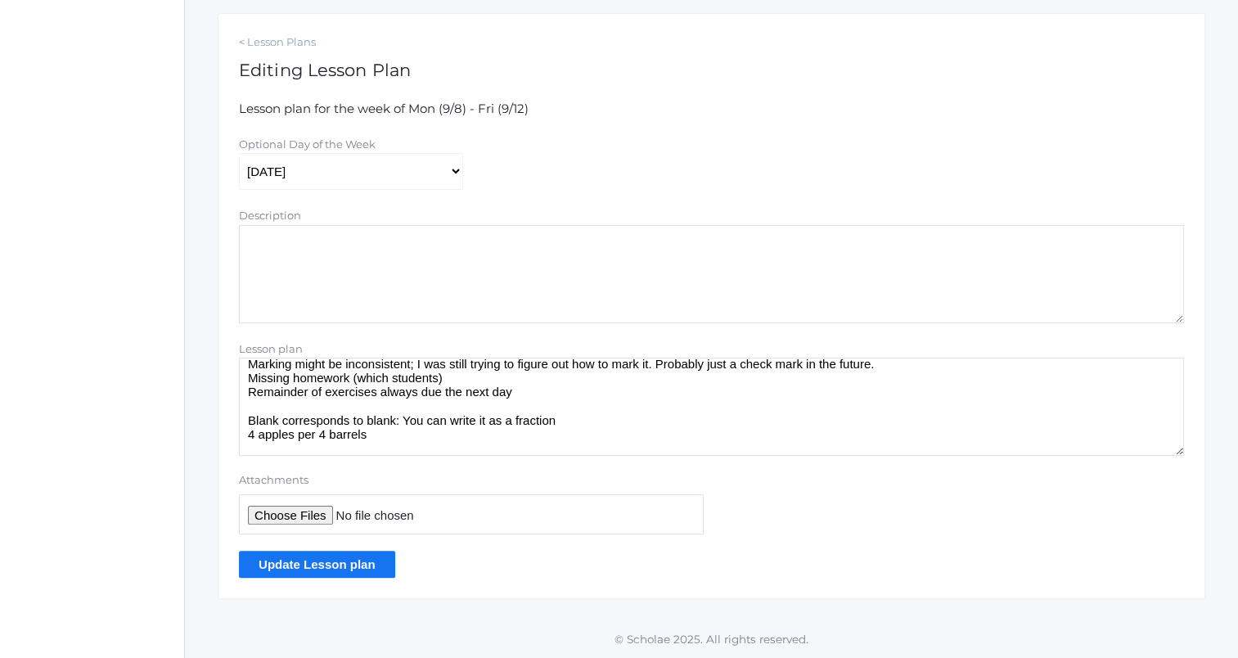
scroll to position [63, 0]
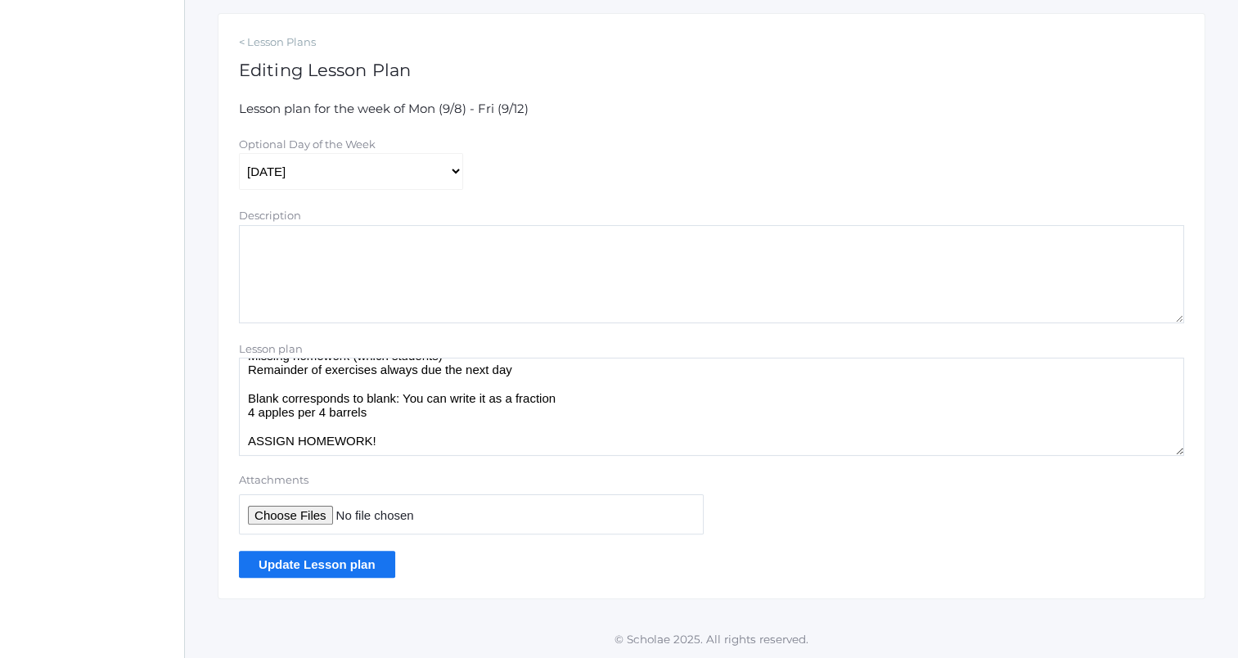
click at [606, 441] on textarea "Pass back homework Full marks, but X's mean you did it wrong. You'll want to ch…" at bounding box center [711, 407] width 945 height 98
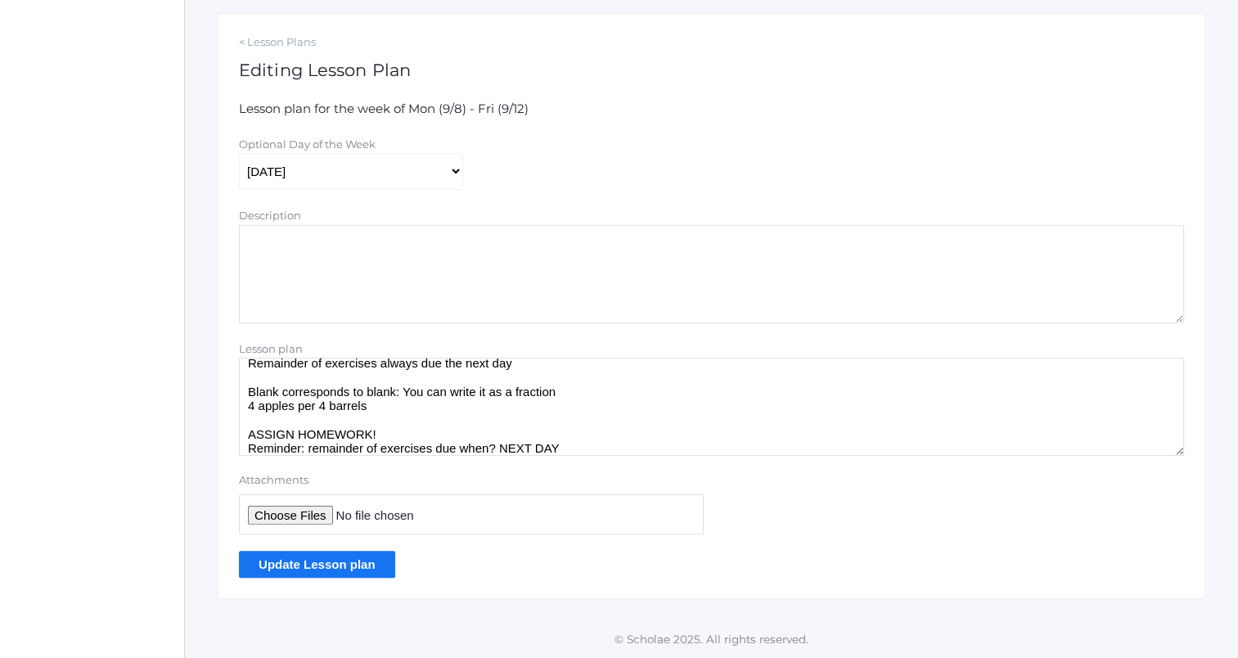
type textarea "Pass back homework Full marks, but X's mean you did it wrong. You'll want to ch…"
click at [359, 576] on input "Update Lesson plan" at bounding box center [317, 564] width 156 height 27
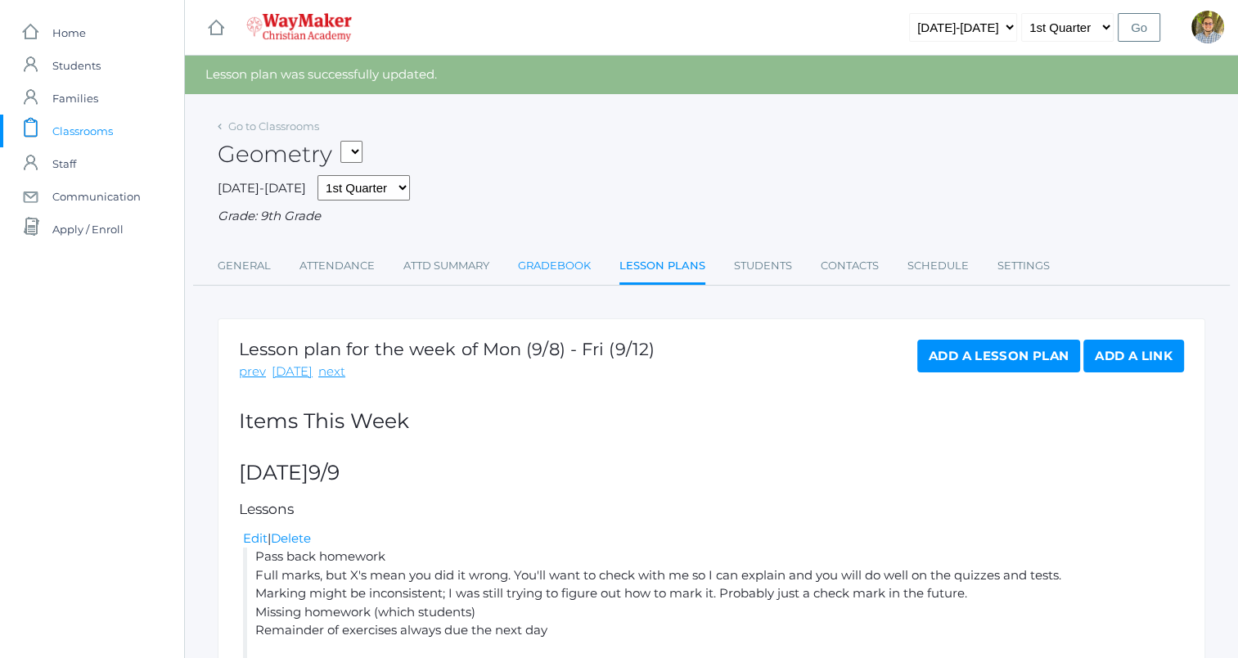
click at [546, 273] on link "Gradebook" at bounding box center [554, 266] width 73 height 33
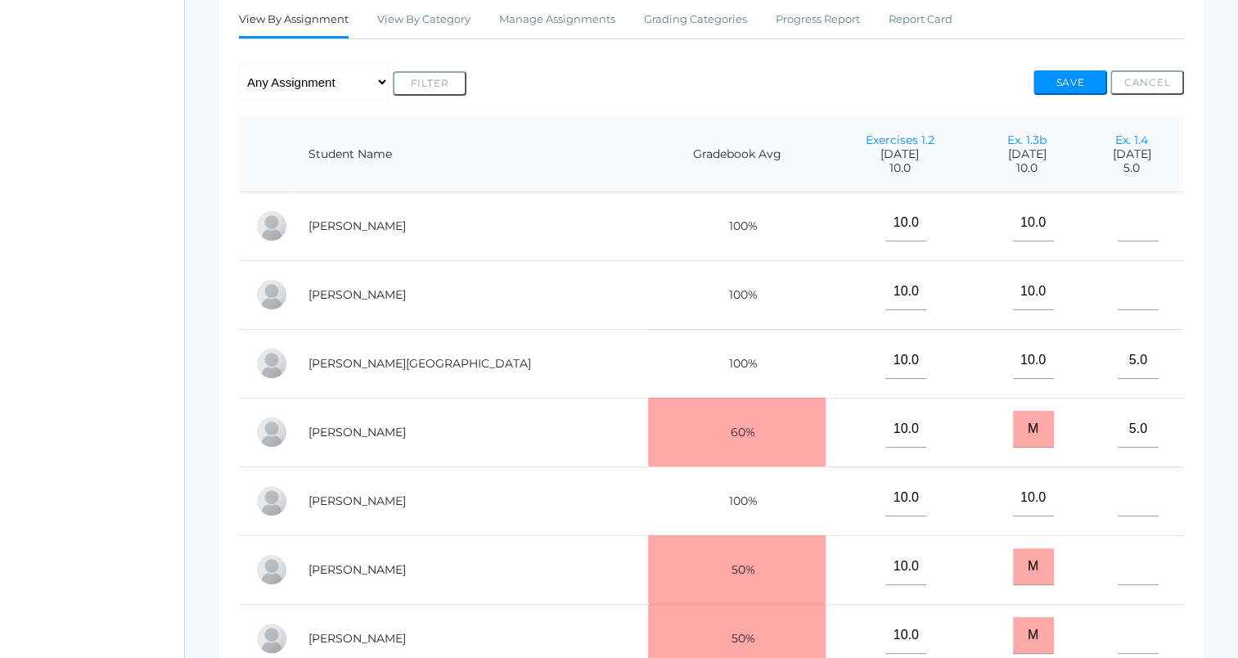
scroll to position [491, 0]
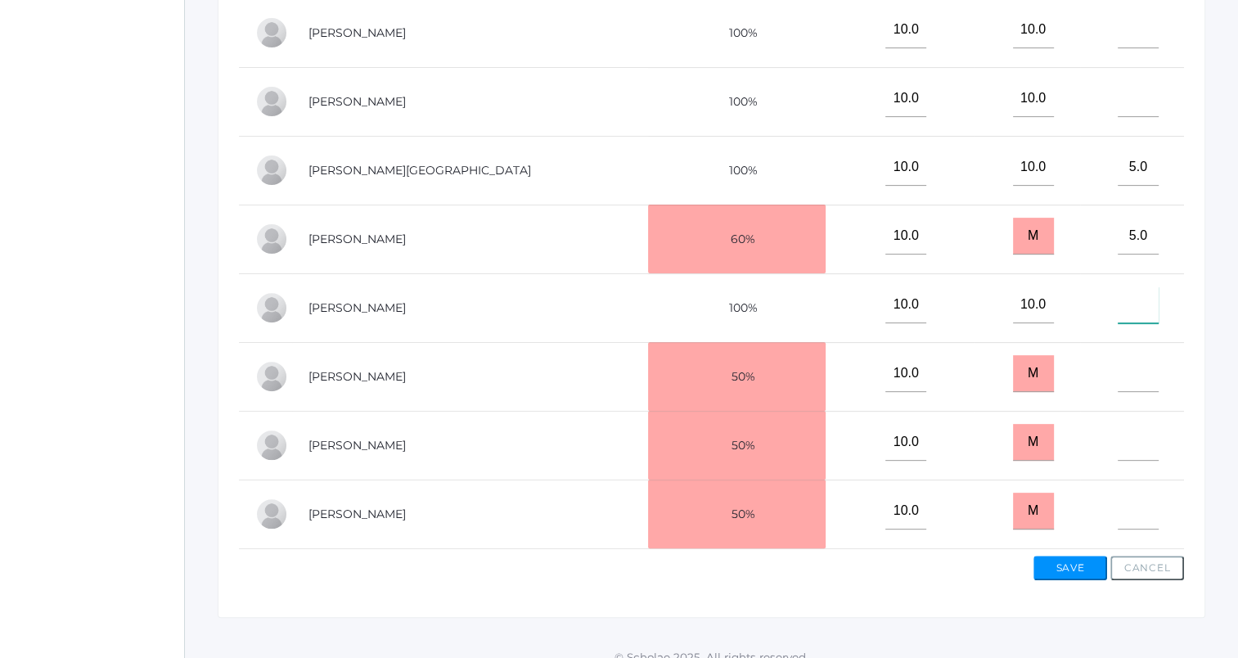
click at [1118, 305] on input"] "text" at bounding box center [1138, 304] width 41 height 37
type input"] "5"
click at [1074, 570] on button "Save" at bounding box center [1071, 568] width 74 height 25
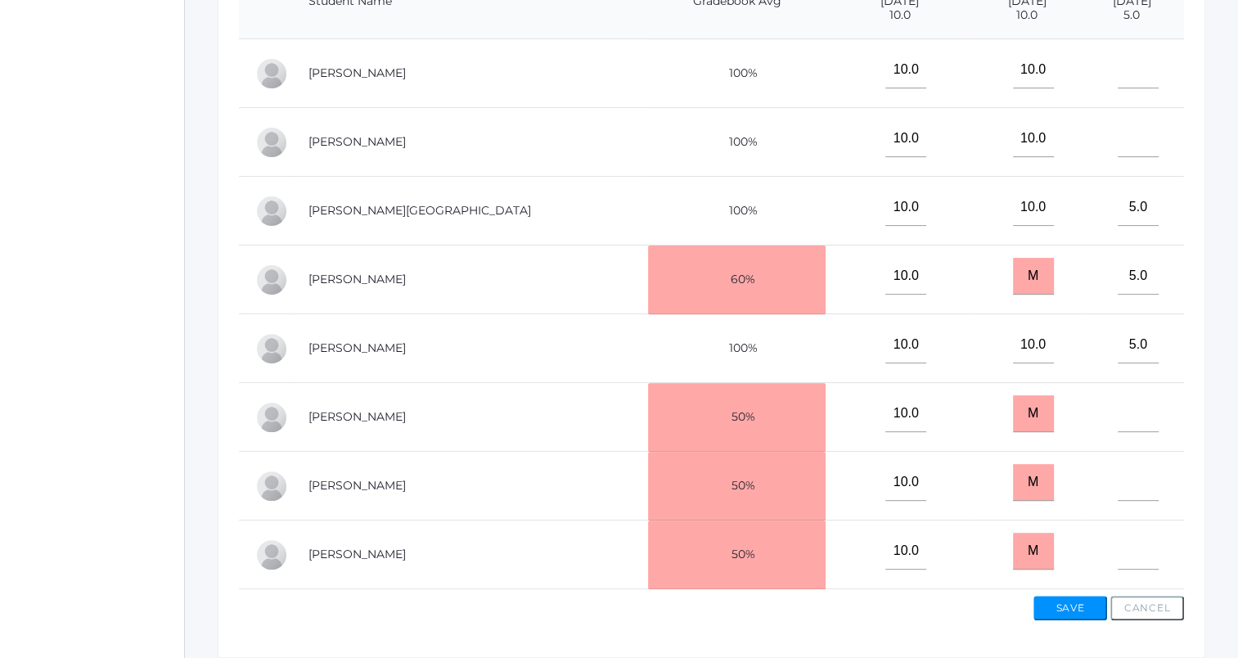
scroll to position [491, 0]
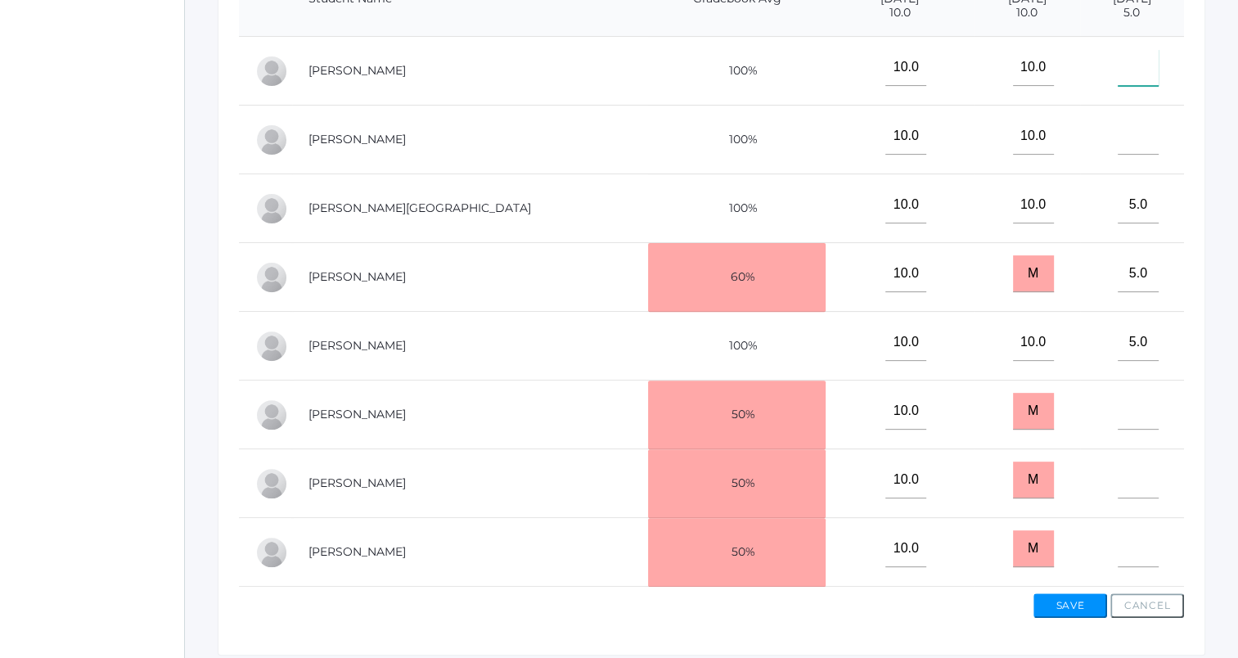
click at [1118, 71] on input"] "text" at bounding box center [1138, 67] width 41 height 37
type input"] "5"
click at [1118, 142] on input"] "text" at bounding box center [1138, 136] width 41 height 37
type input"] "5"
click at [1049, 613] on button "Save" at bounding box center [1071, 605] width 74 height 25
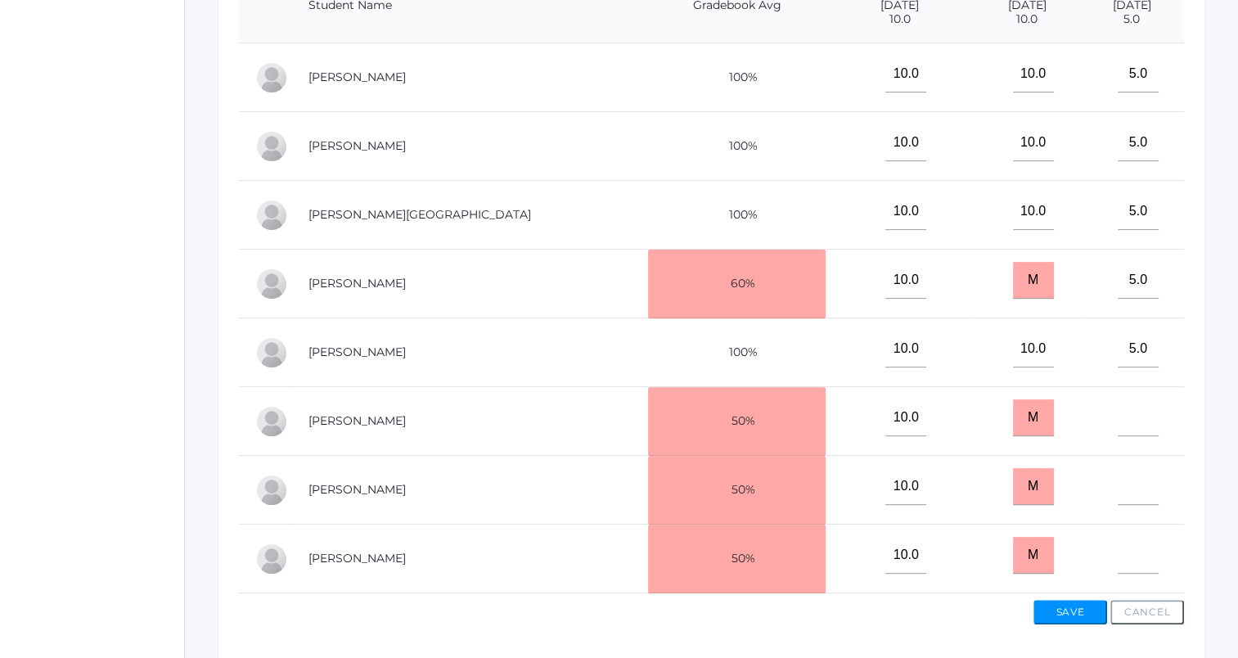
scroll to position [557, 0]
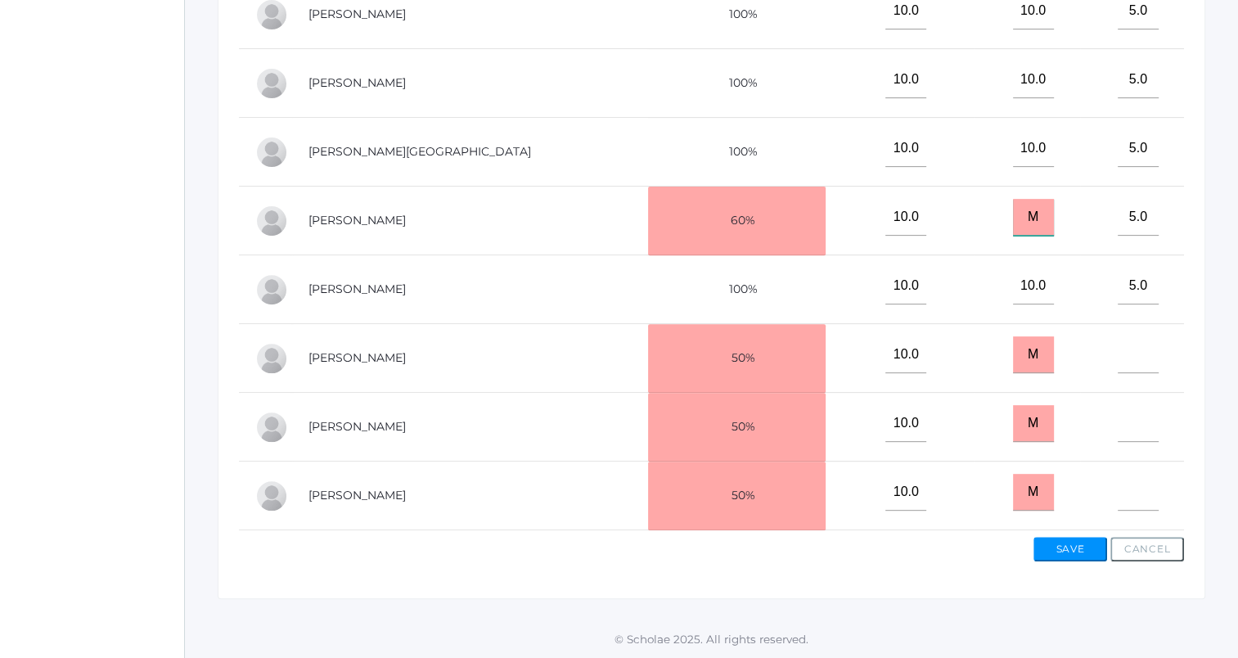
click at [1013, 209] on input "M" at bounding box center [1033, 217] width 41 height 37
click at [1013, 337] on input "M" at bounding box center [1033, 354] width 41 height 37
click at [1013, 418] on input "M" at bounding box center [1033, 423] width 41 height 37
click at [1013, 489] on input "M" at bounding box center [1033, 492] width 41 height 37
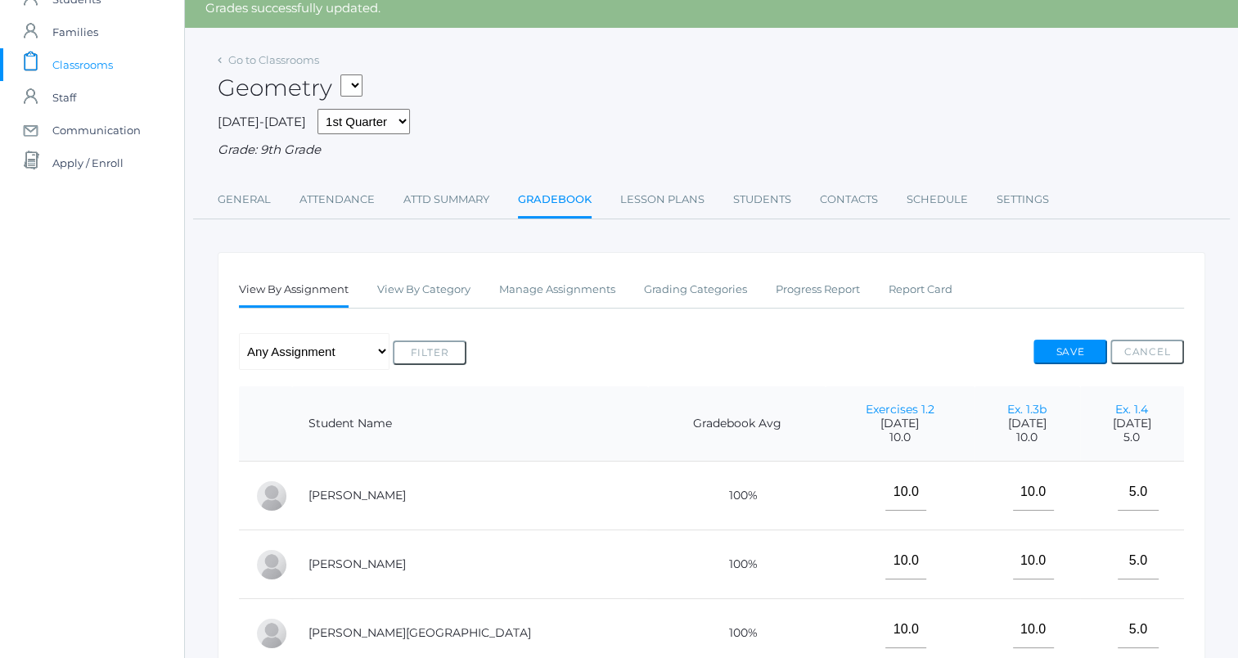
scroll to position [394, 0]
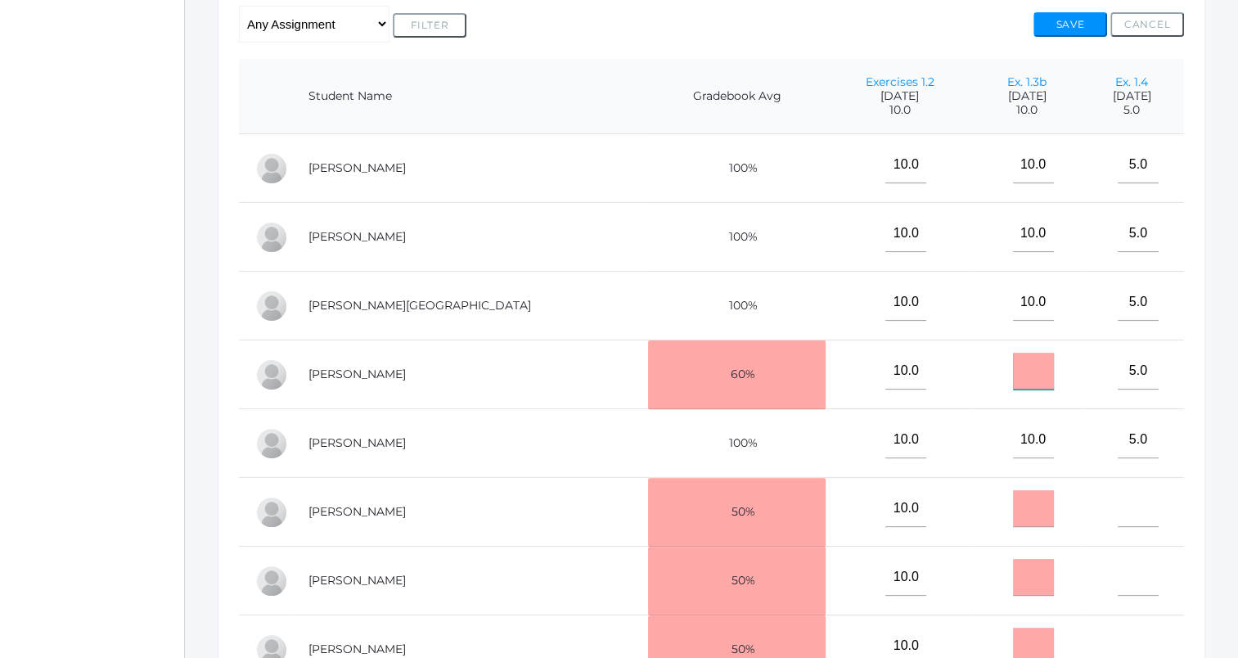
click at [1013, 384] on input "text" at bounding box center [1033, 371] width 41 height 37
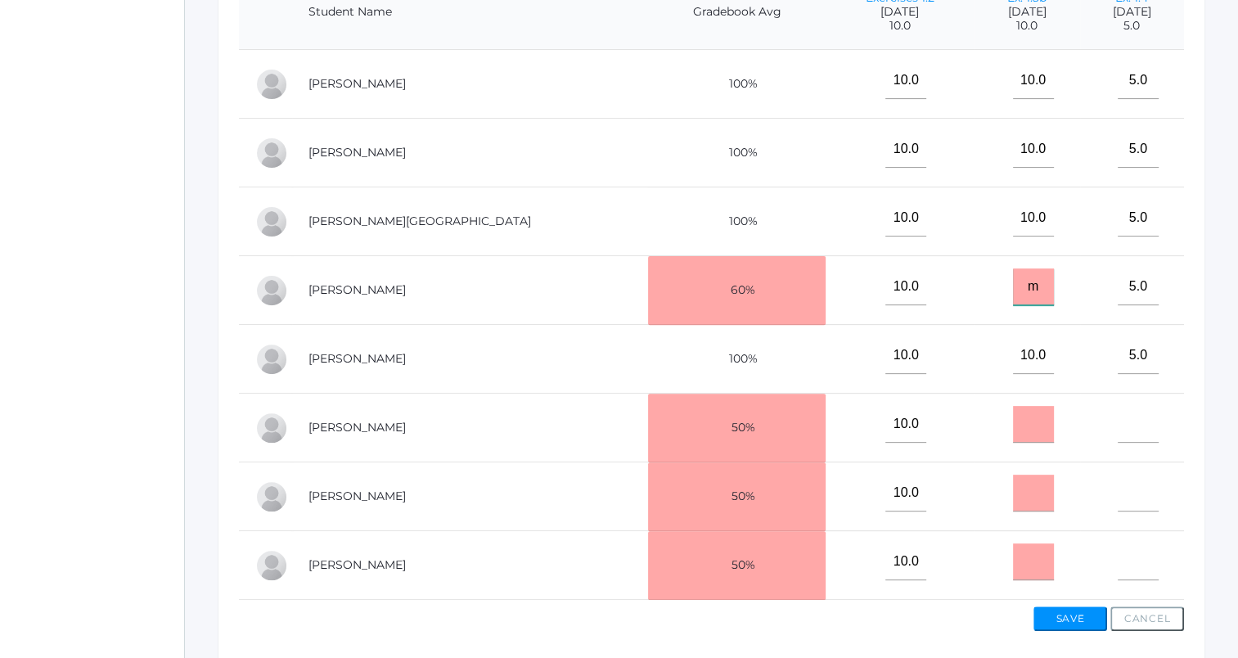
scroll to position [557, 0]
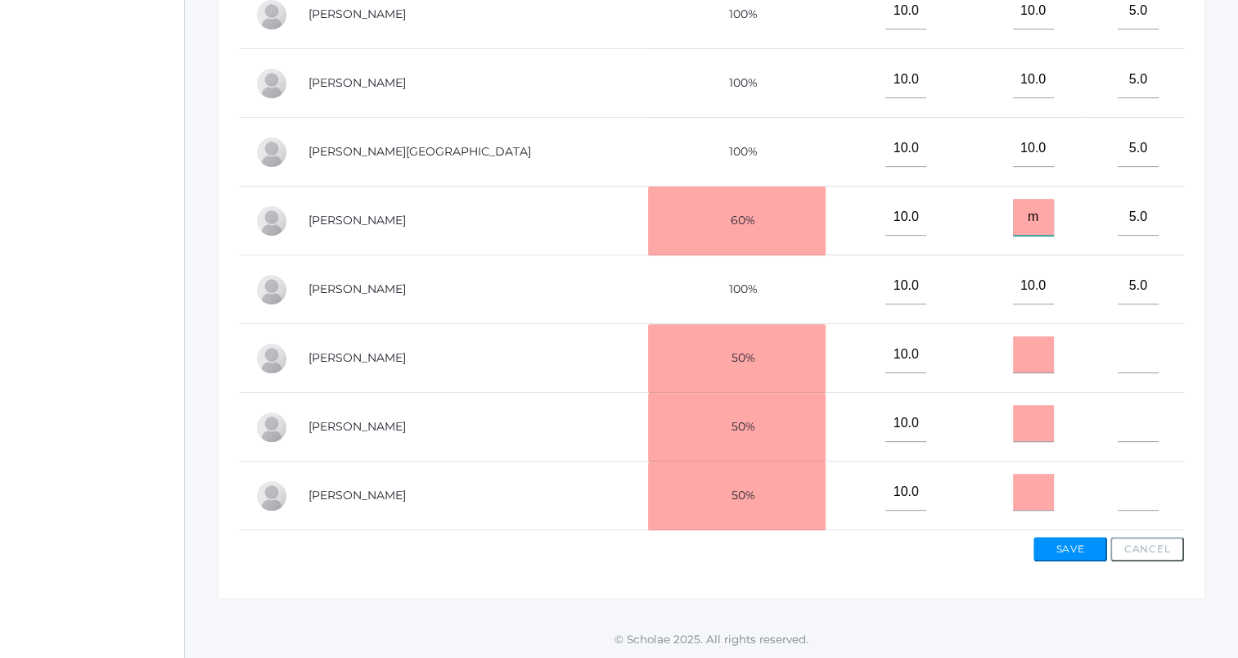
type input "m"
click at [1013, 353] on input "text" at bounding box center [1033, 354] width 41 height 37
type input "m"
click at [975, 478] on td at bounding box center [1028, 496] width 106 height 69
click at [1013, 426] on input "text" at bounding box center [1033, 423] width 41 height 37
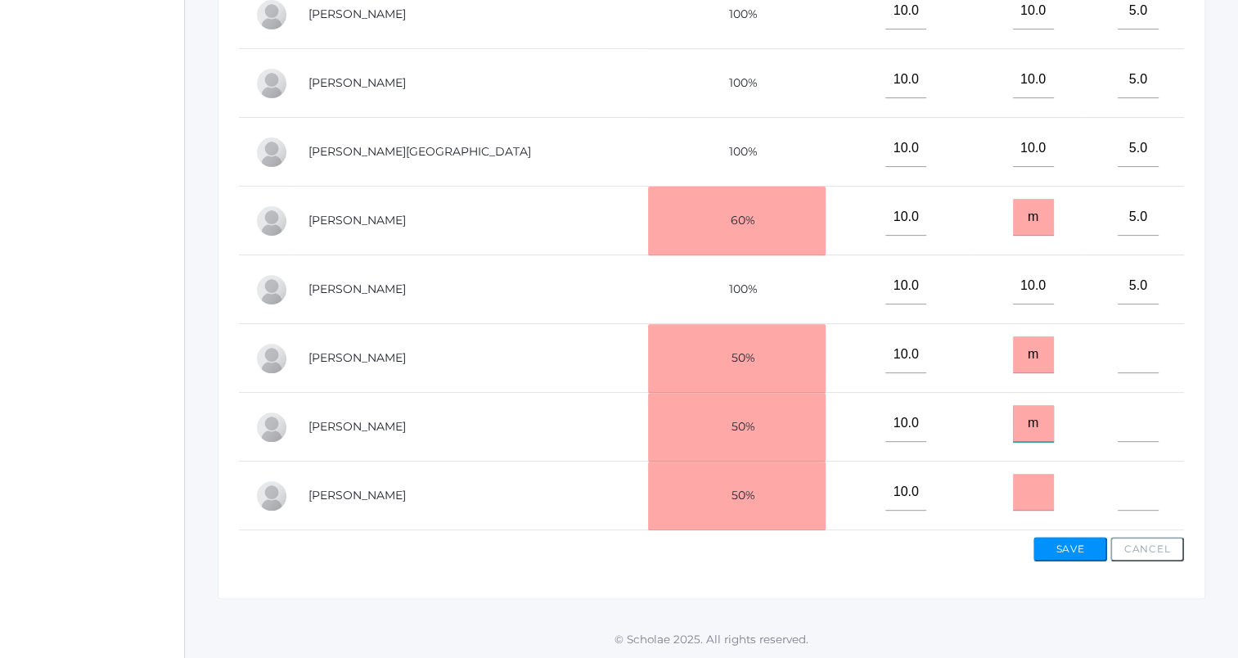
type input "m"
drag, startPoint x: 880, startPoint y: 475, endPoint x: 890, endPoint y: 478, distance: 11.1
click at [975, 475] on td at bounding box center [1028, 496] width 106 height 69
click at [1013, 481] on input "text" at bounding box center [1033, 492] width 41 height 37
type input "m"
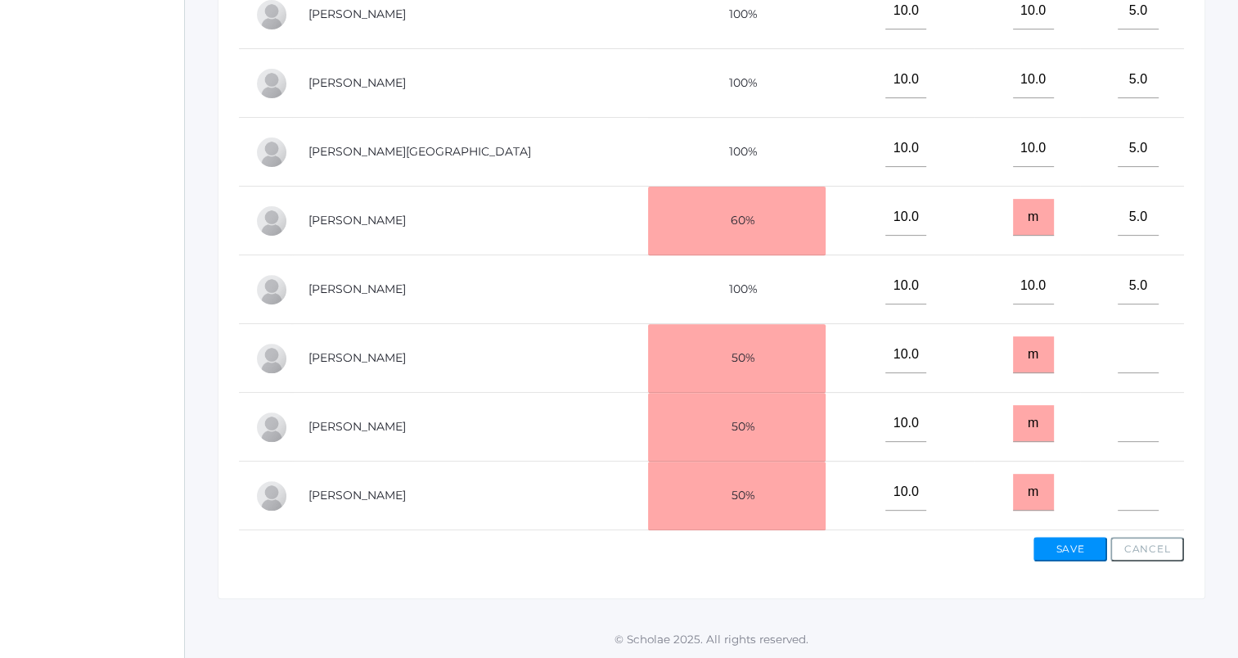
drag, startPoint x: 1035, startPoint y: 428, endPoint x: 1046, endPoint y: 454, distance: 28.6
click at [1080, 428] on td at bounding box center [1132, 427] width 105 height 69
click at [1071, 547] on button "Save" at bounding box center [1071, 549] width 74 height 25
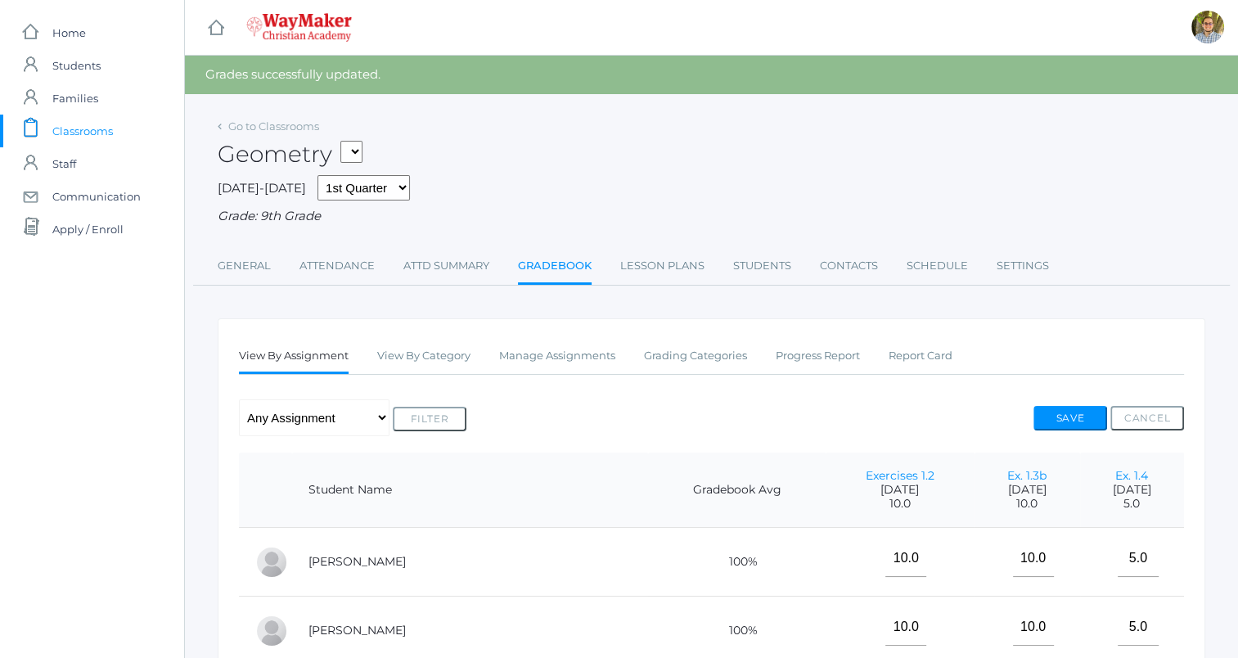
click at [72, 128] on span "Classrooms" at bounding box center [82, 131] width 61 height 33
